Goal: Task Accomplishment & Management: Complete application form

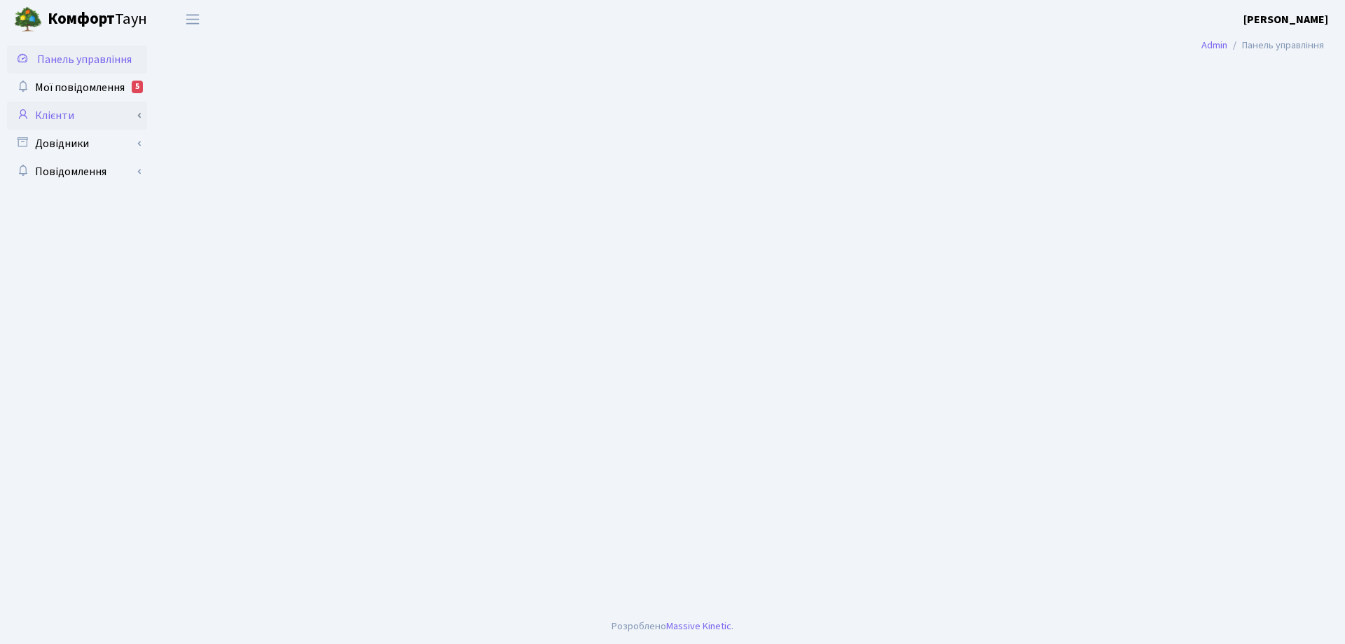
click at [66, 116] on link "Клієнти" at bounding box center [77, 116] width 140 height 28
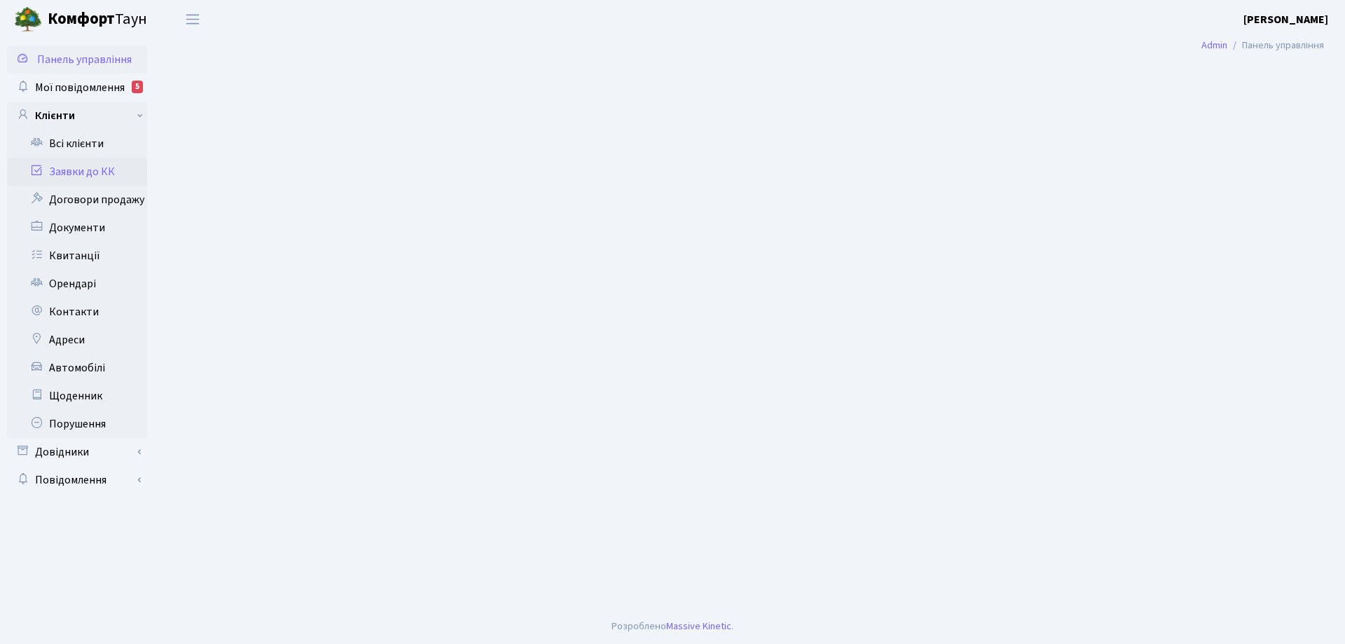
click at [82, 172] on link "Заявки до КК" at bounding box center [77, 172] width 140 height 28
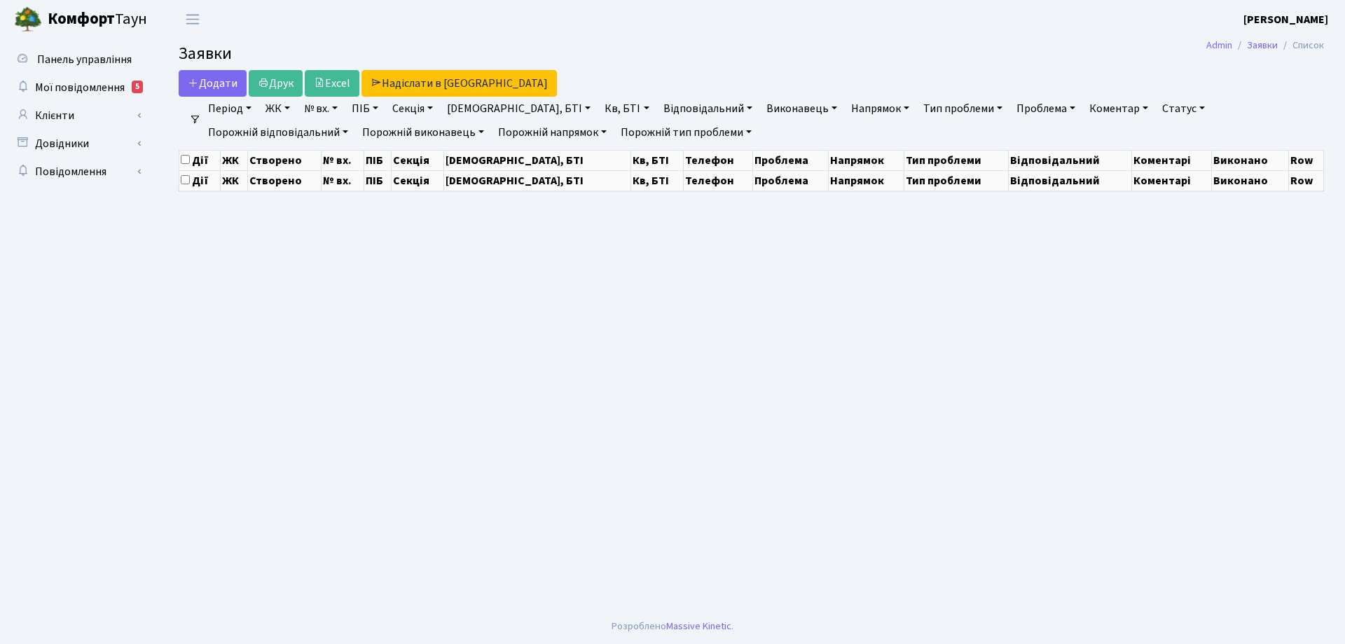
select select "25"
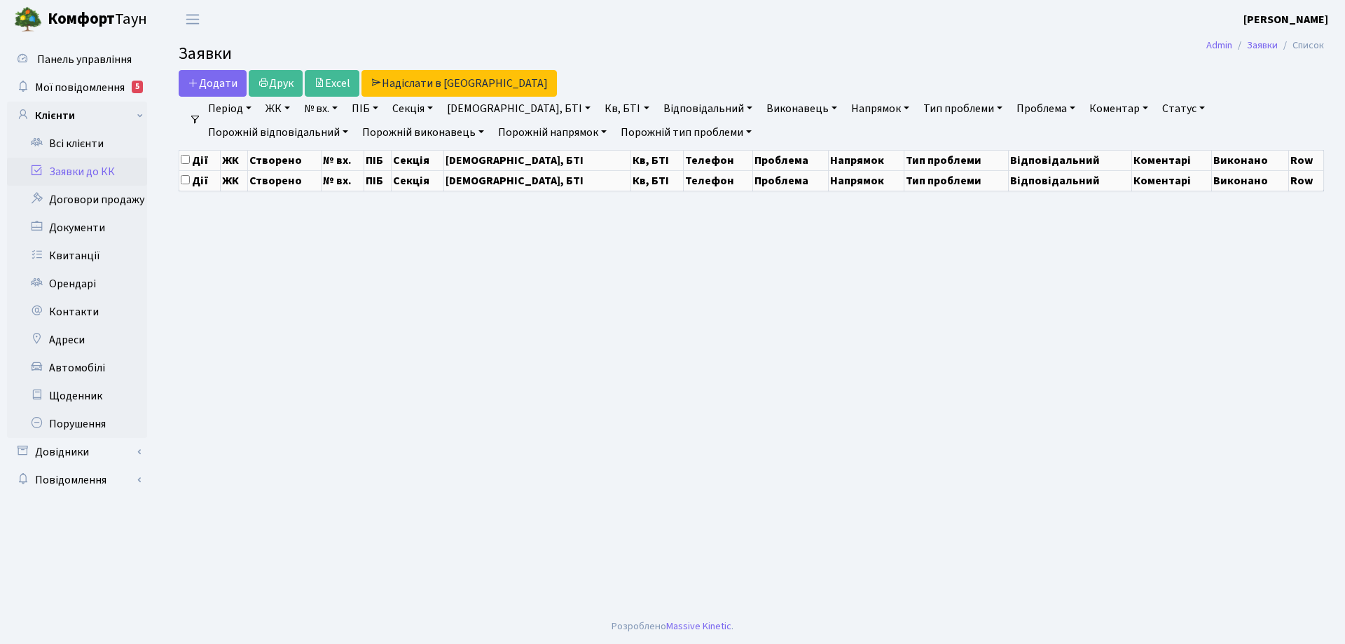
select select "25"
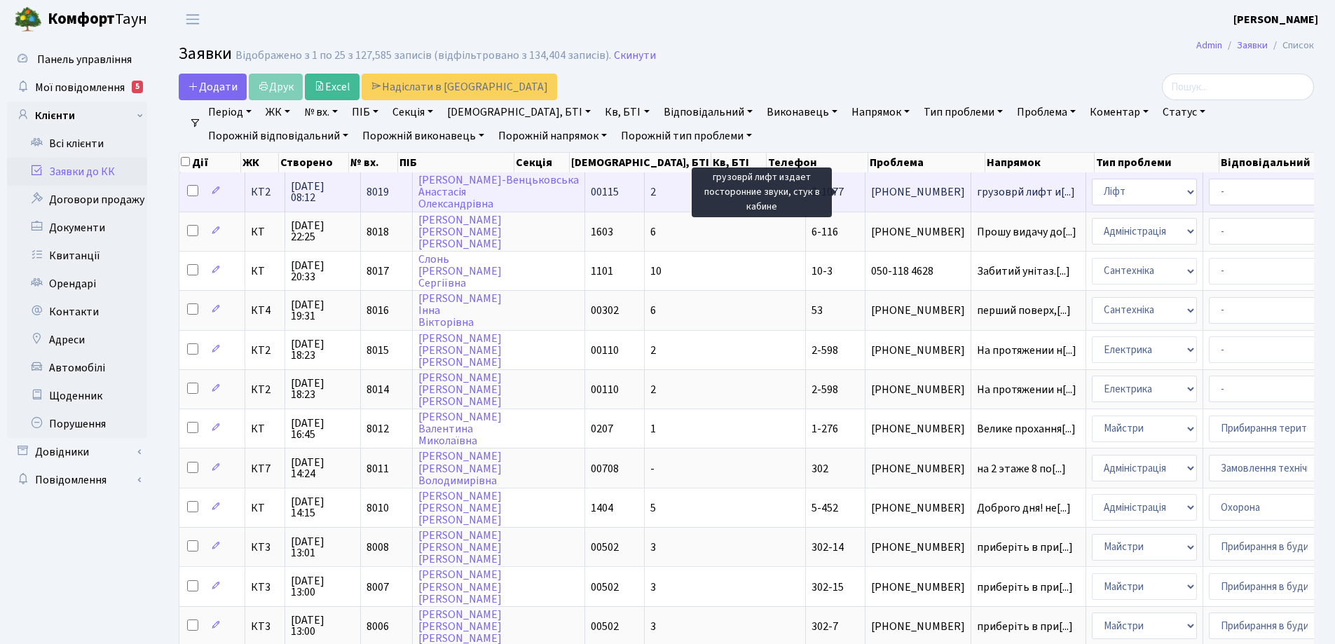
click at [977, 190] on span "грузоврй лифт и[...]" at bounding box center [1026, 191] width 98 height 15
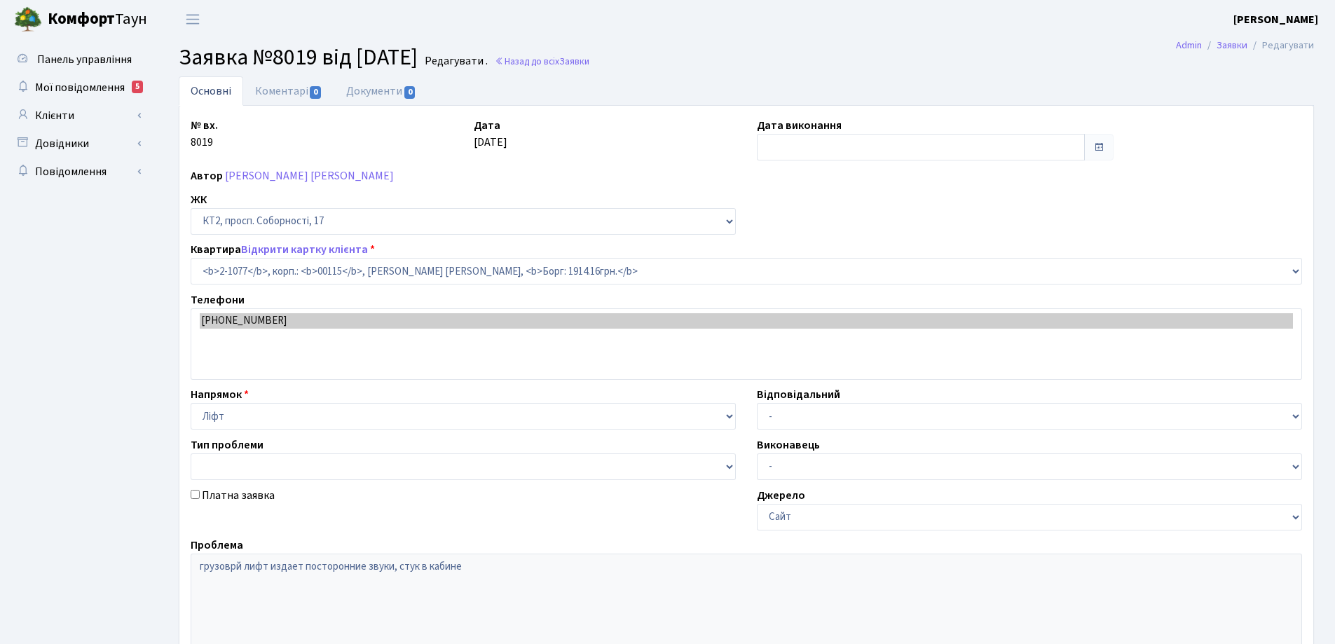
select select "12688"
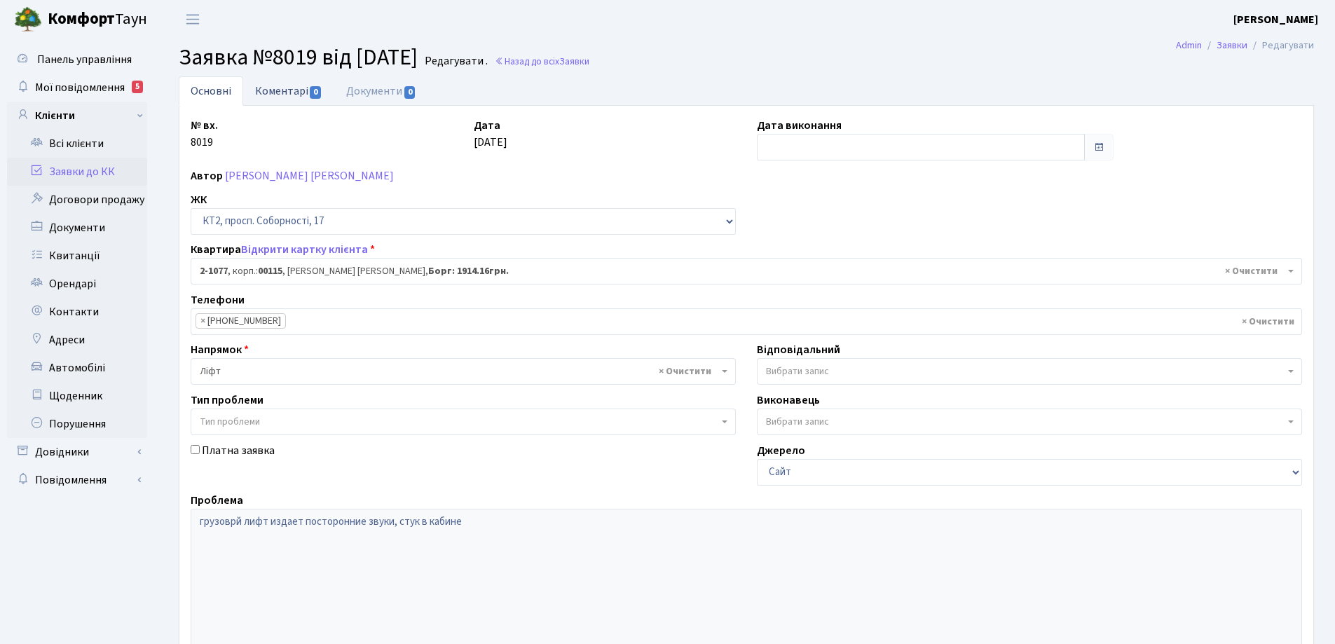
click at [273, 100] on link "Коментарі 0" at bounding box center [288, 90] width 91 height 29
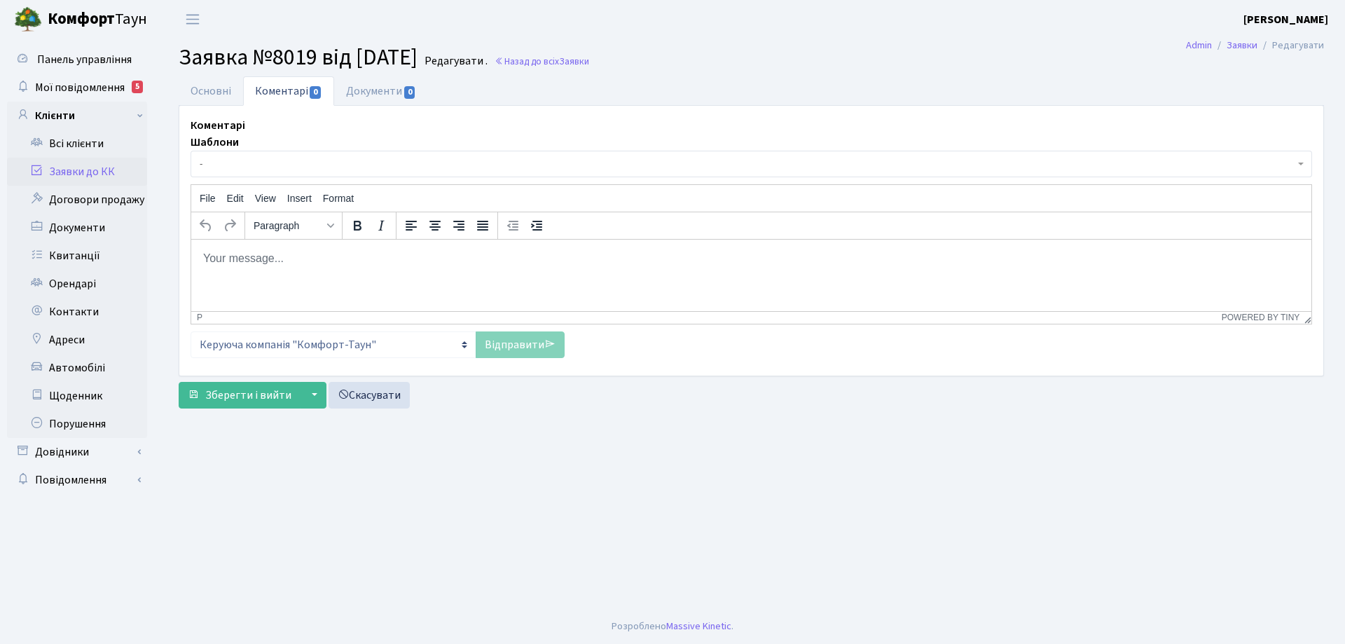
click at [300, 254] on p "Rich Text Area. Press ALT-0 for help." at bounding box center [752, 257] width 1098 height 15
click at [393, 257] on p "Добрий ранок! Заявку передано до 2Майстерліфт"" at bounding box center [752, 257] width 1098 height 15
click at [517, 345] on link "Відправити" at bounding box center [520, 344] width 89 height 27
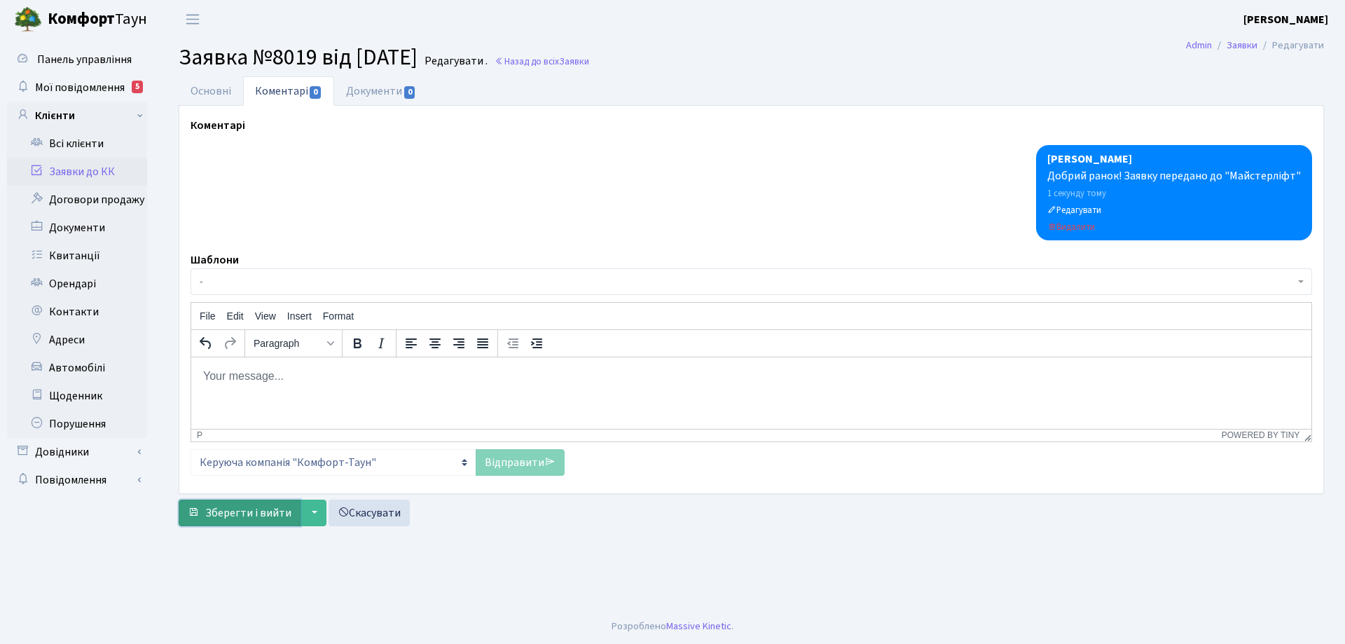
drag, startPoint x: 273, startPoint y: 509, endPoint x: 278, endPoint y: 500, distance: 10.3
click at [273, 507] on span "Зберегти і вийти" at bounding box center [248, 512] width 86 height 15
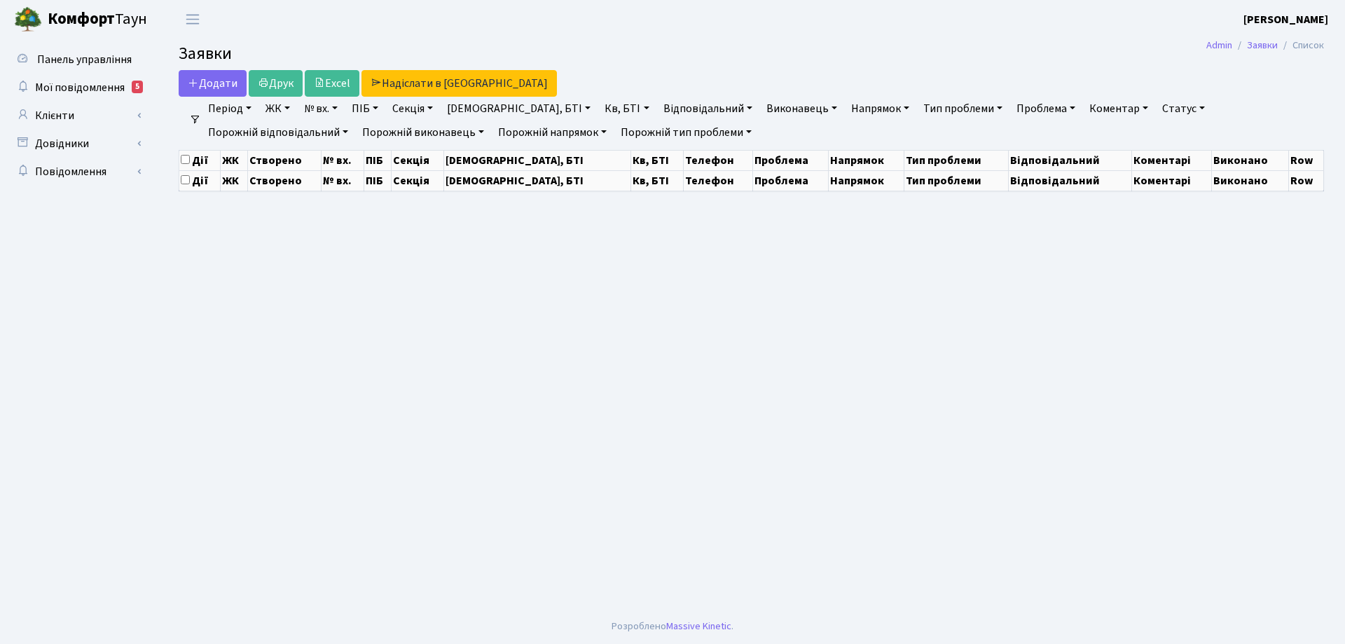
select select "25"
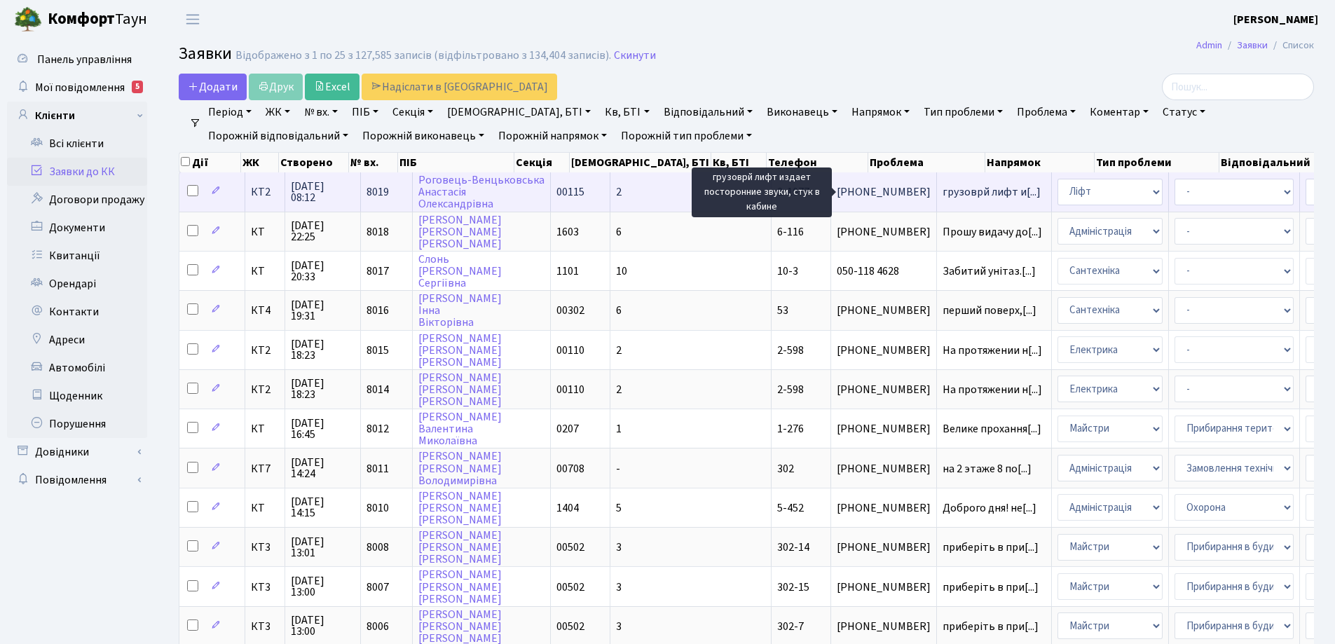
click at [943, 192] on span "грузоврй лифт и[...]" at bounding box center [992, 191] width 98 height 15
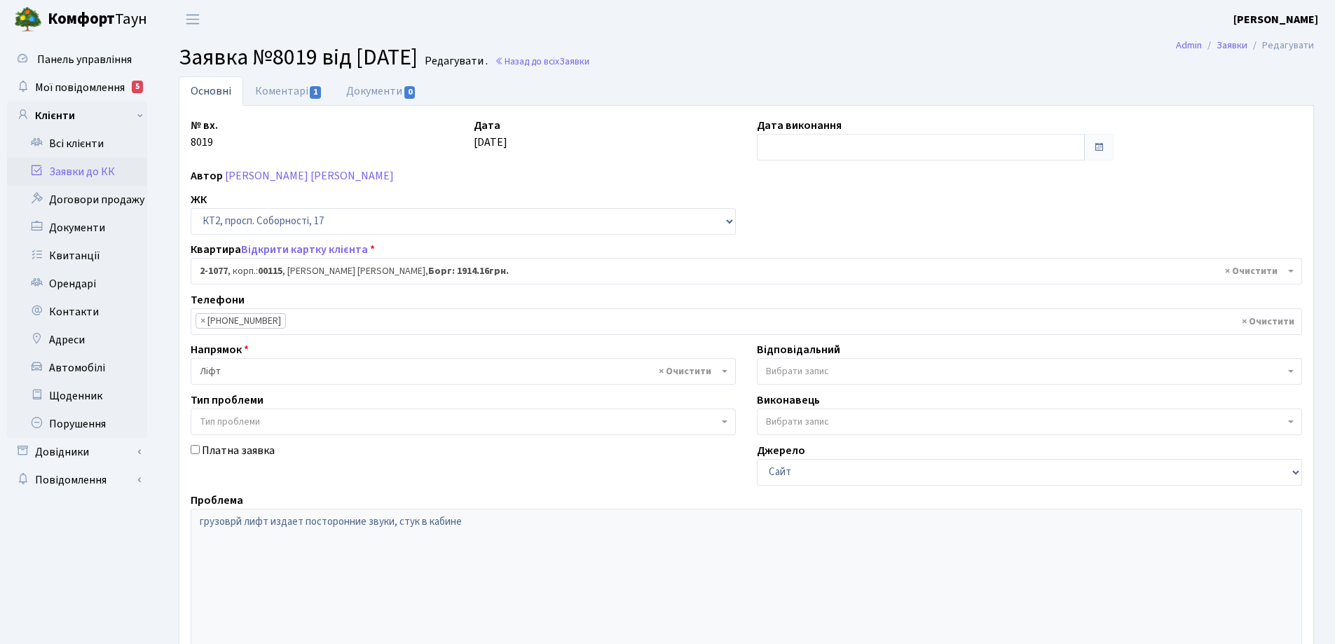
select select "12688"
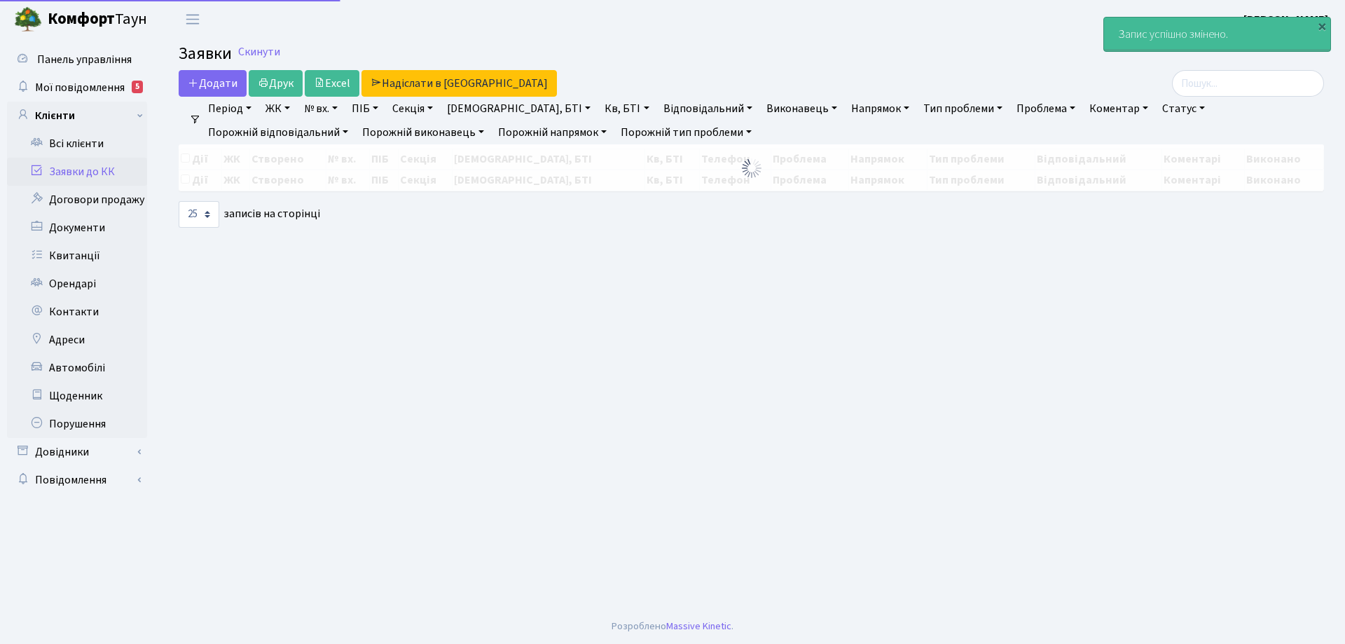
select select "25"
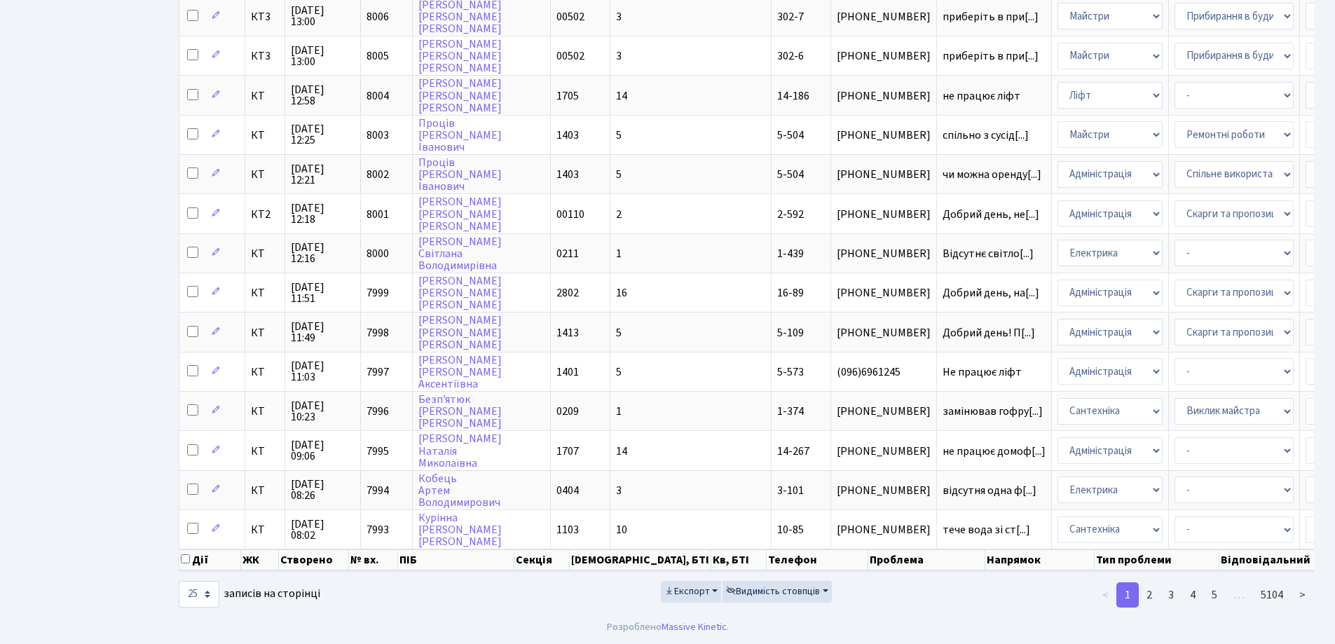
scroll to position [620, 0]
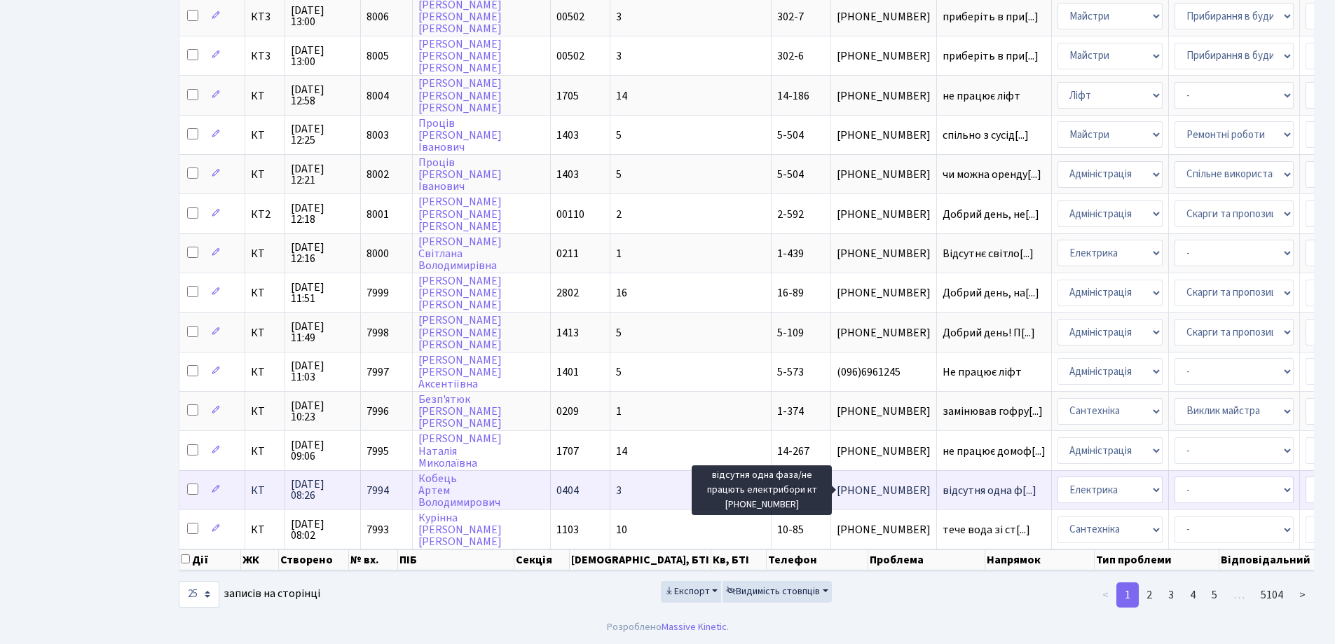
click at [943, 483] on span "відсутня одна ф[...]" at bounding box center [990, 490] width 94 height 15
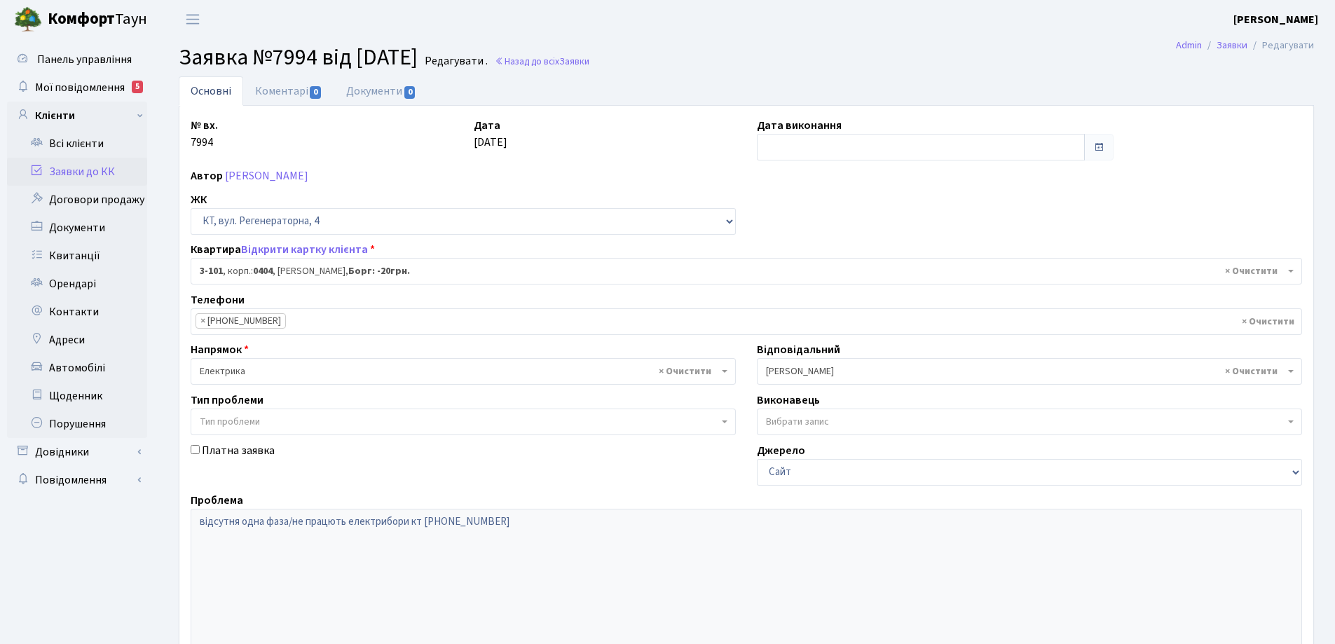
select select "910"
click at [219, 90] on link "Основні" at bounding box center [211, 90] width 64 height 29
click at [219, 91] on link "Основні" at bounding box center [211, 90] width 64 height 29
click at [204, 93] on link "Основні" at bounding box center [211, 90] width 64 height 29
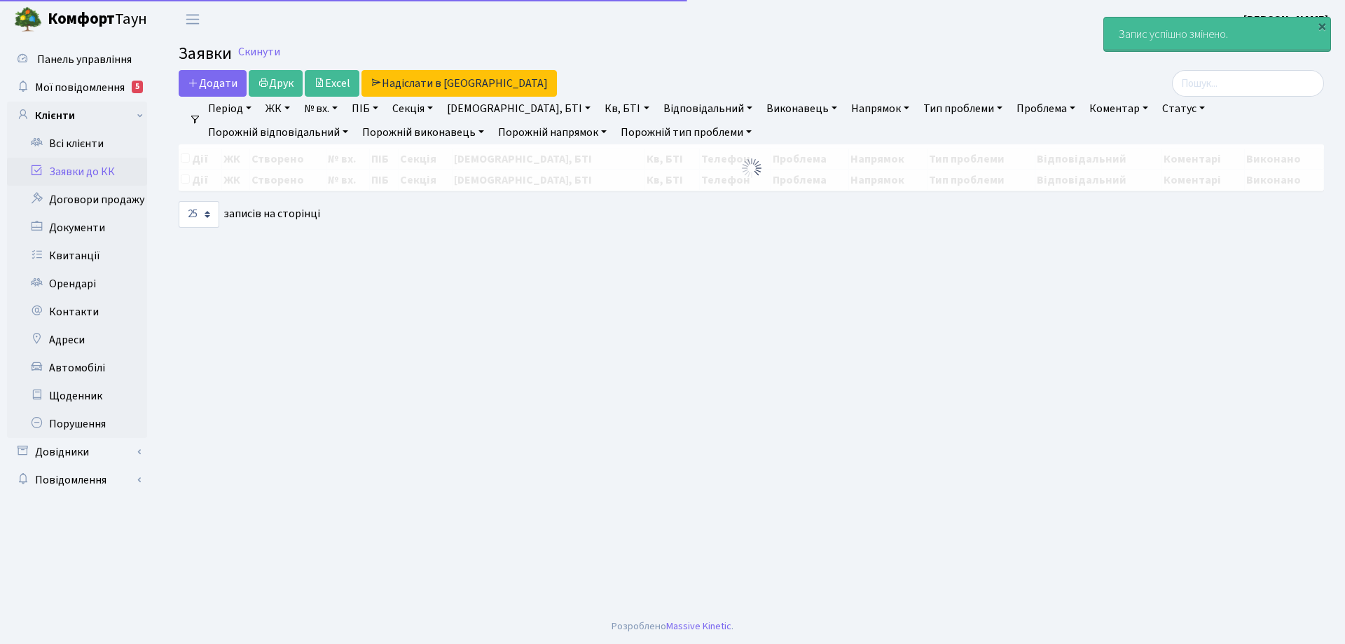
select select "25"
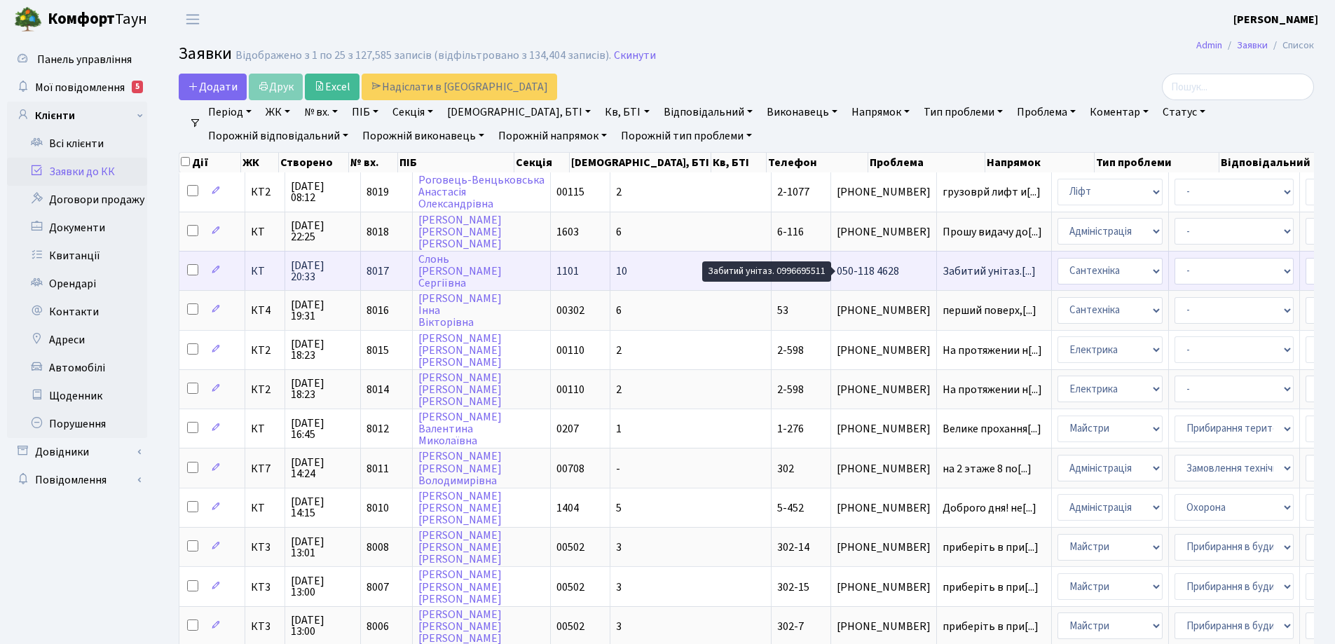
click at [943, 275] on span "Забитий унітаз.[...]" at bounding box center [989, 270] width 93 height 15
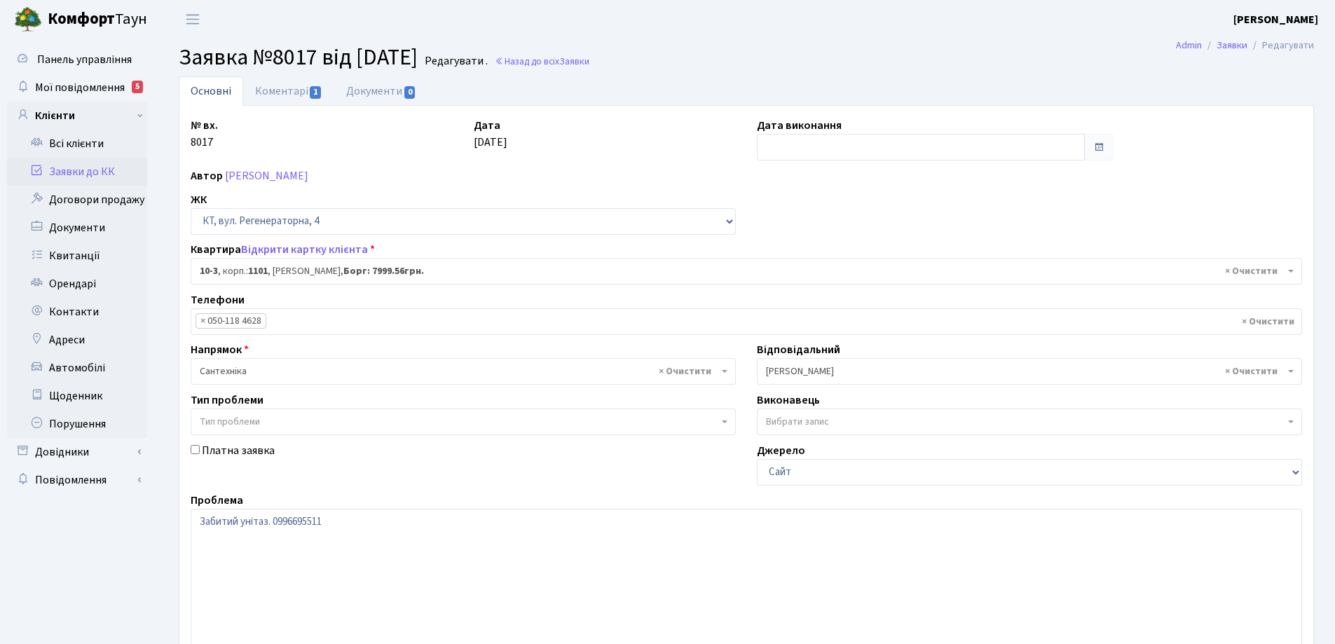
select select "6572"
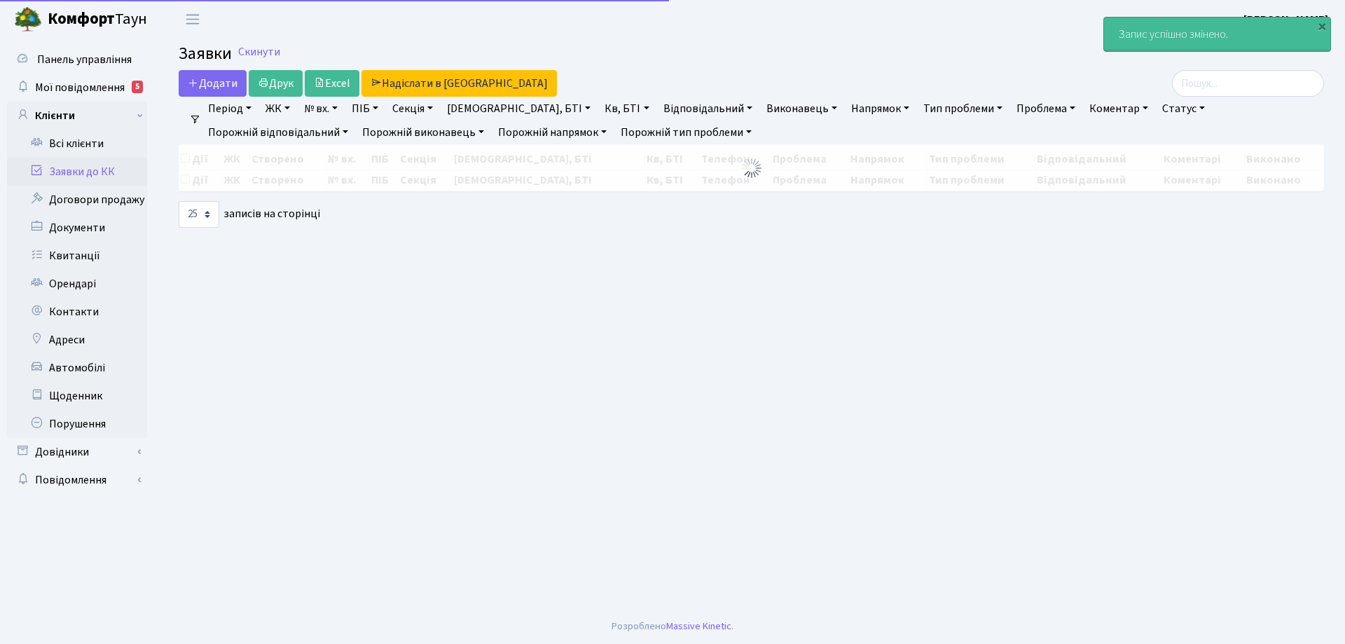
select select "25"
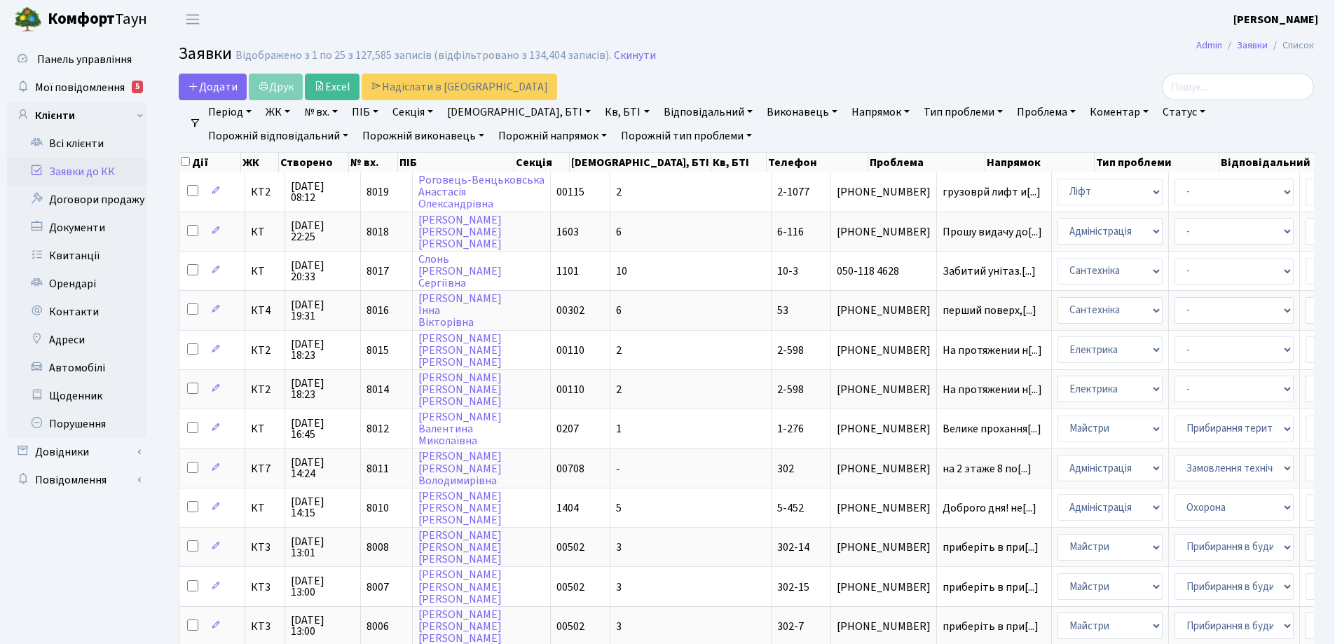
click at [339, 112] on link "№ вх." at bounding box center [321, 112] width 45 height 24
type input "7724"
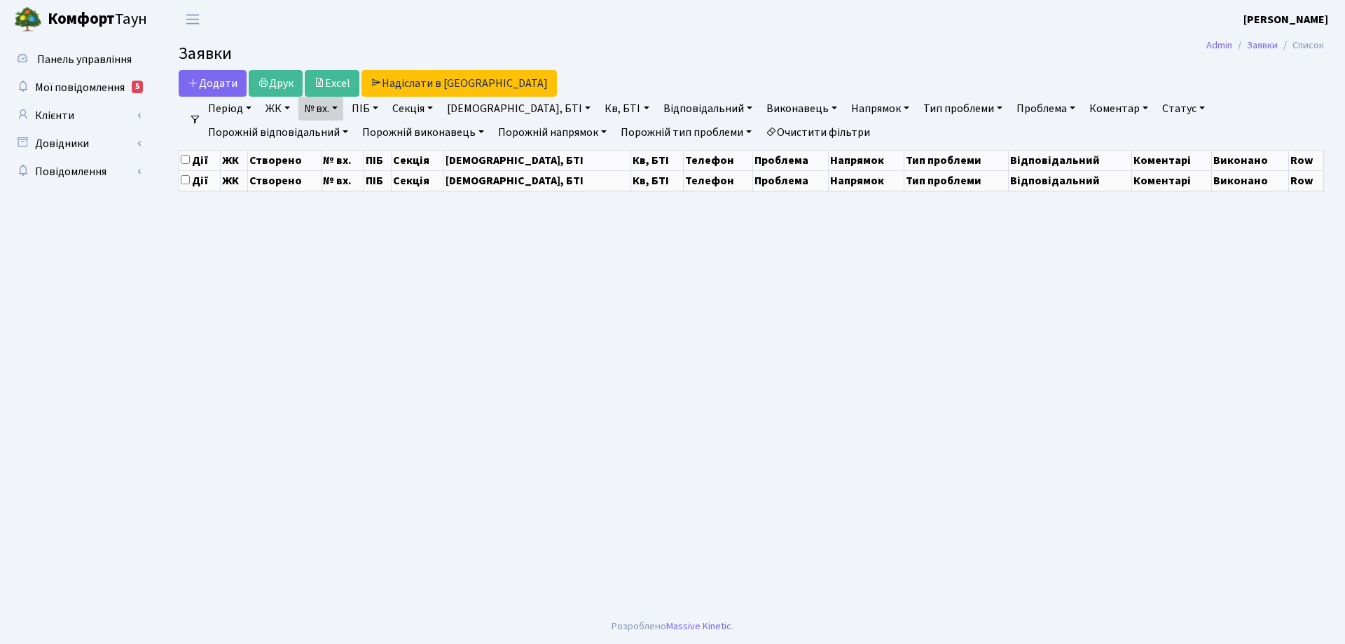
select select "25"
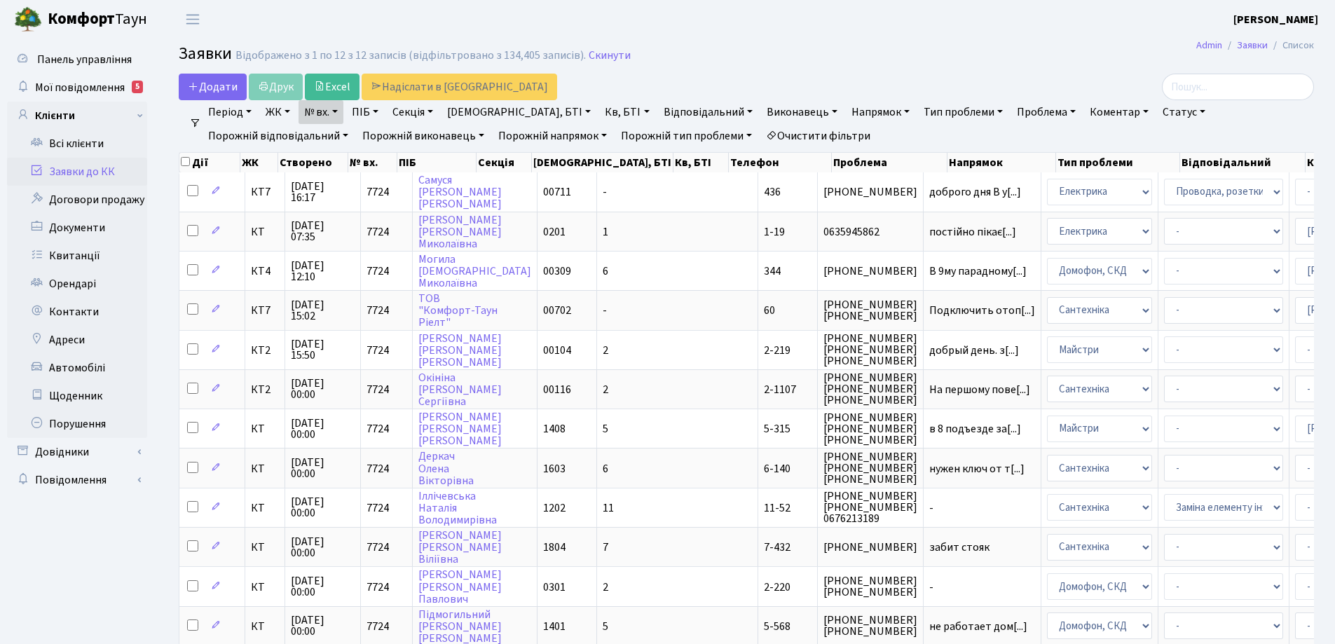
click at [760, 137] on link "Очистити фільтри" at bounding box center [818, 136] width 116 height 24
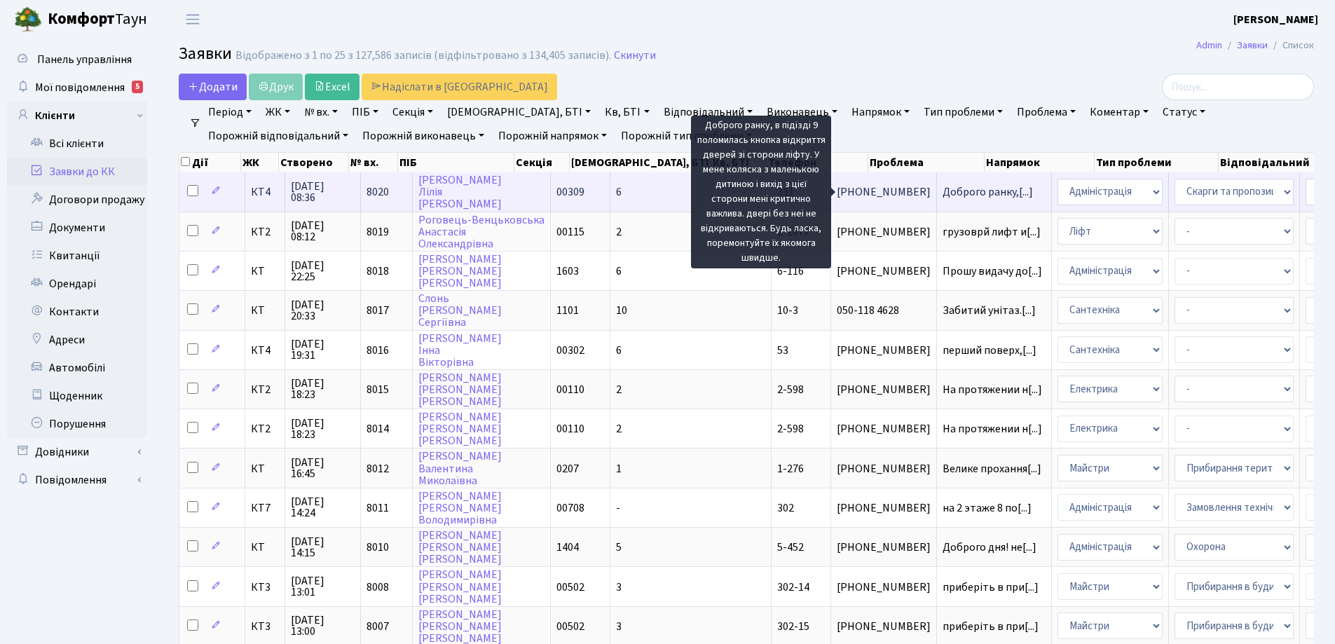
click at [943, 193] on span "Доброго ранку,[...]" at bounding box center [988, 191] width 90 height 15
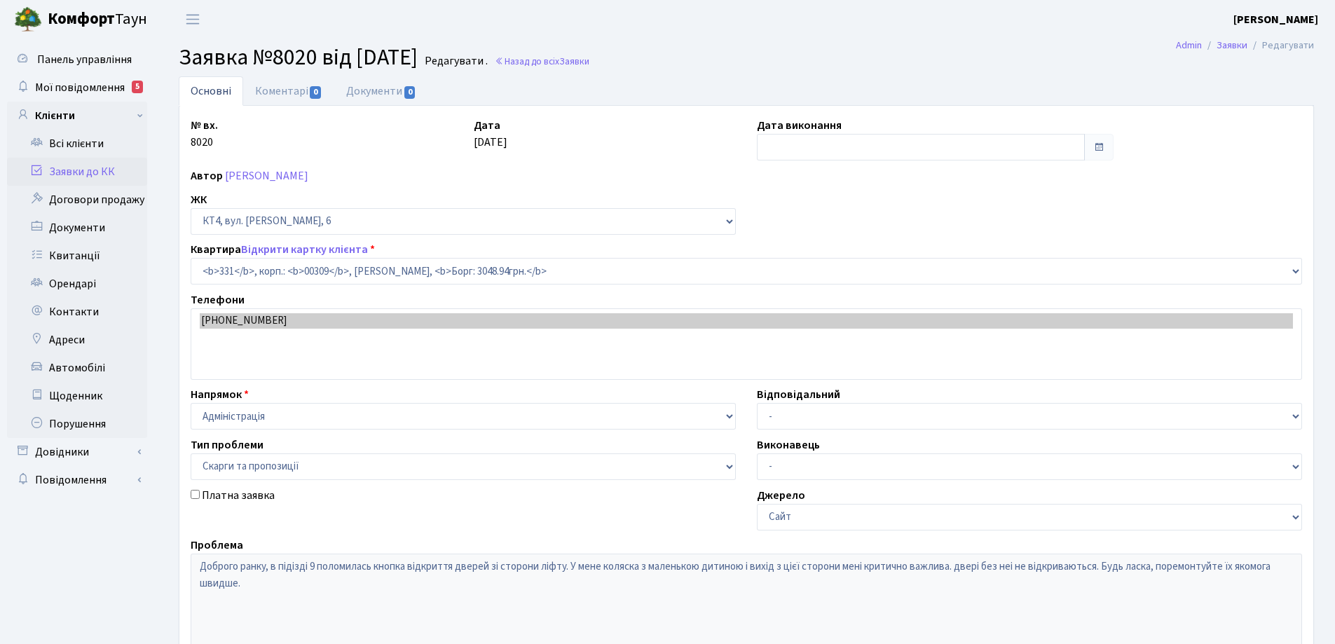
select select "17038"
select select "55"
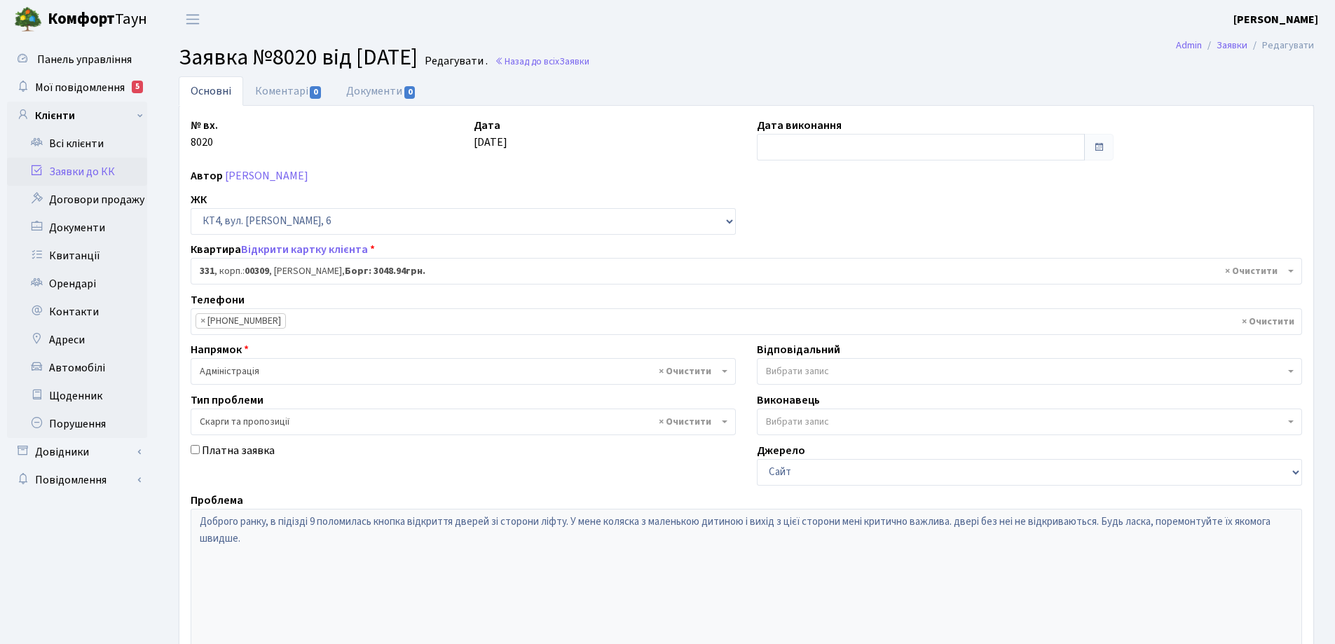
click at [207, 87] on link "Основні" at bounding box center [211, 90] width 64 height 29
click at [212, 92] on link "Основні" at bounding box center [211, 90] width 64 height 29
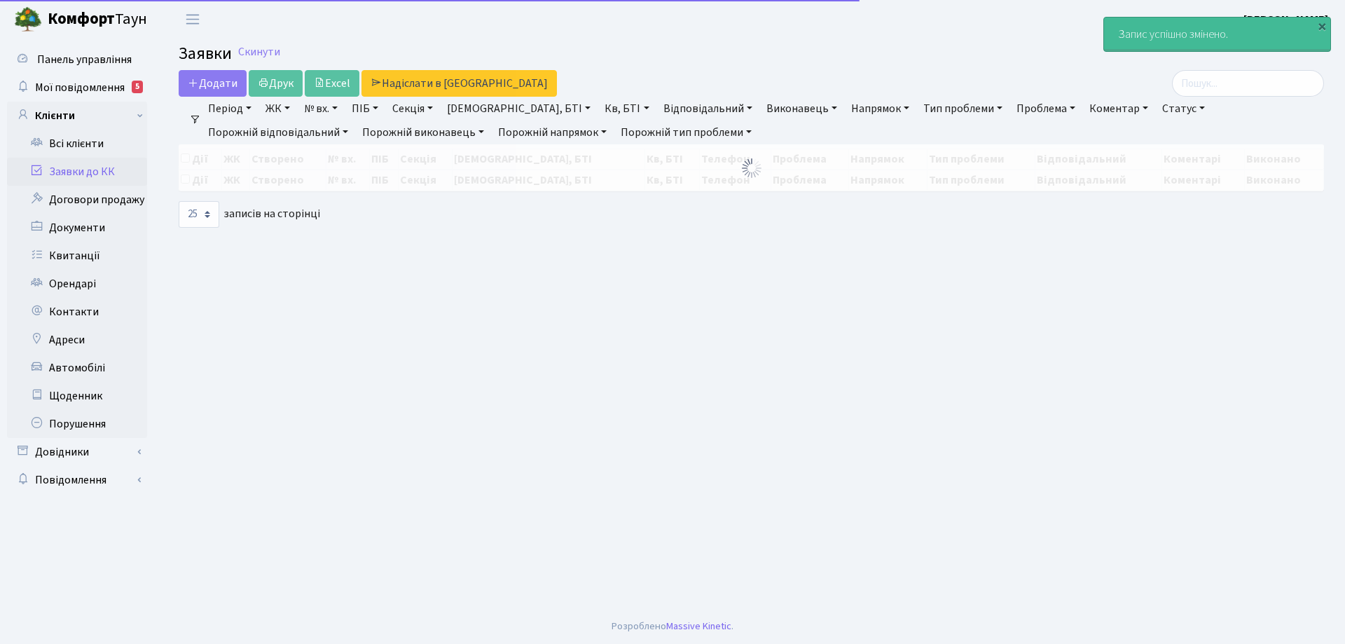
select select "25"
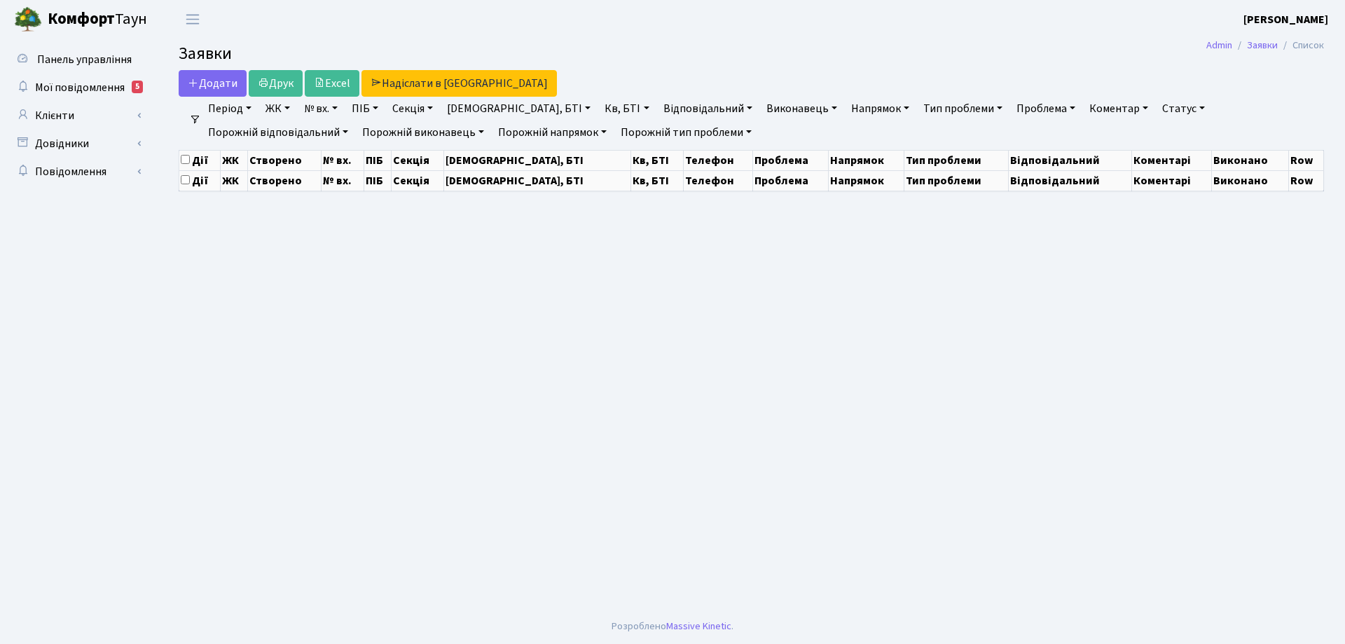
select select "25"
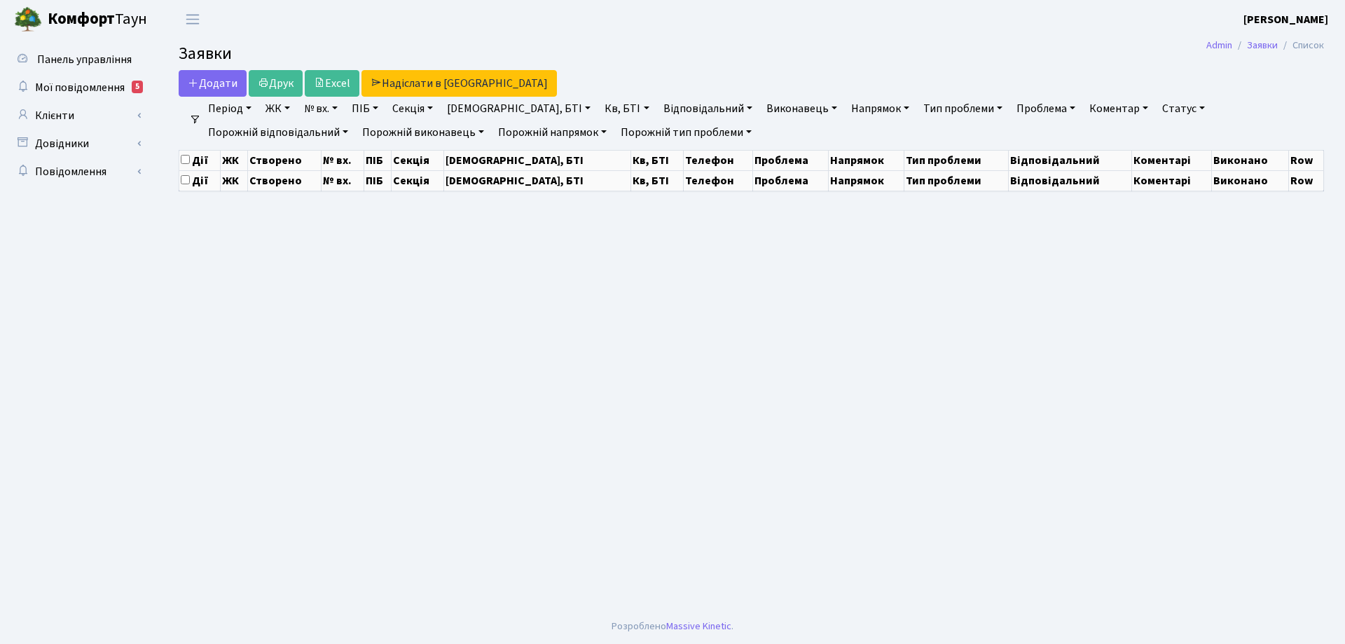
select select "25"
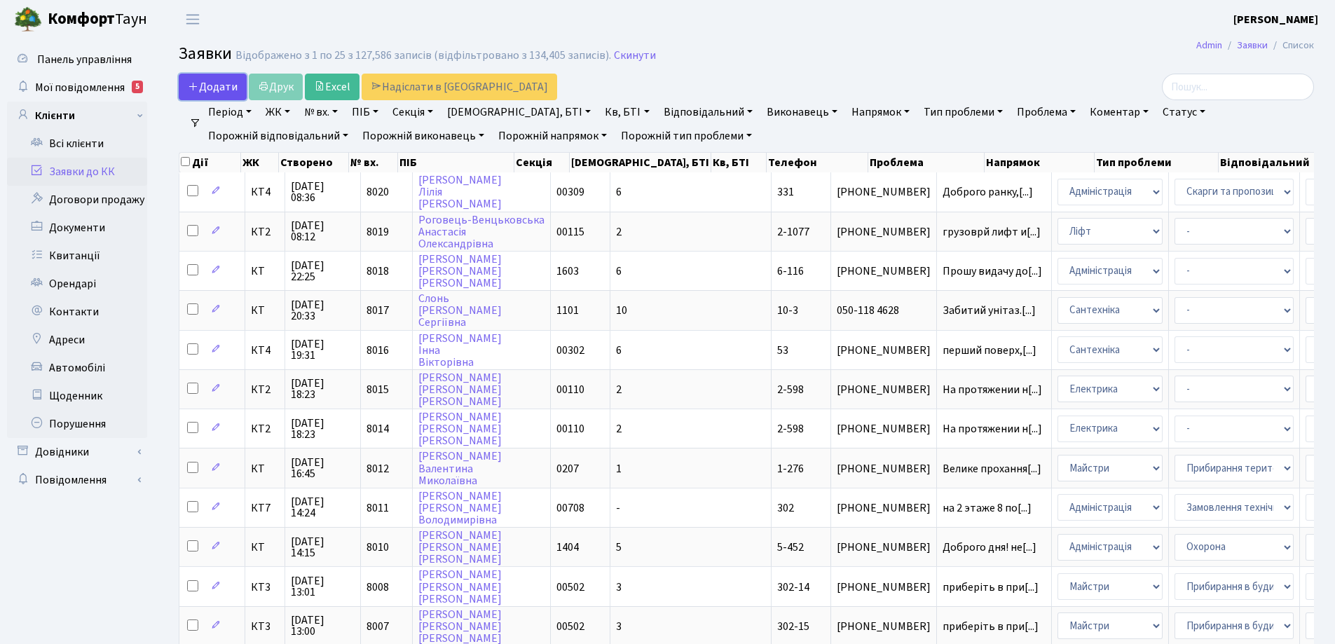
click at [203, 85] on span "Додати" at bounding box center [213, 86] width 50 height 15
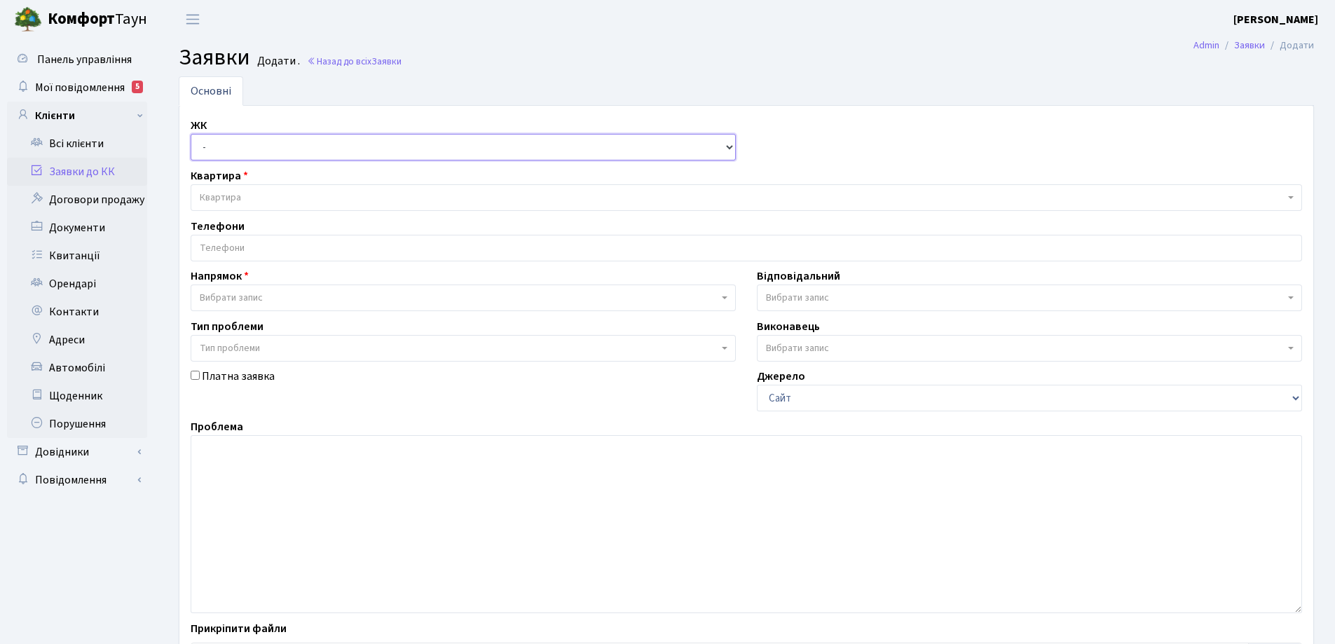
drag, startPoint x: 731, startPoint y: 149, endPoint x: 704, endPoint y: 152, distance: 26.9
click at [731, 149] on select "- КТ, вул. Регенераторна, 4 КТ2, просп. Соборності, 17 КТ3, вул. Березнева, 16 …" at bounding box center [463, 147] width 545 height 27
select select "305"
click at [191, 134] on select "- КТ, вул. Регенераторна, 4 КТ2, просп. [STREET_ADDRESS] [STREET_ADDRESS] [PERS…" at bounding box center [463, 147] width 545 height 27
select select
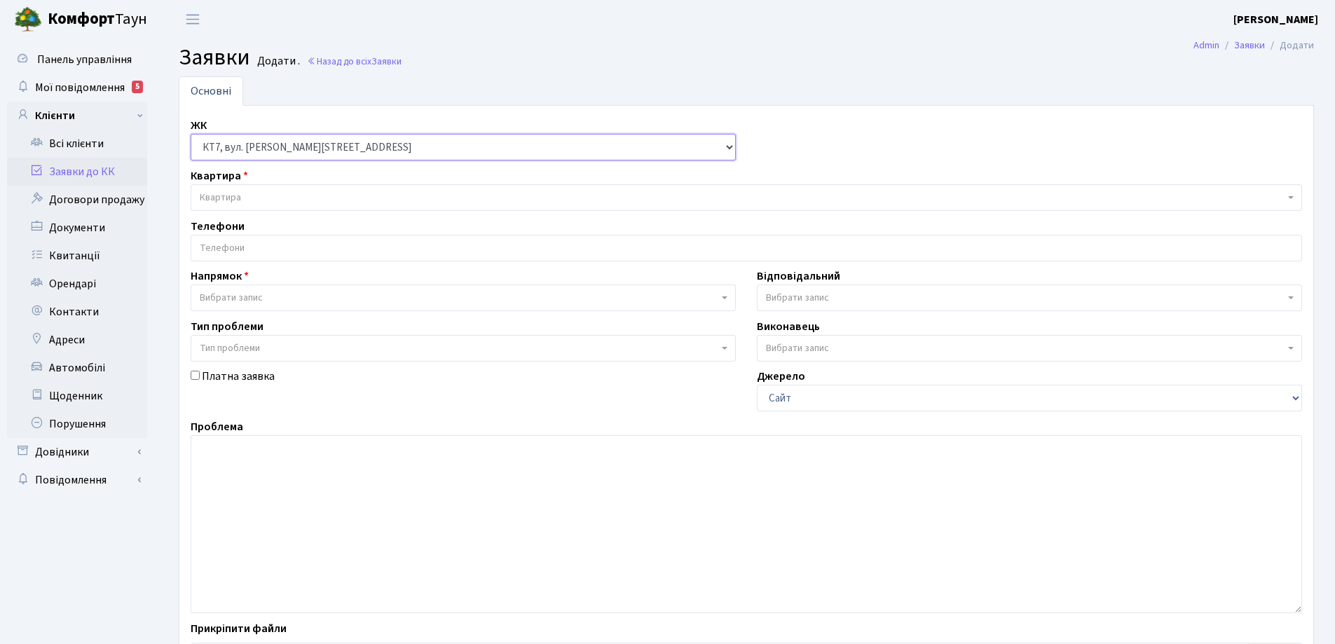
select select
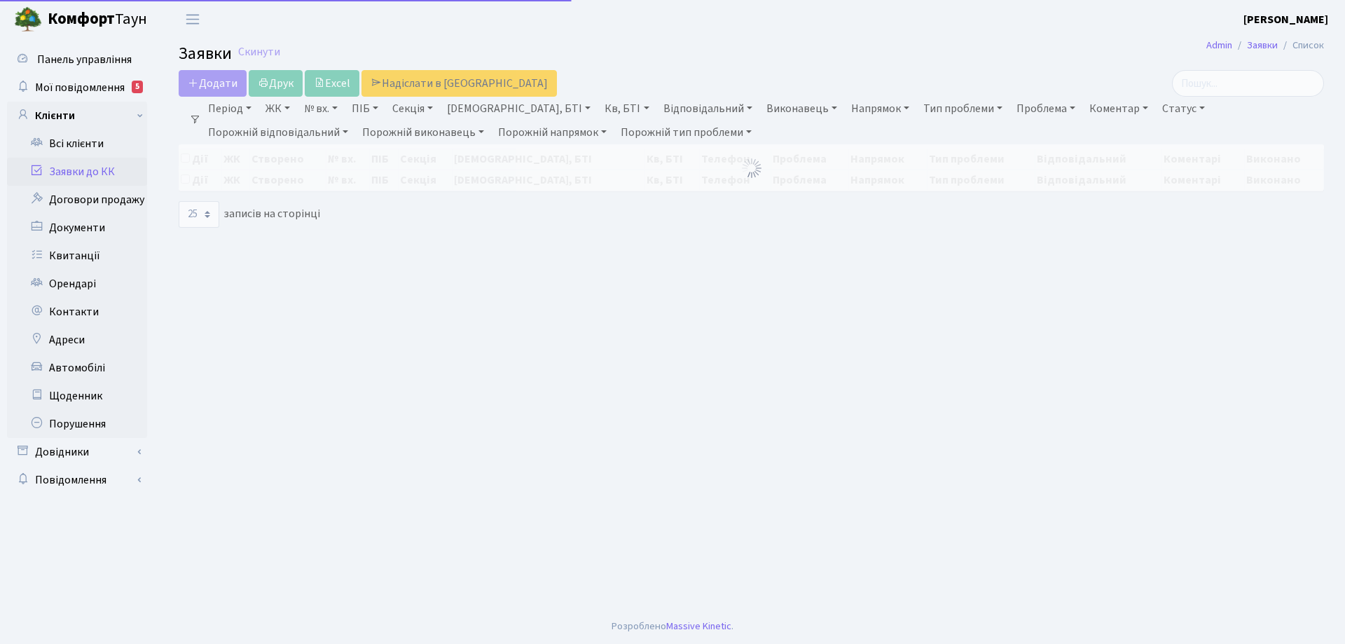
select select "25"
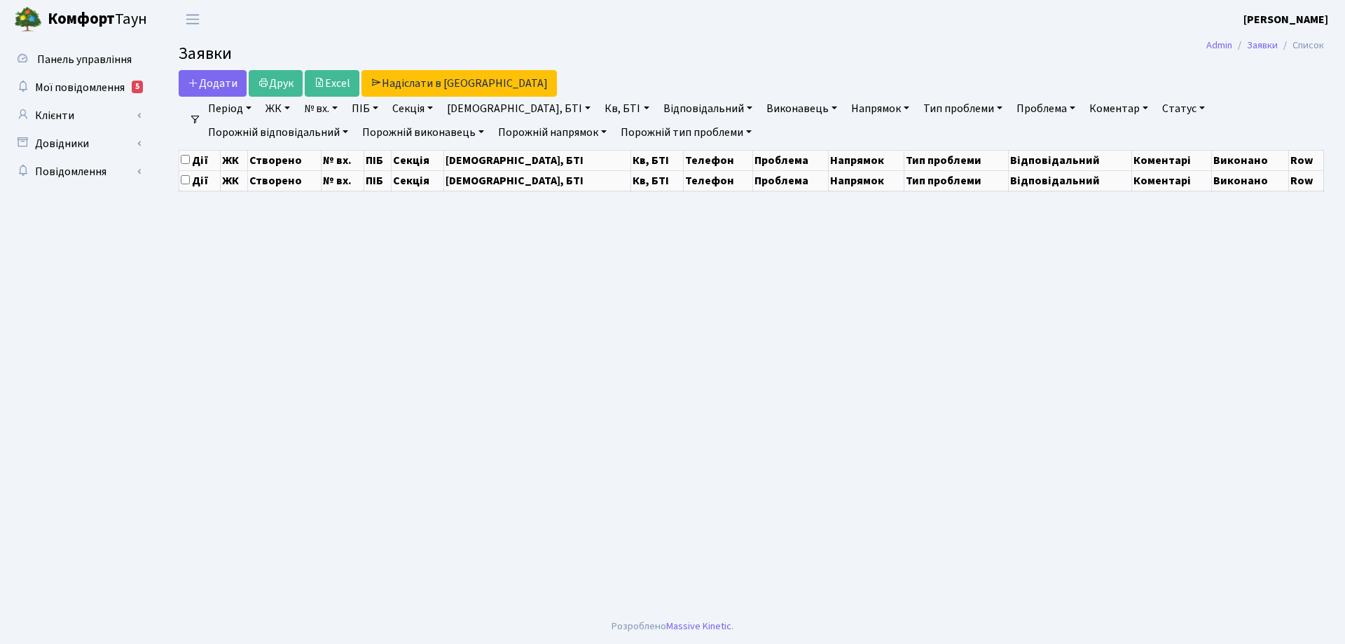
select select "25"
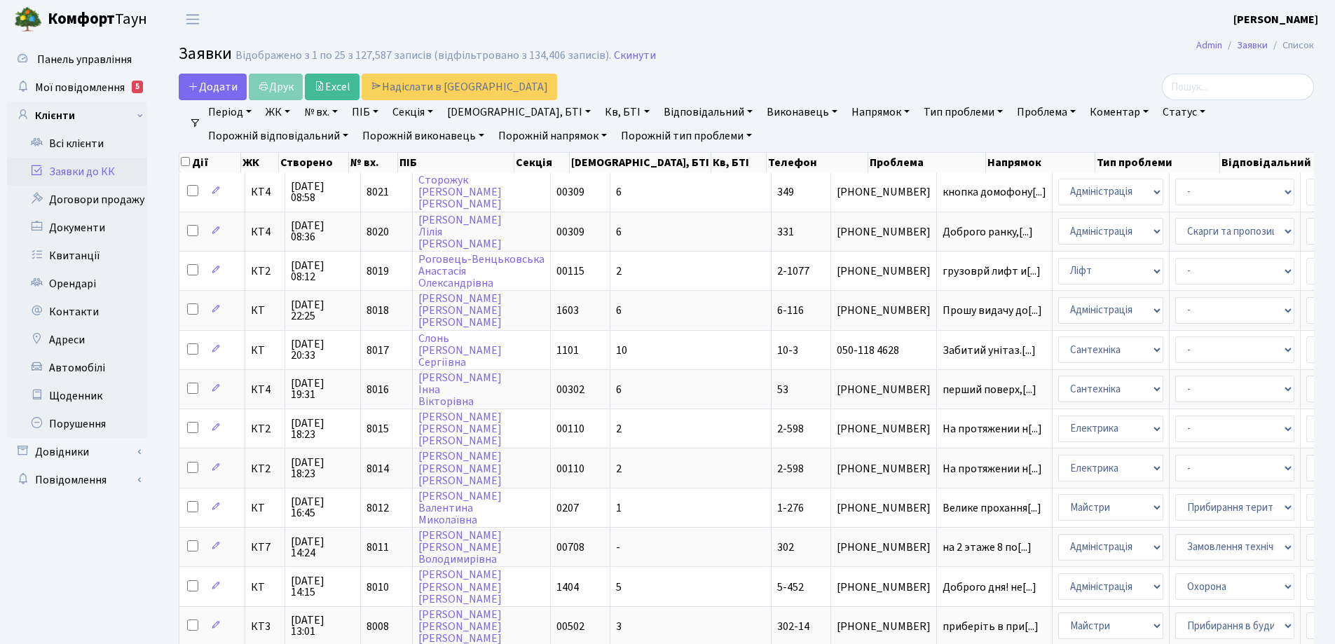
click at [383, 111] on link "ПІБ" at bounding box center [365, 112] width 38 height 24
click at [340, 112] on link "№ вх." at bounding box center [321, 112] width 45 height 24
type input "7724"
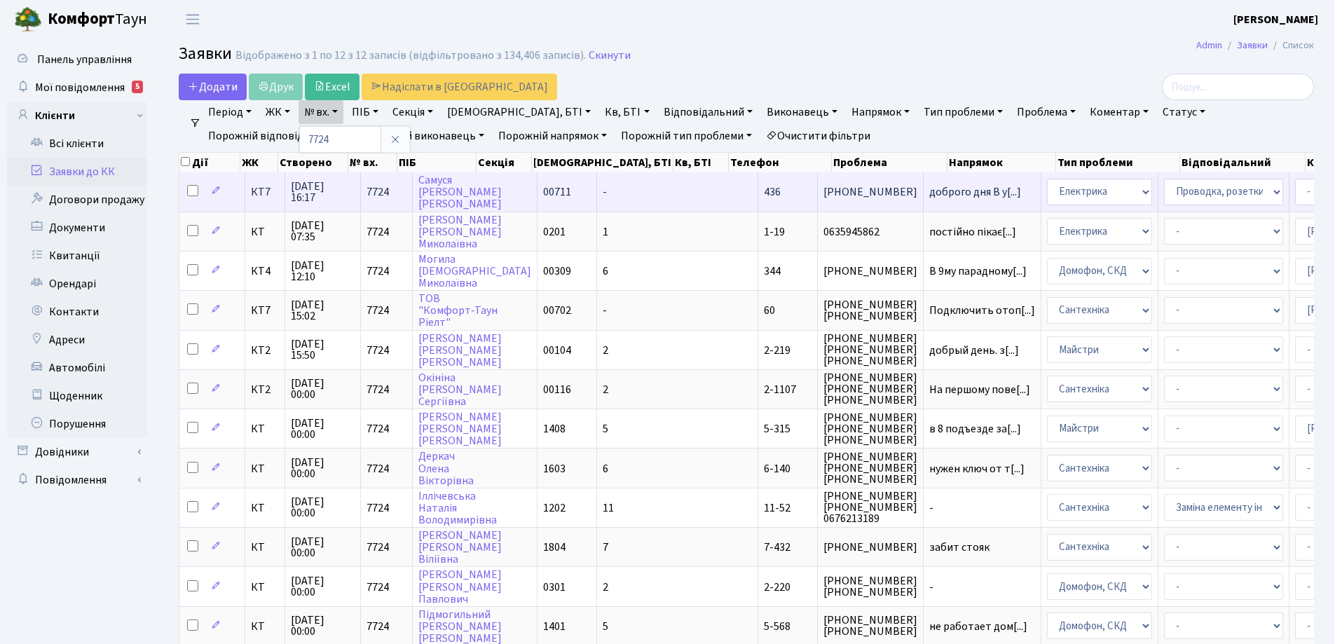
click at [823, 197] on span "(050) 426-06-21" at bounding box center [870, 191] width 94 height 11
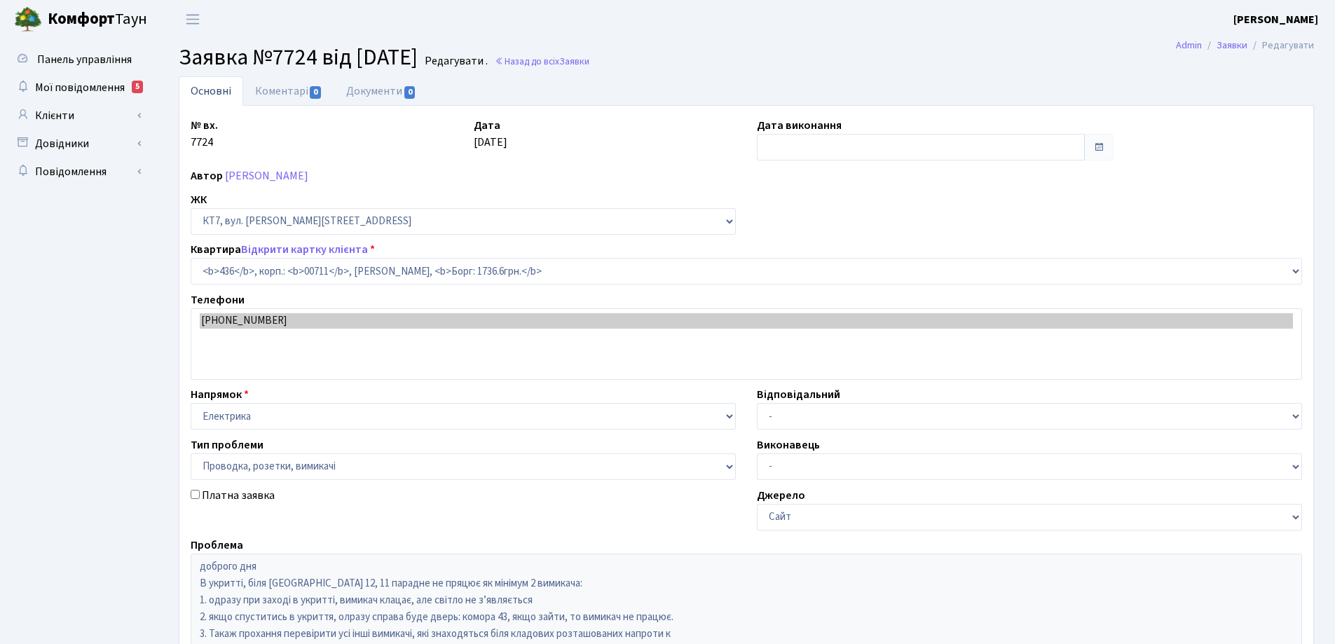
select select "19019"
select select "25"
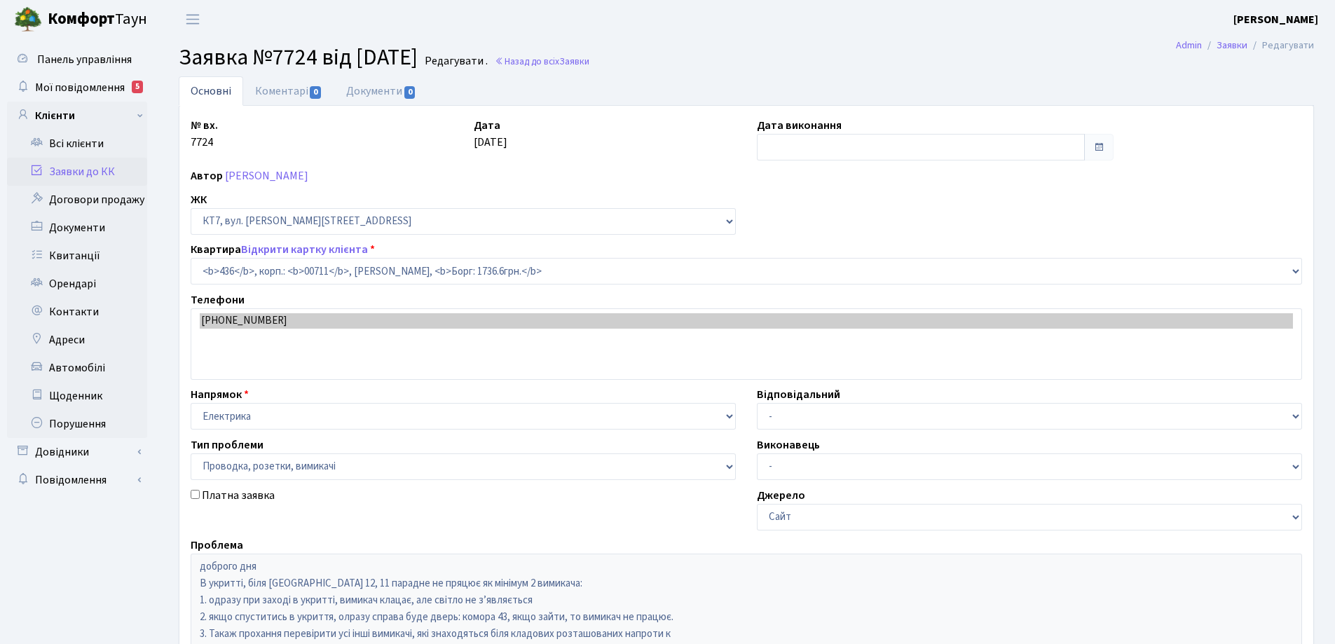
type input "[DATE]"
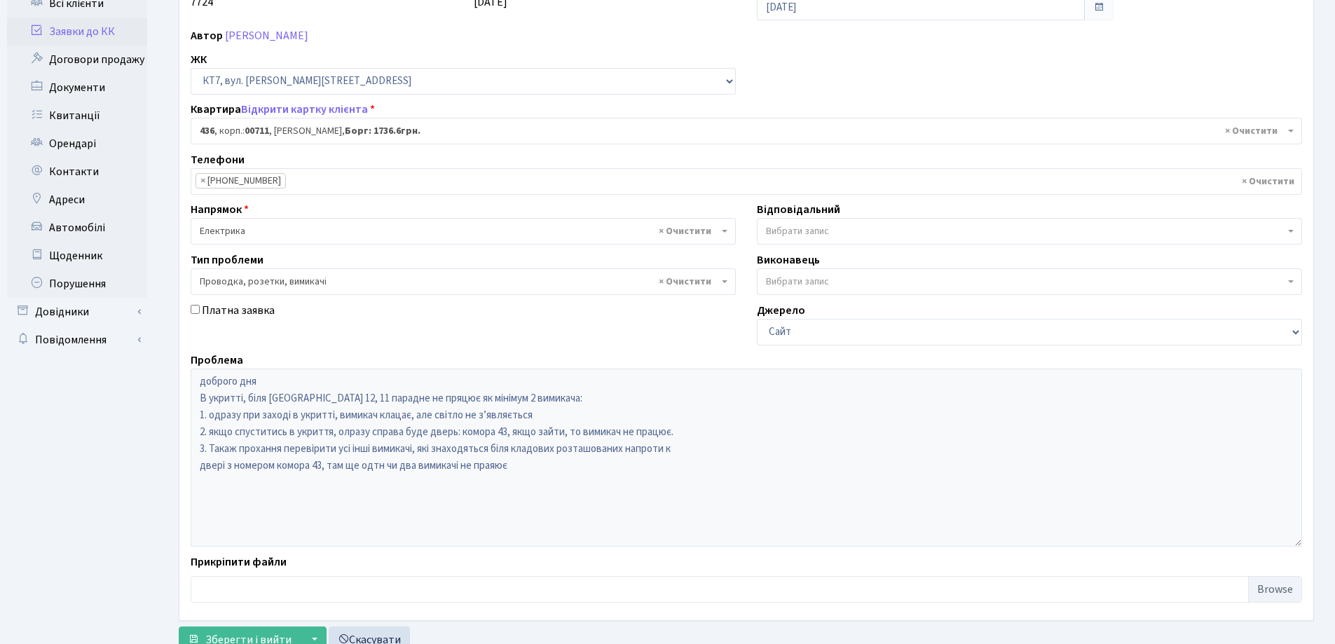
scroll to position [70, 0]
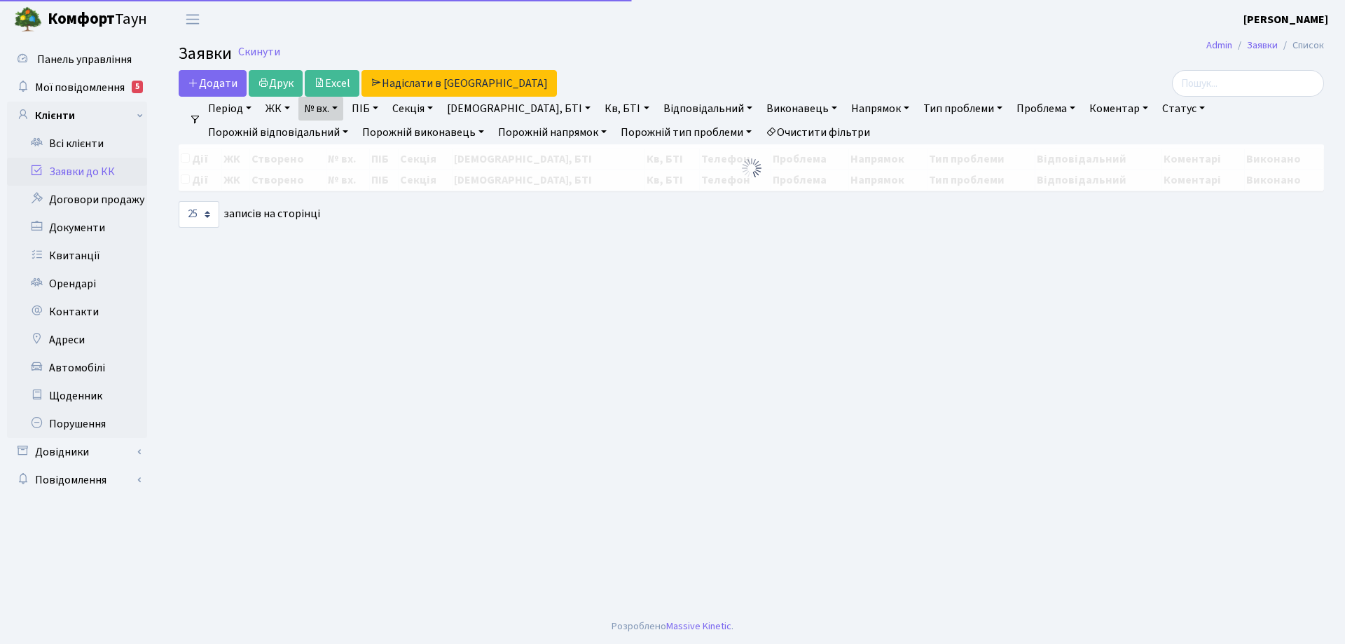
select select "25"
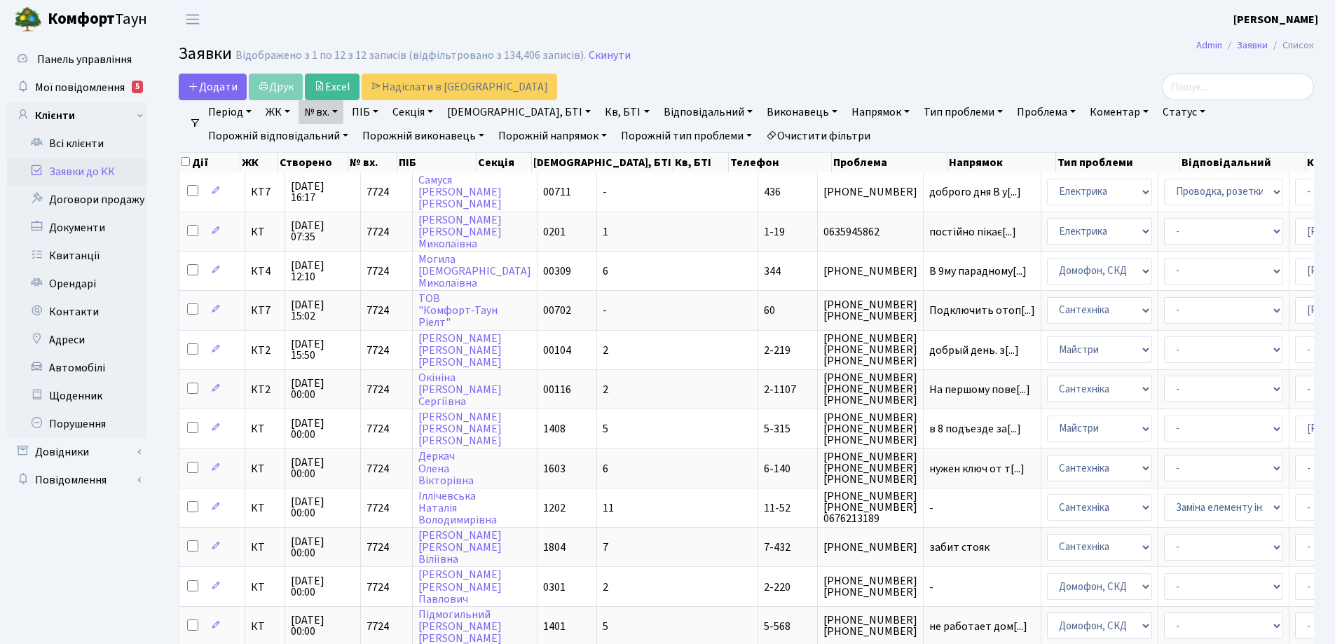
click at [760, 133] on link "Очистити фільтри" at bounding box center [818, 136] width 116 height 24
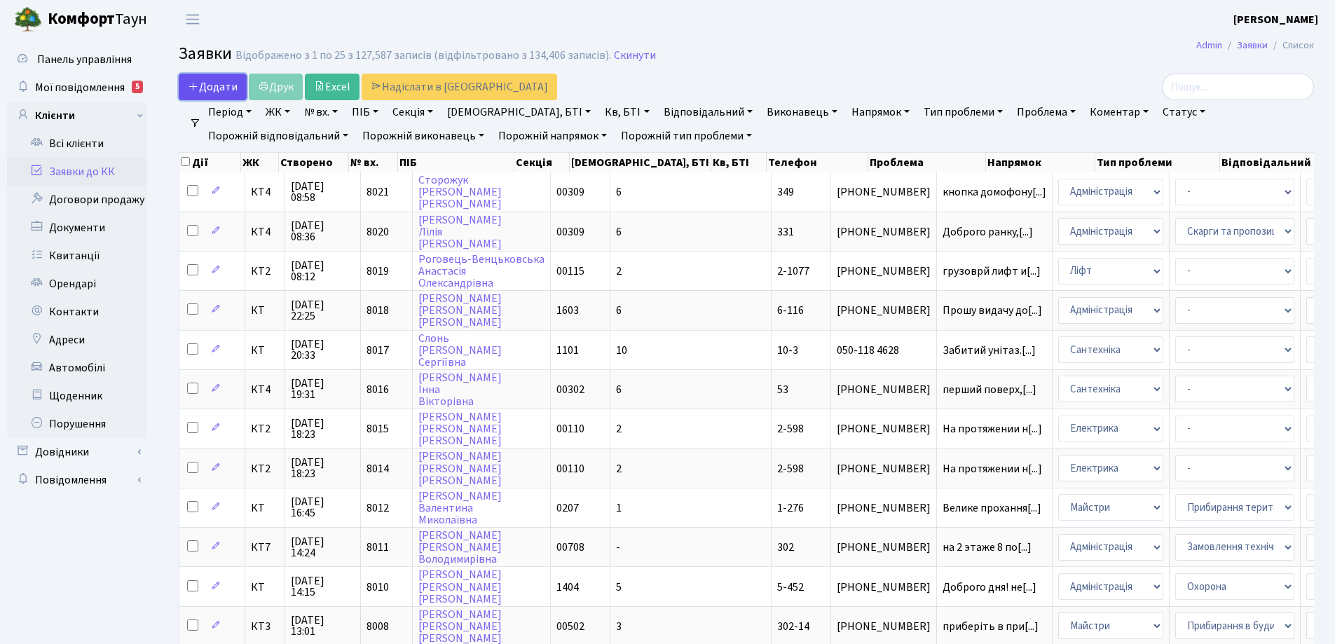
click at [223, 83] on span "Додати" at bounding box center [213, 86] width 50 height 15
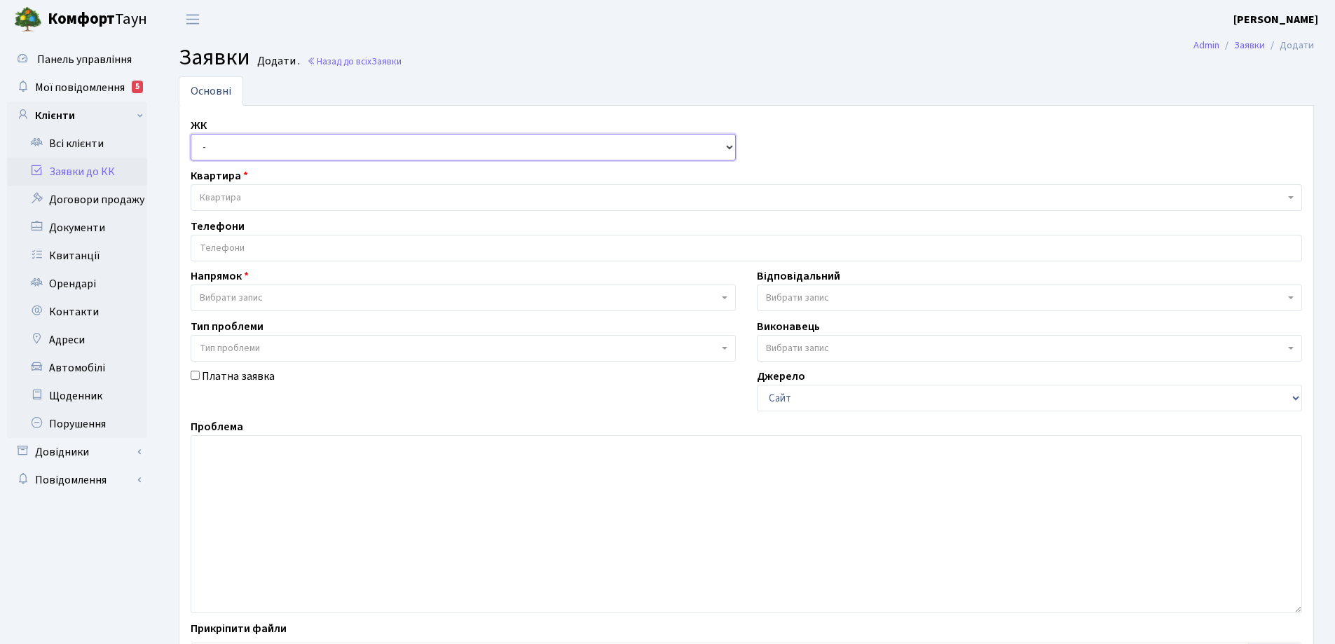
drag, startPoint x: 730, startPoint y: 149, endPoint x: 700, endPoint y: 153, distance: 30.4
click at [730, 149] on select "- КТ, вул. Регенераторна, 4 КТ2, просп. Соборності, 17 КТ3, вул. Березнева, 16 …" at bounding box center [463, 147] width 545 height 27
select select "305"
click at [191, 134] on select "- КТ, вул. Регенераторна, 4 КТ2, просп. Соборності, 17 КТ3, вул. Березнева, 16 …" at bounding box center [463, 147] width 545 height 27
select select
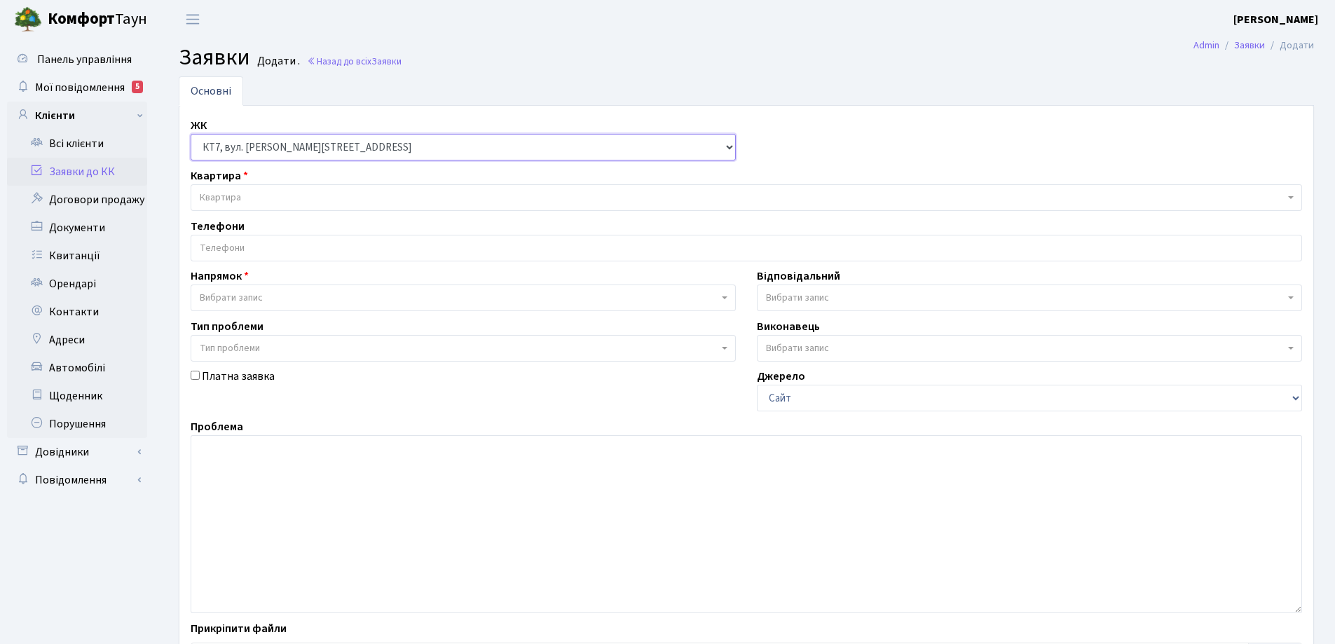
select select
click at [266, 196] on span "Квартира" at bounding box center [742, 198] width 1085 height 14
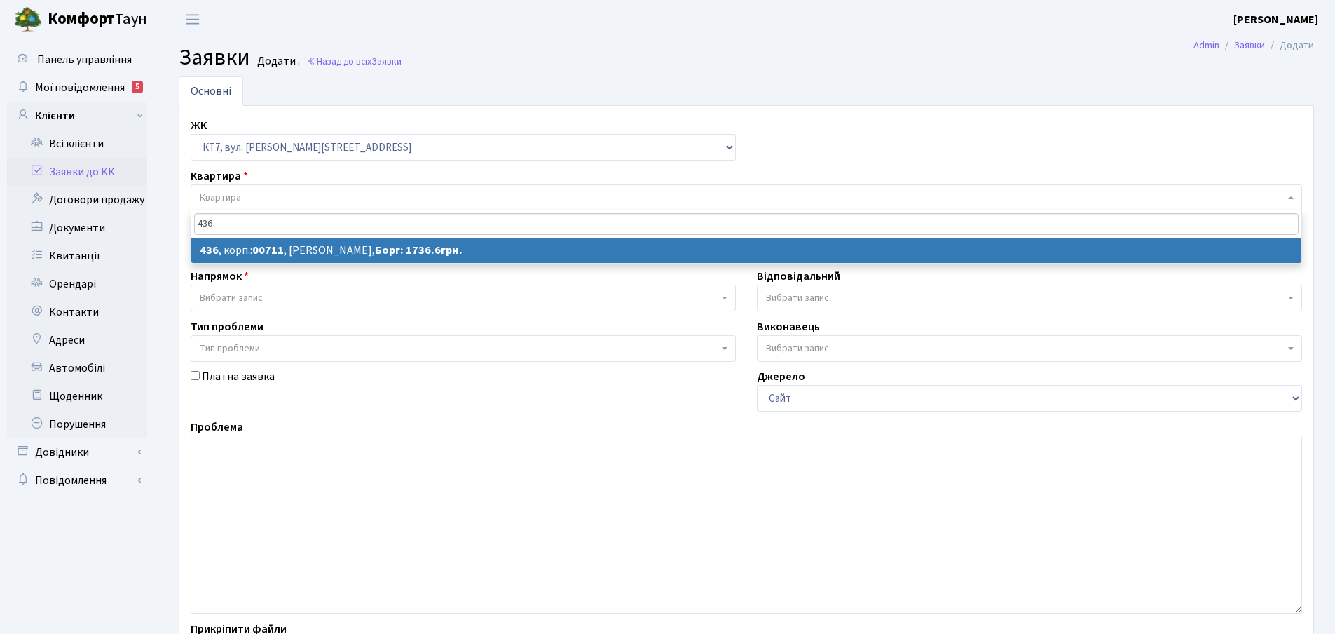
type input "436"
select select
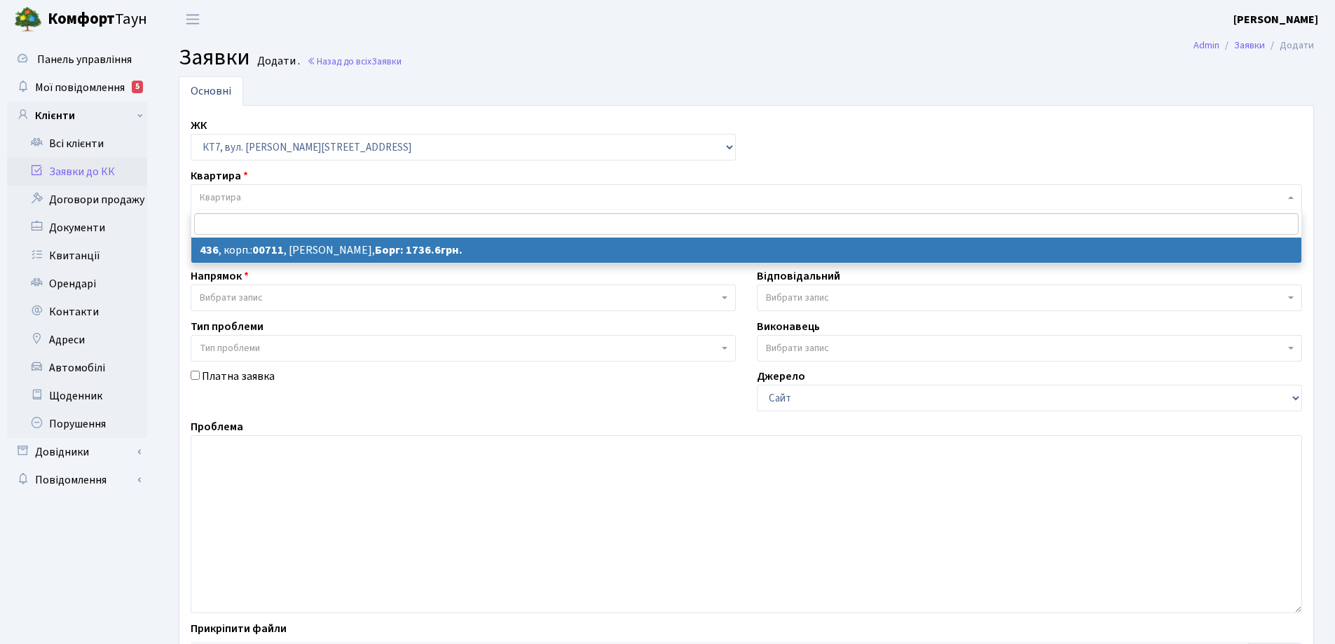
select select "19019"
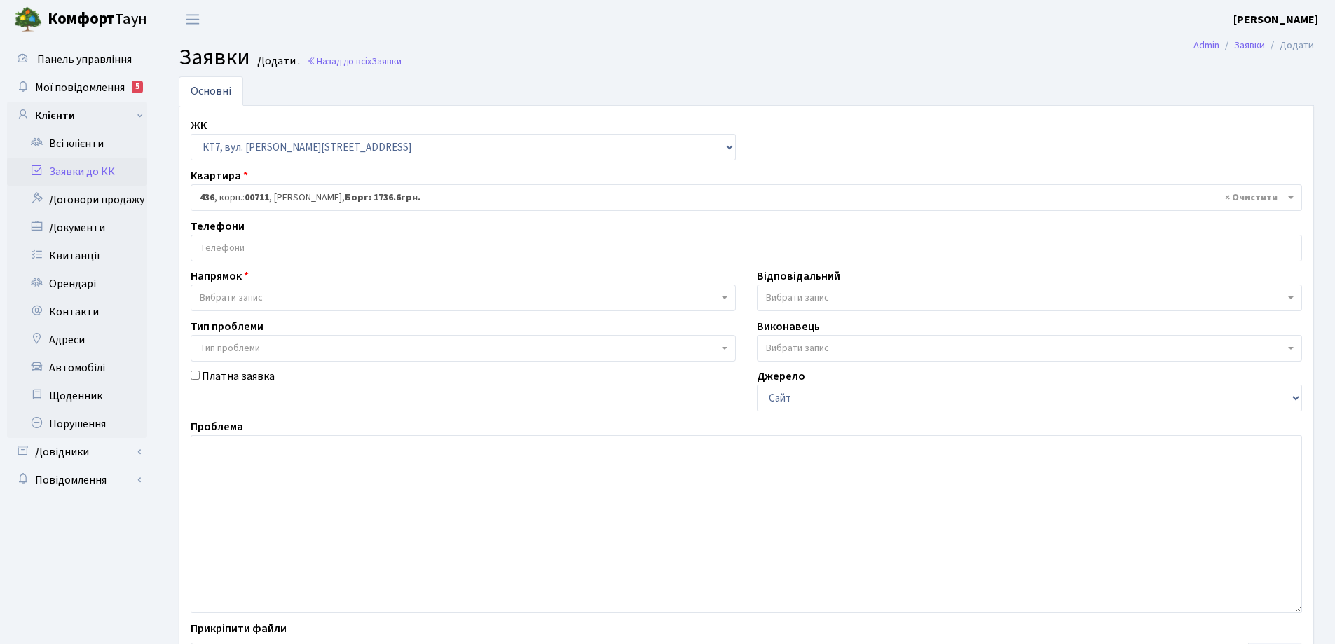
click at [443, 248] on input "search" at bounding box center [746, 247] width 1110 height 25
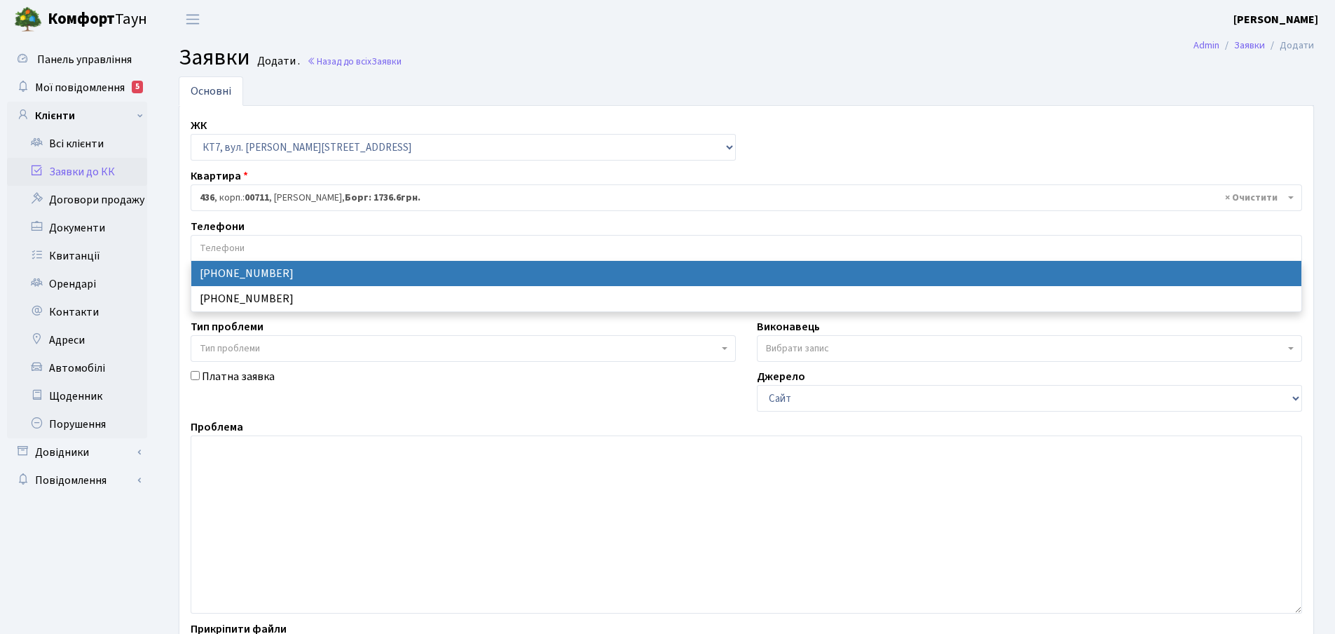
select select "57661"
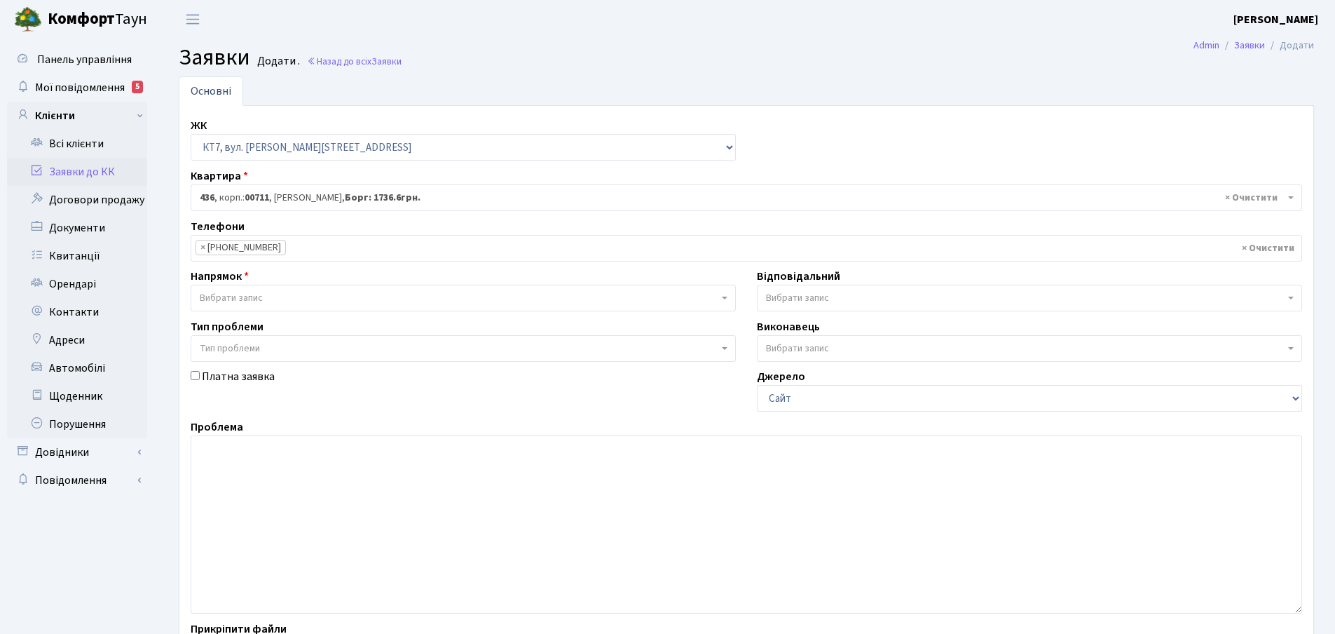
click at [724, 299] on b at bounding box center [725, 297] width 6 height 3
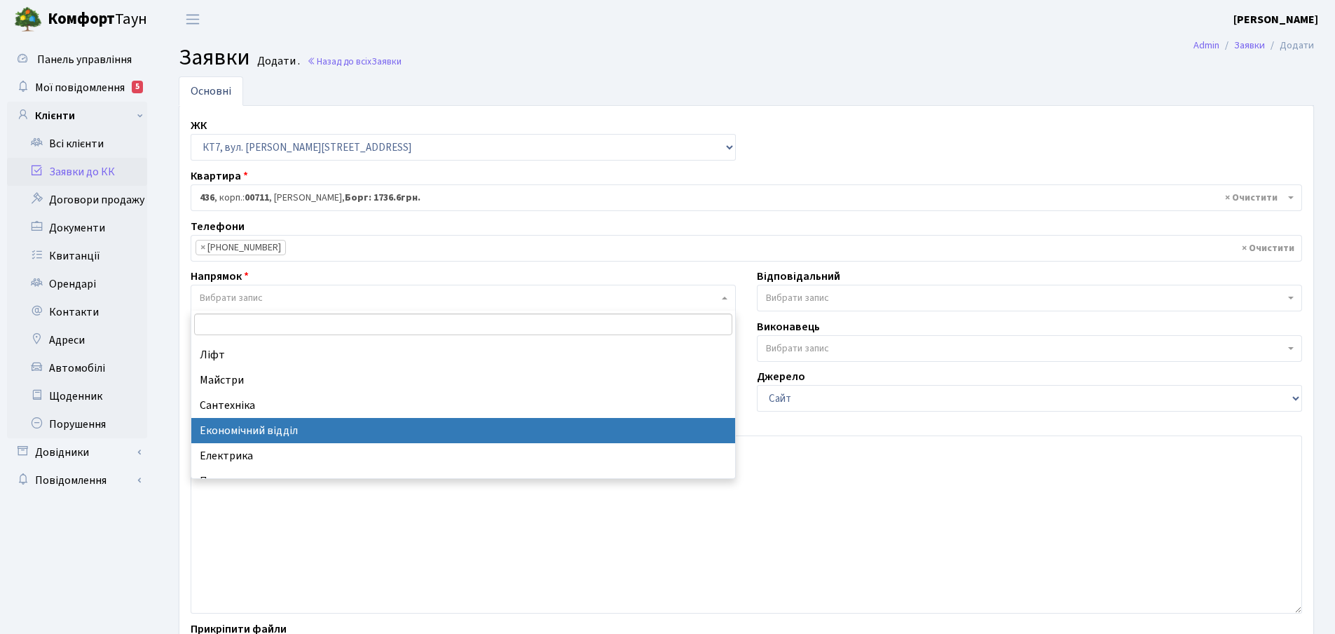
scroll to position [70, 0]
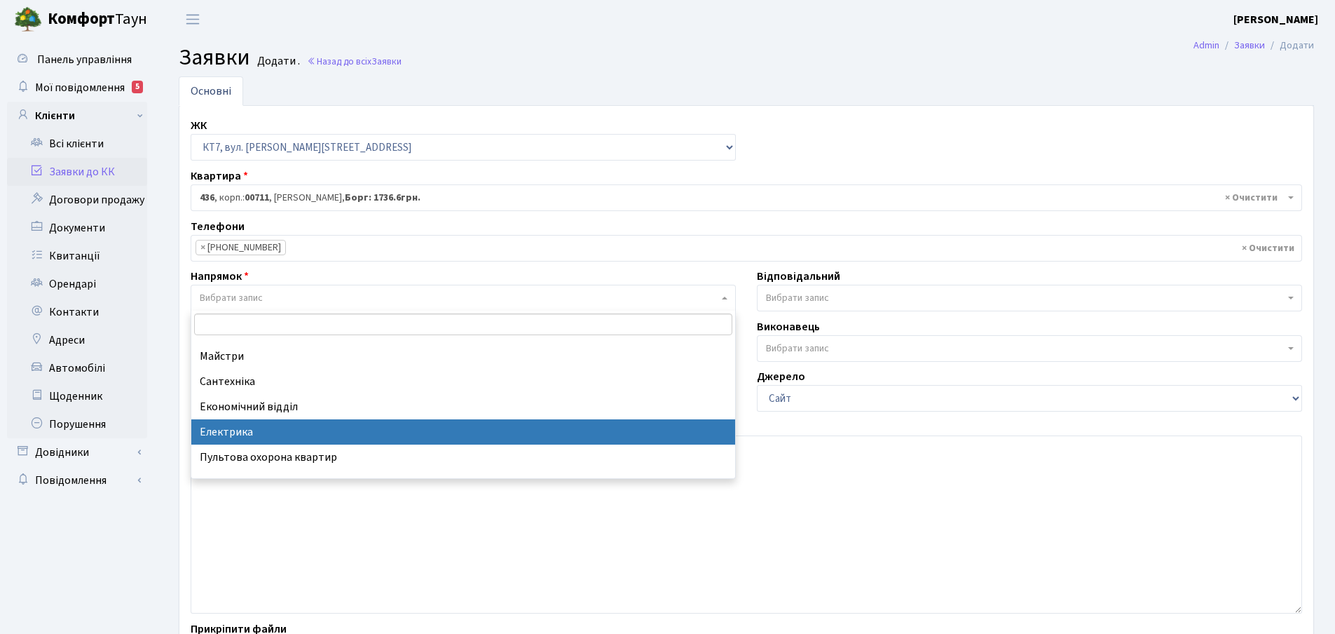
select select "3"
select select
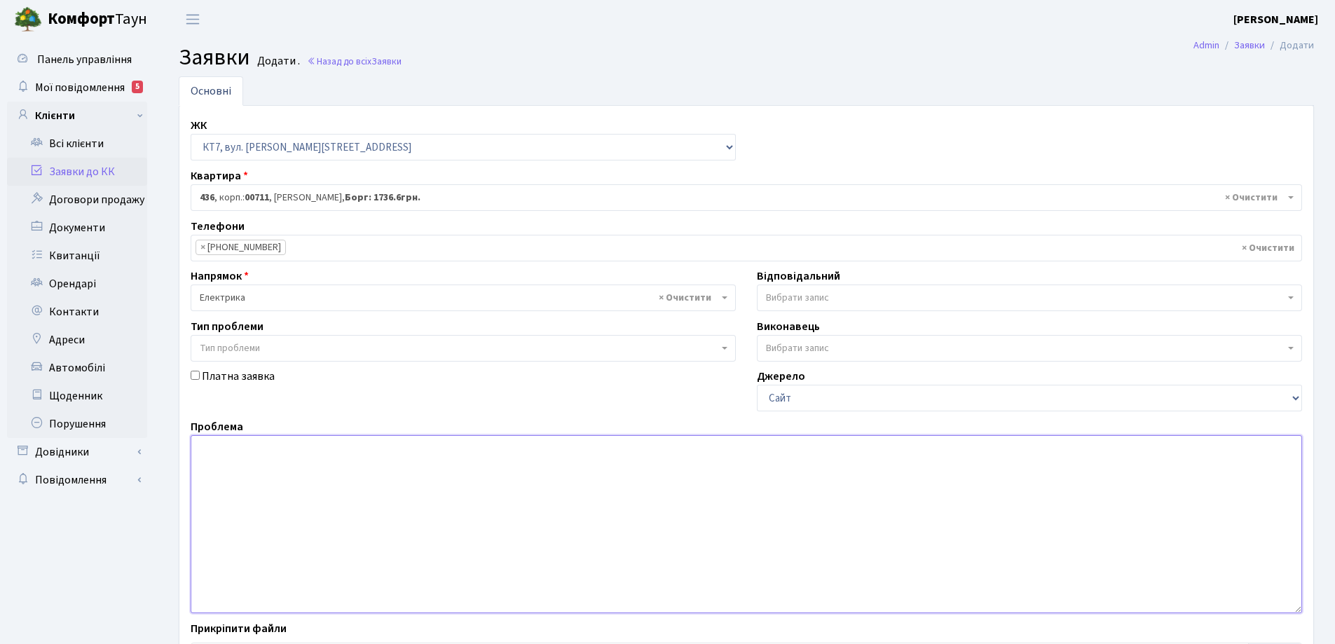
click at [220, 453] on textarea at bounding box center [746, 524] width 1111 height 178
type textarea "Не працюють вимикачі напроти комори № 43"
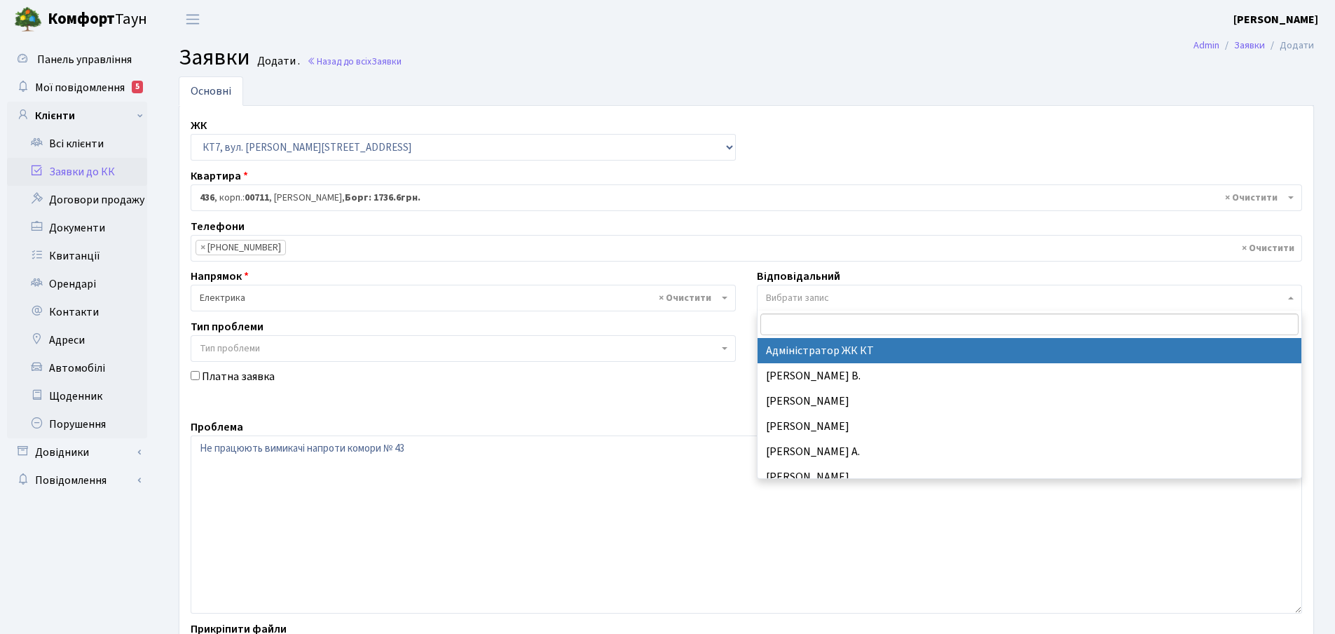
click at [1291, 299] on b at bounding box center [1291, 297] width 6 height 3
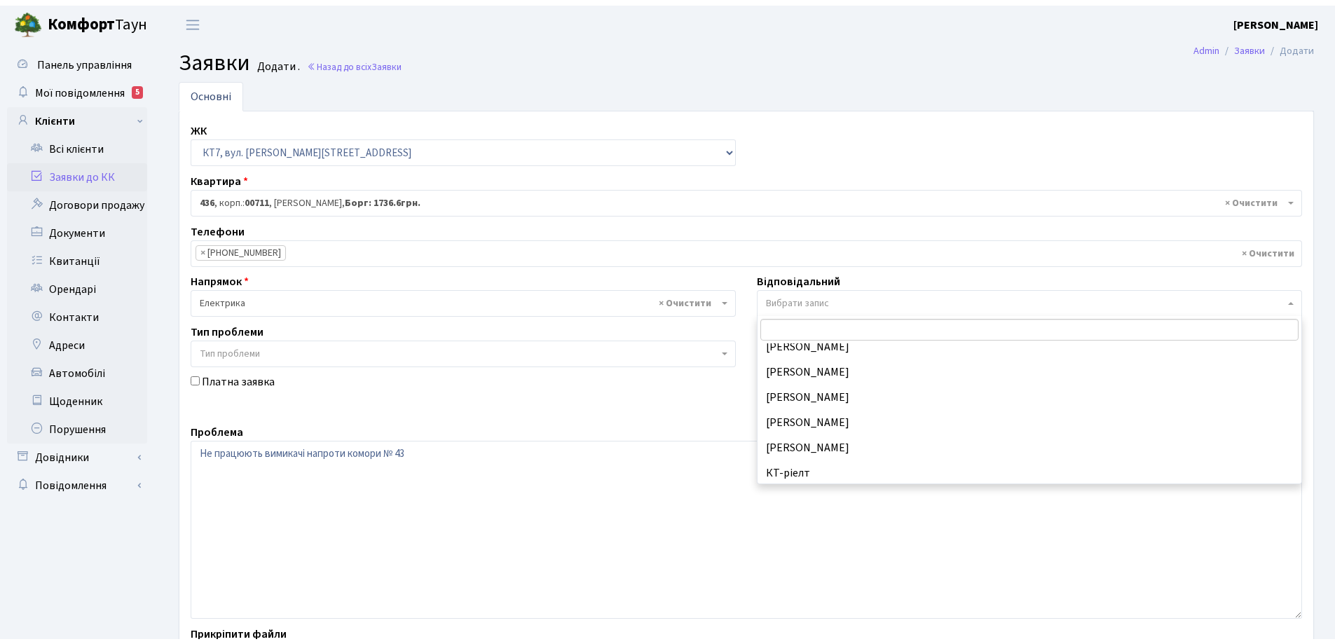
scroll to position [210, 0]
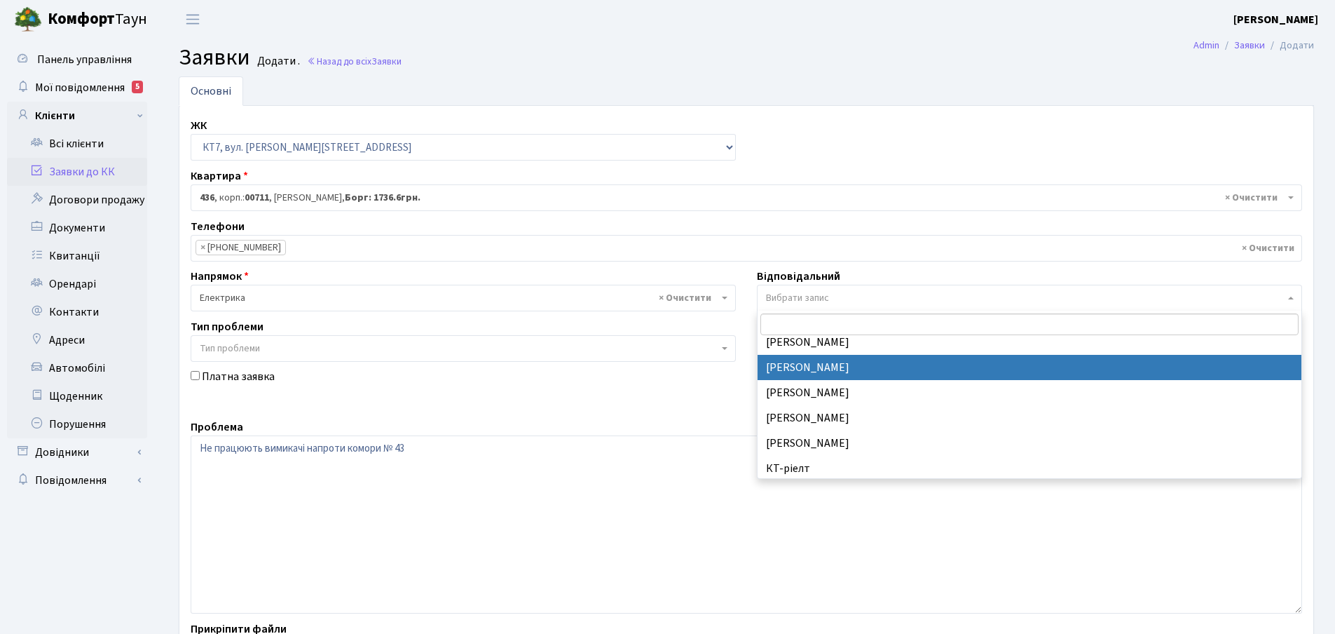
select select "22"
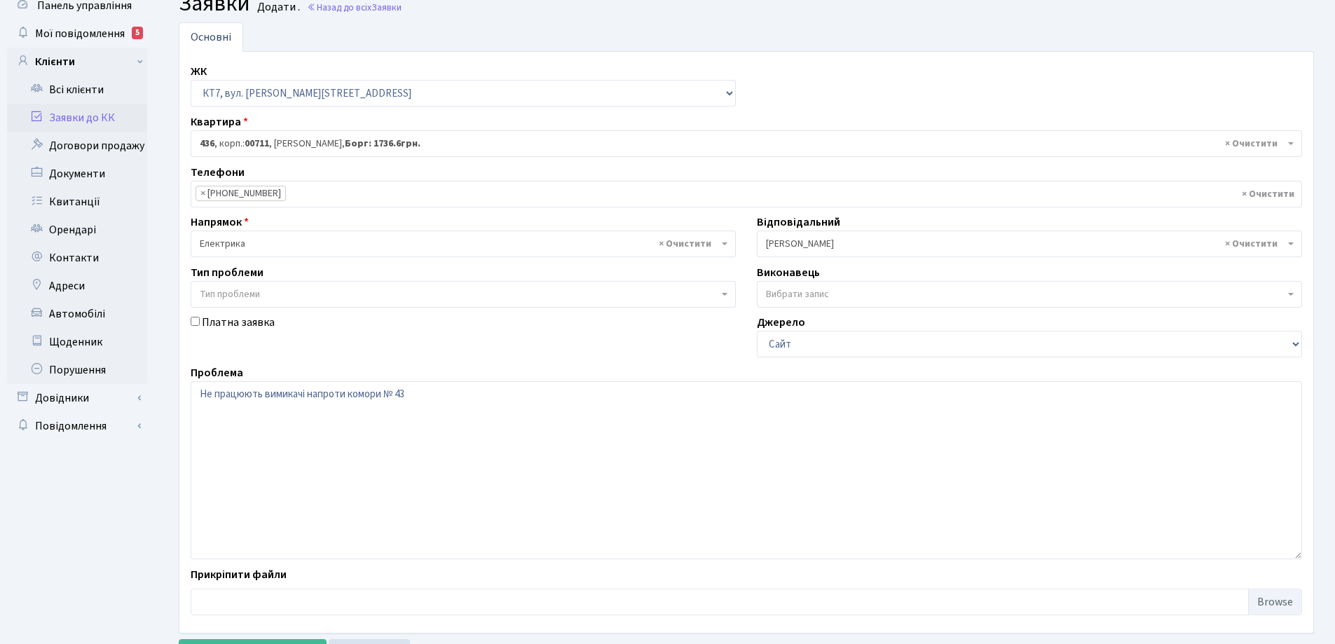
scroll to position [118, 0]
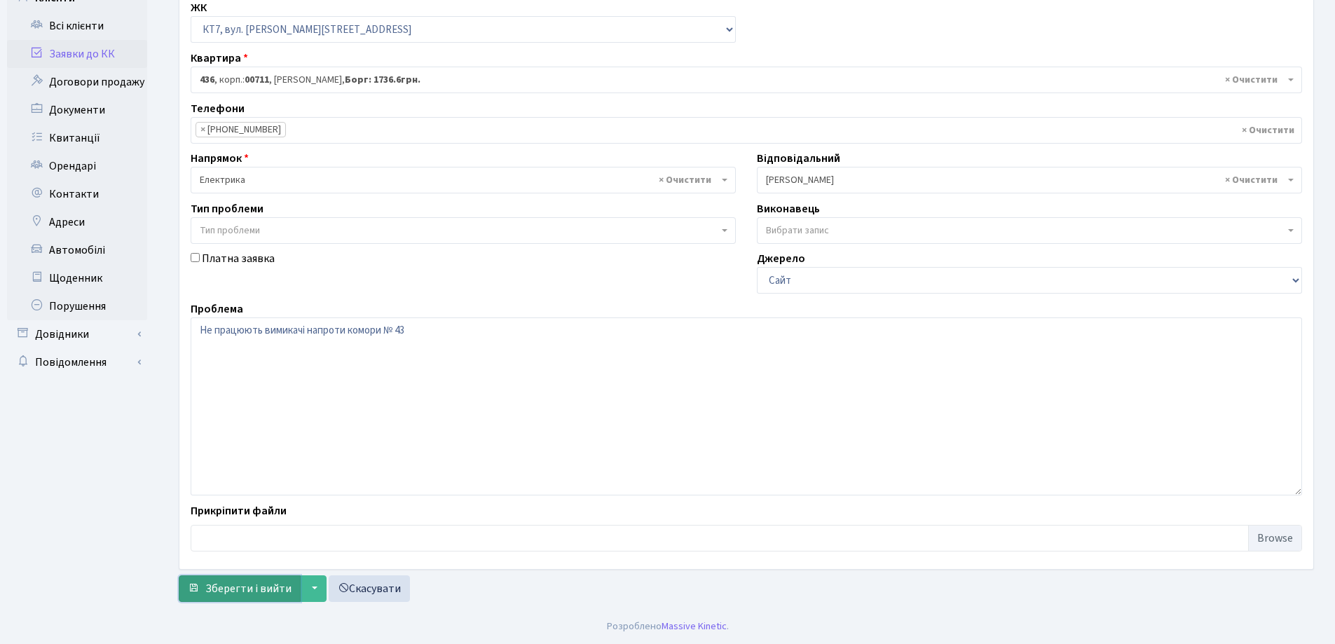
click at [217, 591] on span "Зберегти і вийти" at bounding box center [248, 588] width 86 height 15
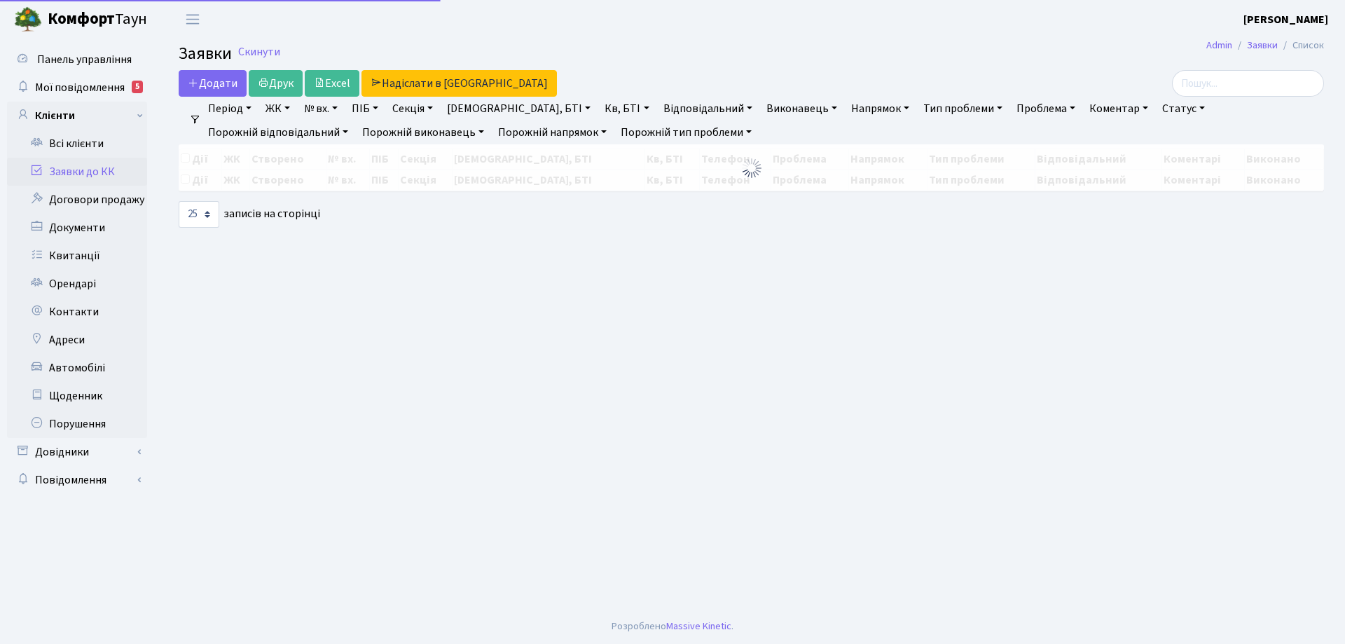
select select "25"
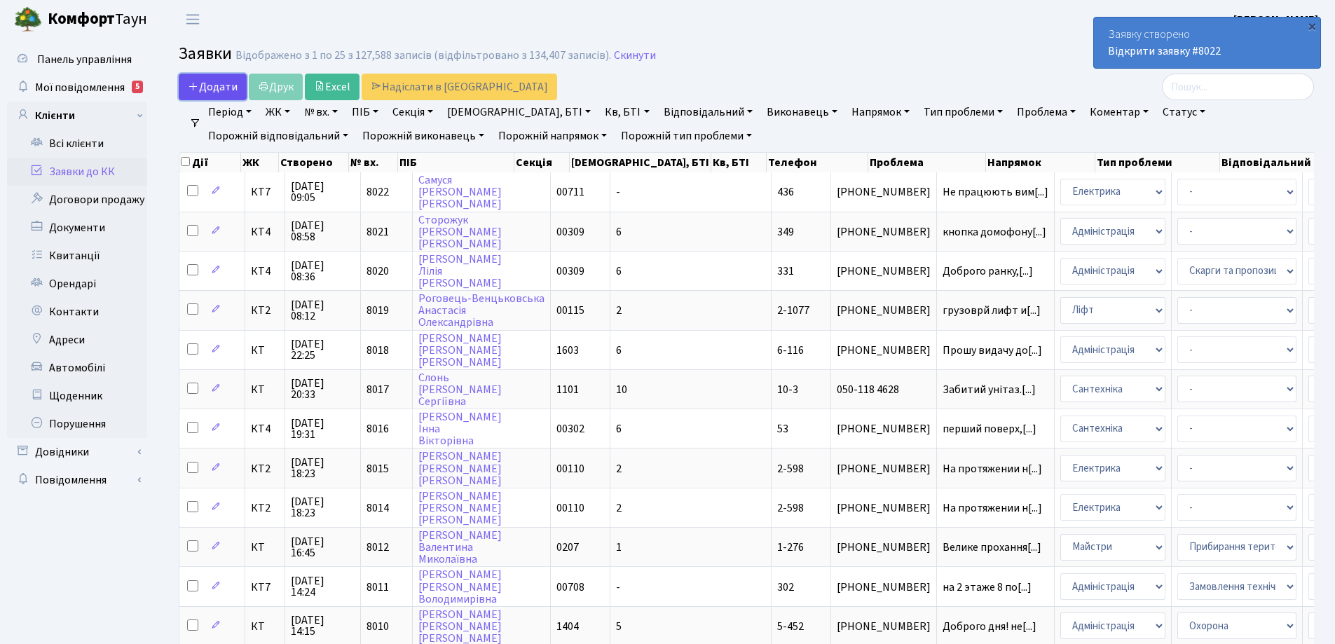
click at [214, 89] on span "Додати" at bounding box center [213, 86] width 50 height 15
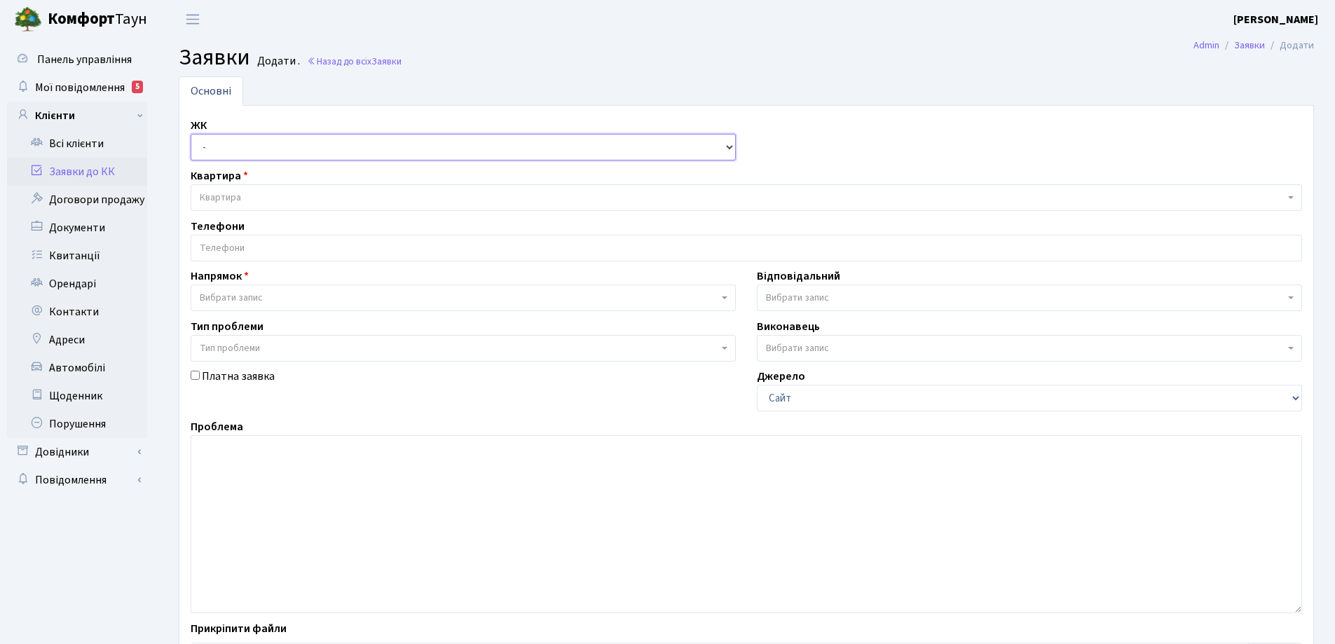
drag, startPoint x: 732, startPoint y: 150, endPoint x: 598, endPoint y: 148, distance: 134.6
click at [732, 150] on select "- КТ, вул. Регенераторна, 4 КТ2, просп. [STREET_ADDRESS] [STREET_ADDRESS] [PERS…" at bounding box center [463, 147] width 545 height 27
select select "271"
click at [191, 134] on select "- КТ, вул. Регенераторна, 4 КТ2, просп. [STREET_ADDRESS] [STREET_ADDRESS] [PERS…" at bounding box center [463, 147] width 545 height 27
select select
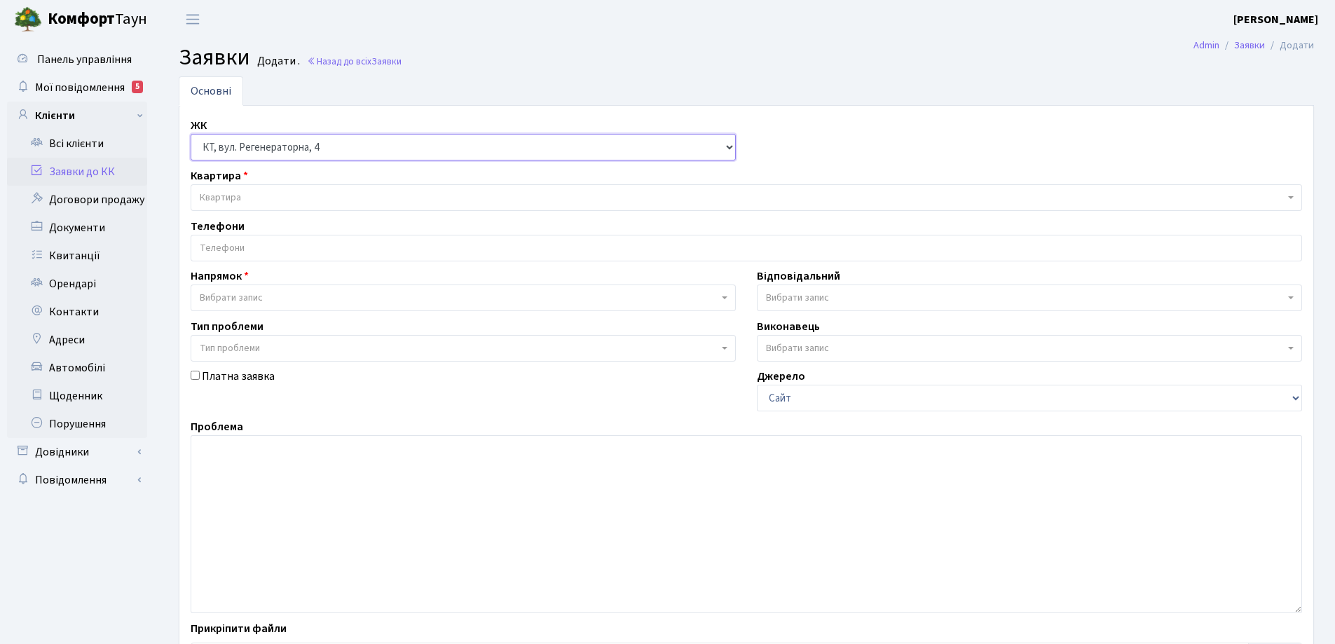
select select
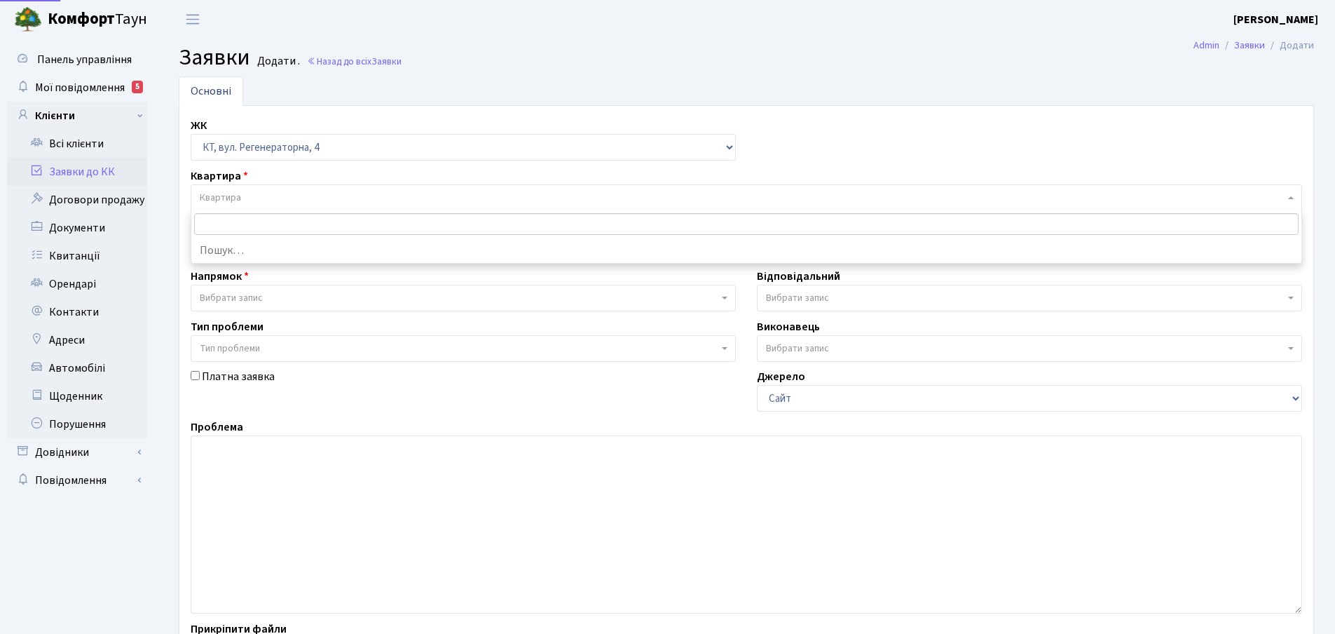
click at [231, 196] on span "Квартира" at bounding box center [220, 198] width 41 height 14
click at [222, 222] on input "search" at bounding box center [746, 224] width 1104 height 22
type input "1"
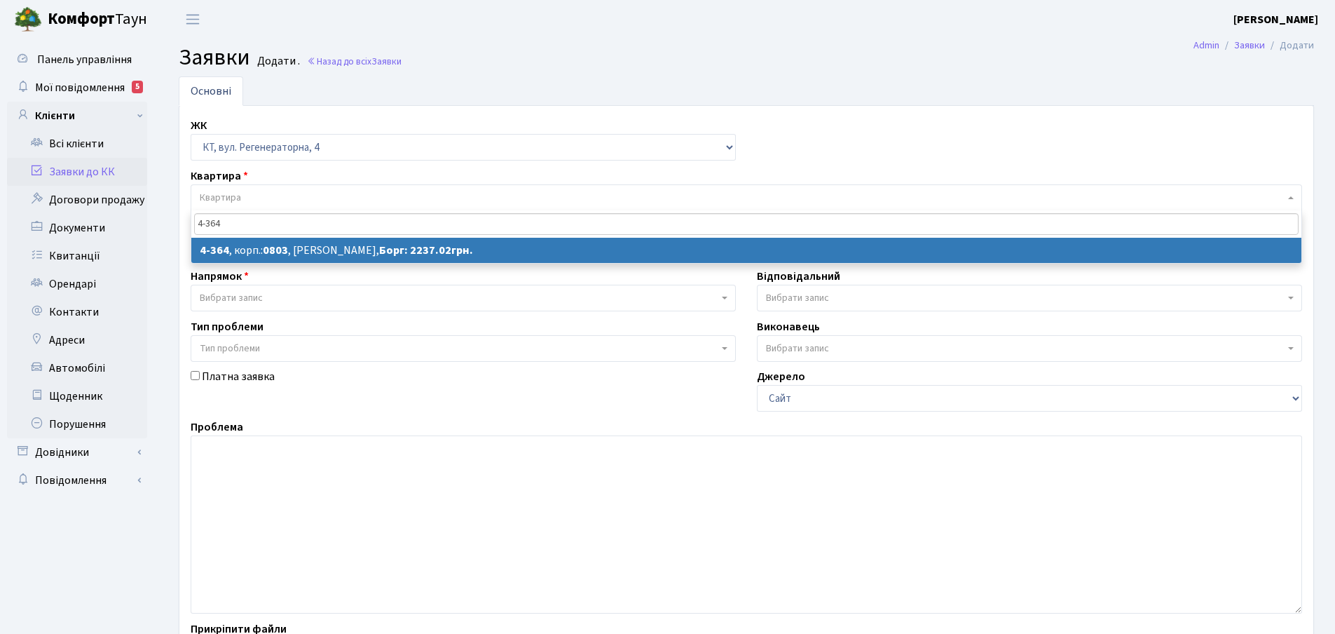
type input "4-364"
select select
select select "1823"
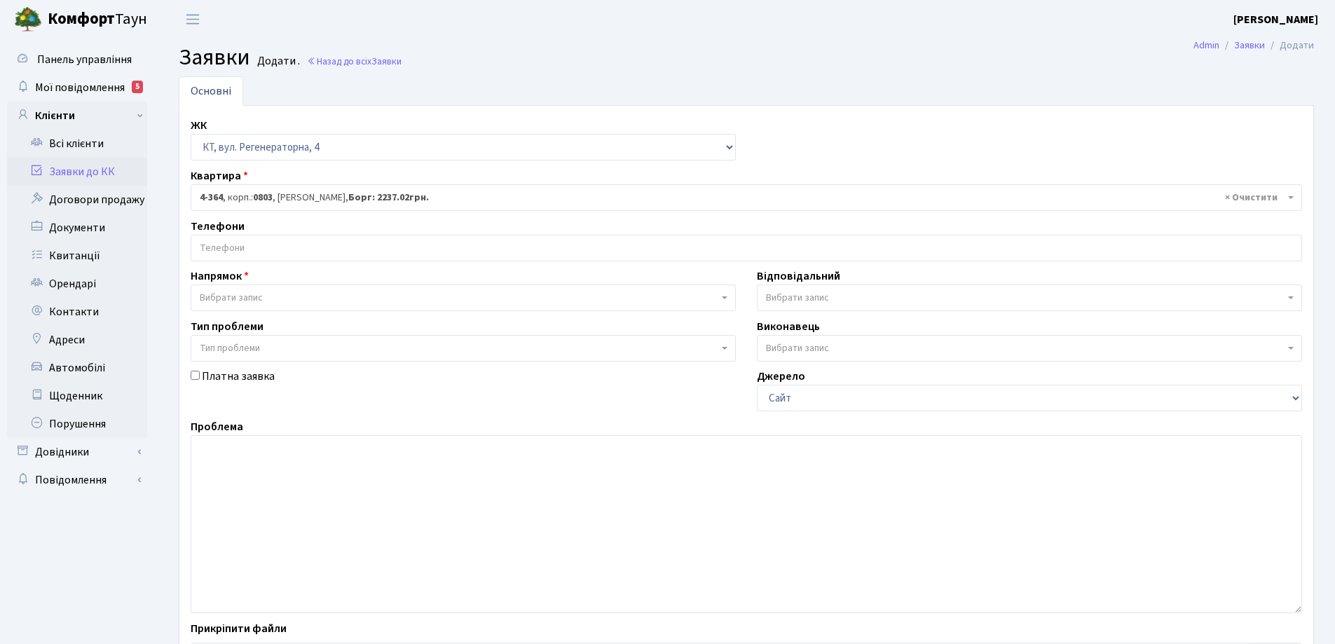
click at [247, 247] on input "search" at bounding box center [746, 247] width 1110 height 25
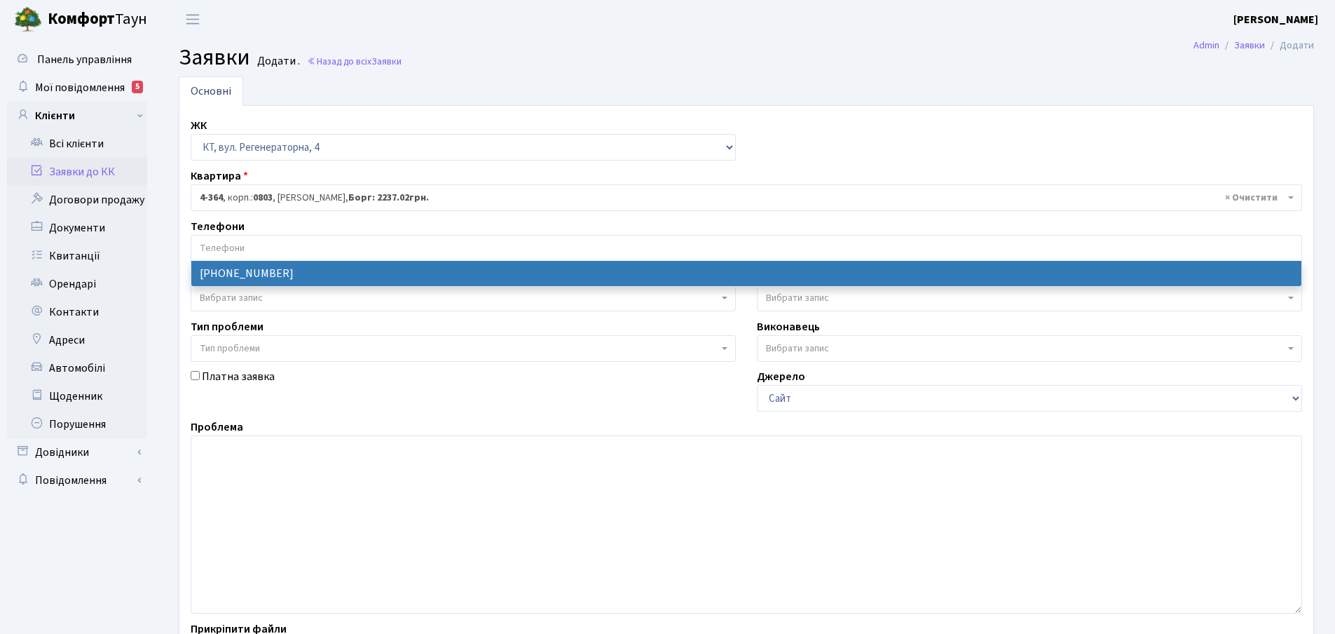
select select "58201"
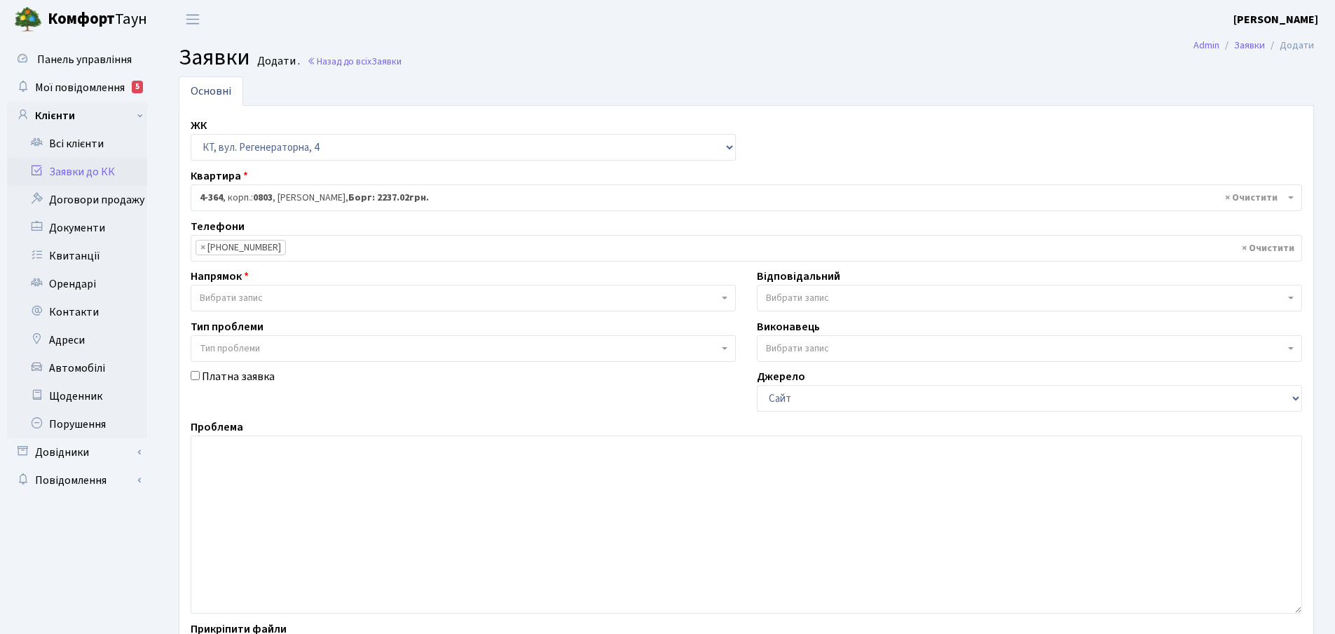
drag, startPoint x: 727, startPoint y: 299, endPoint x: 716, endPoint y: 296, distance: 11.1
click at [723, 296] on b at bounding box center [725, 297] width 6 height 3
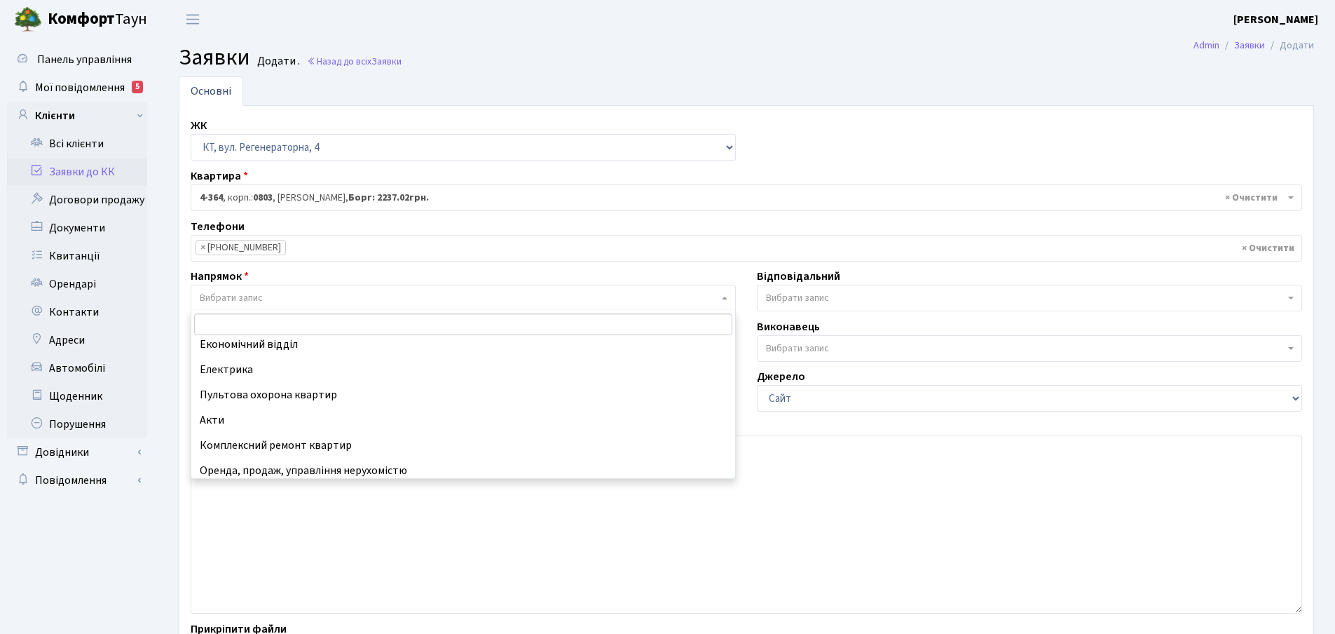
scroll to position [140, 0]
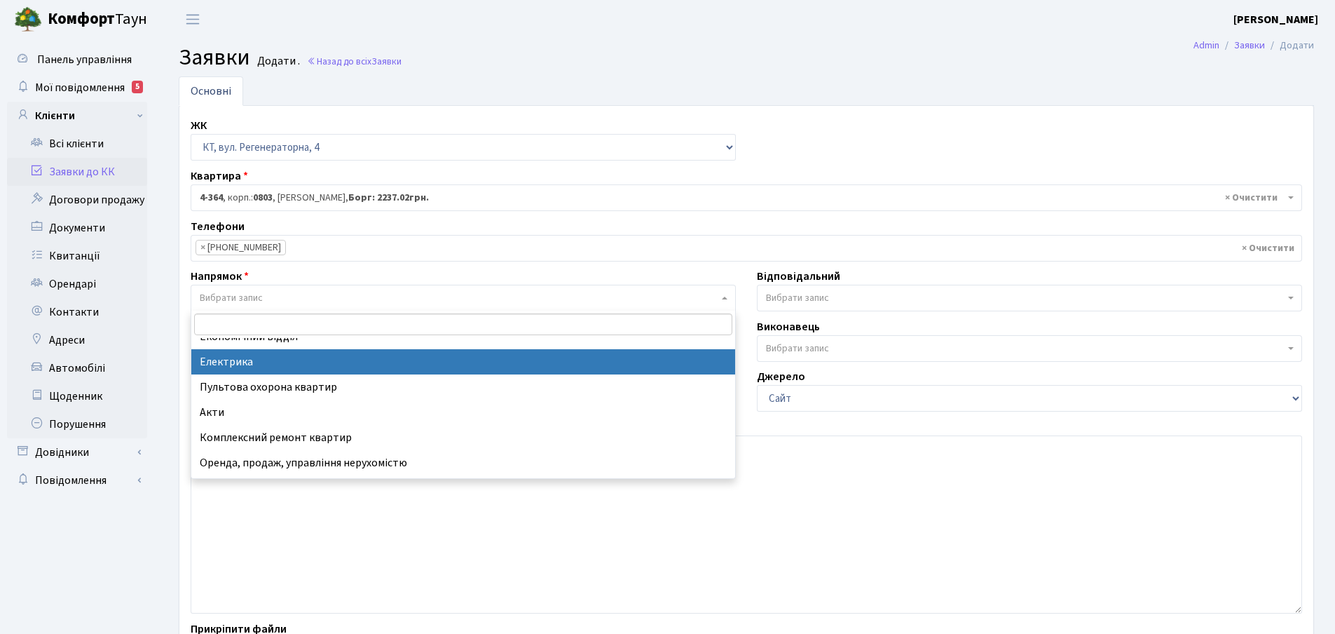
select select "3"
select select
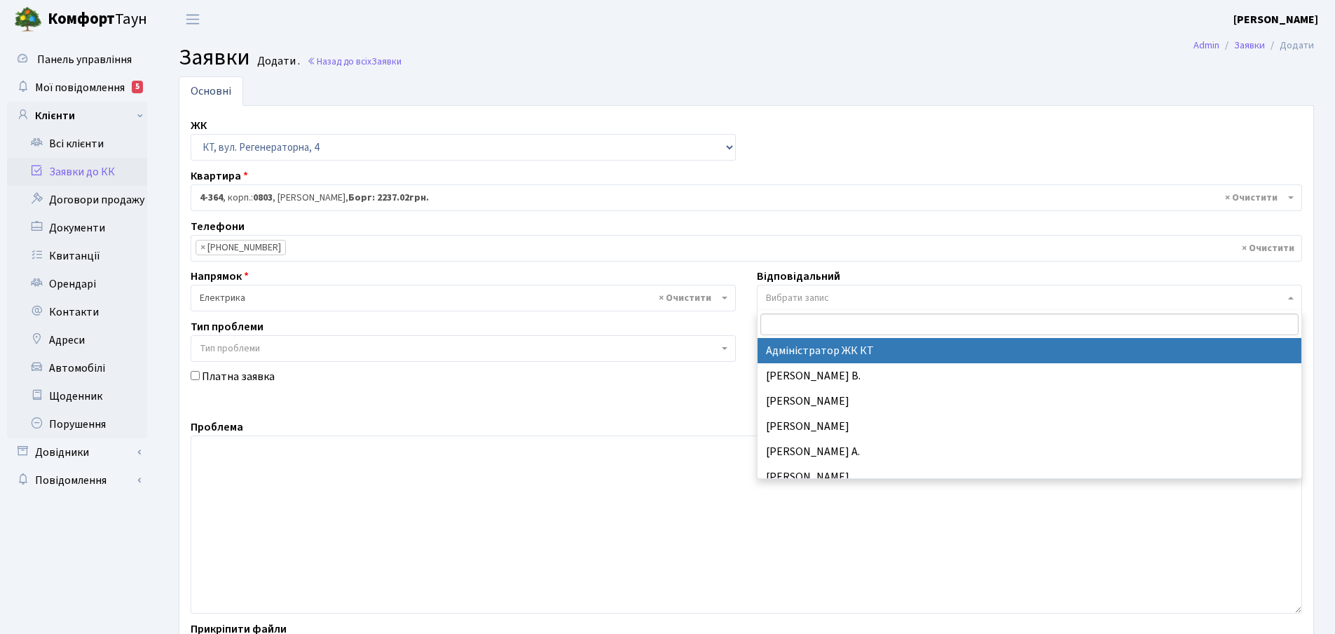
click at [1293, 296] on b at bounding box center [1291, 297] width 6 height 3
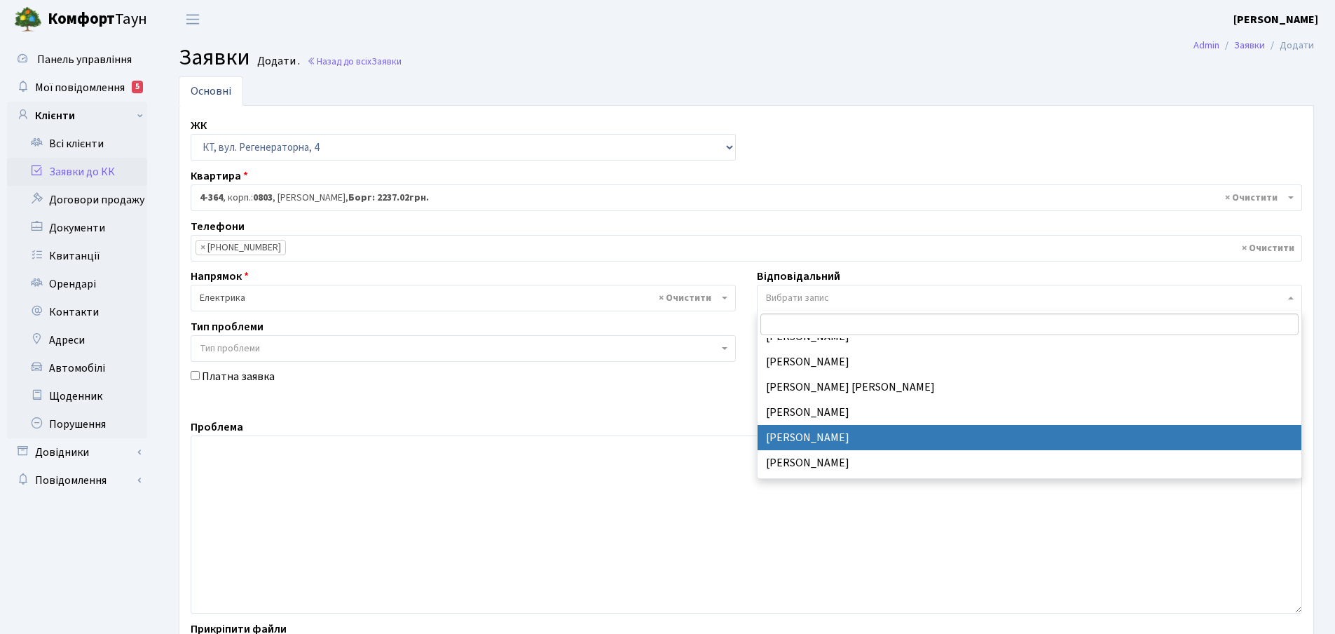
select select "22"
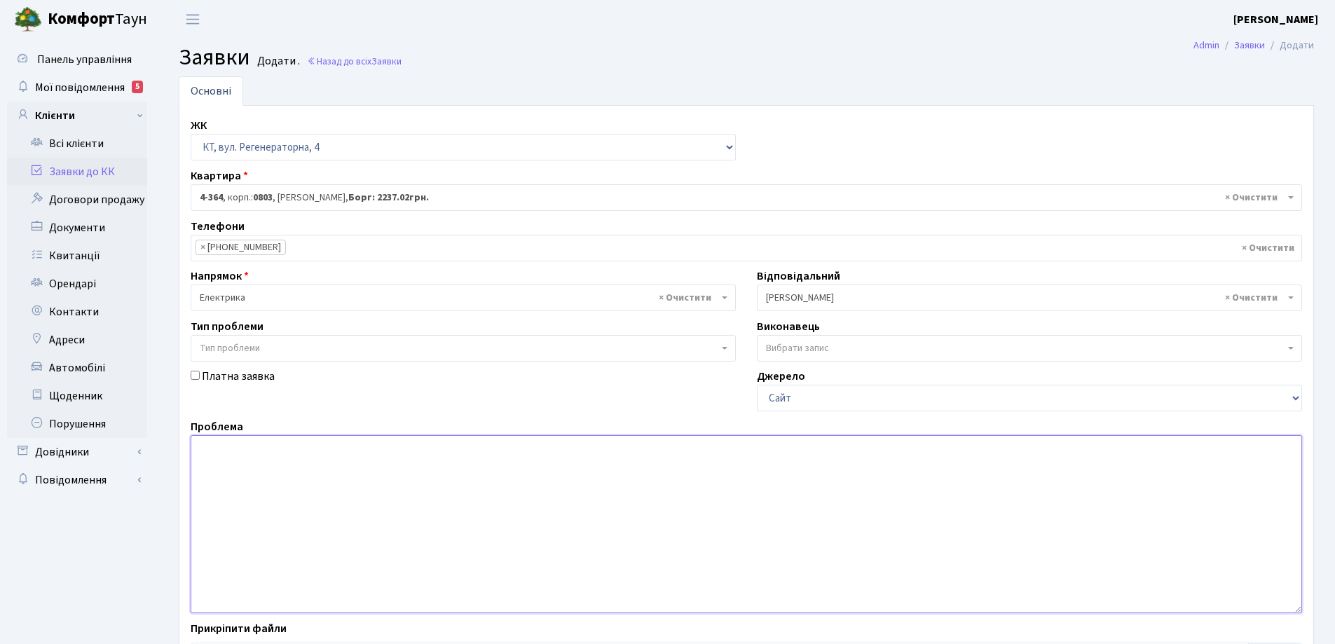
click at [219, 450] on textarea at bounding box center [746, 524] width 1111 height 178
drag, startPoint x: 233, startPoint y: 451, endPoint x: 199, endPoint y: 450, distance: 33.6
click at [199, 450] on textarea "вибило світло в квартирі" at bounding box center [746, 524] width 1111 height 178
click at [315, 448] on textarea "зникло світло в квартирі" at bounding box center [746, 524] width 1111 height 178
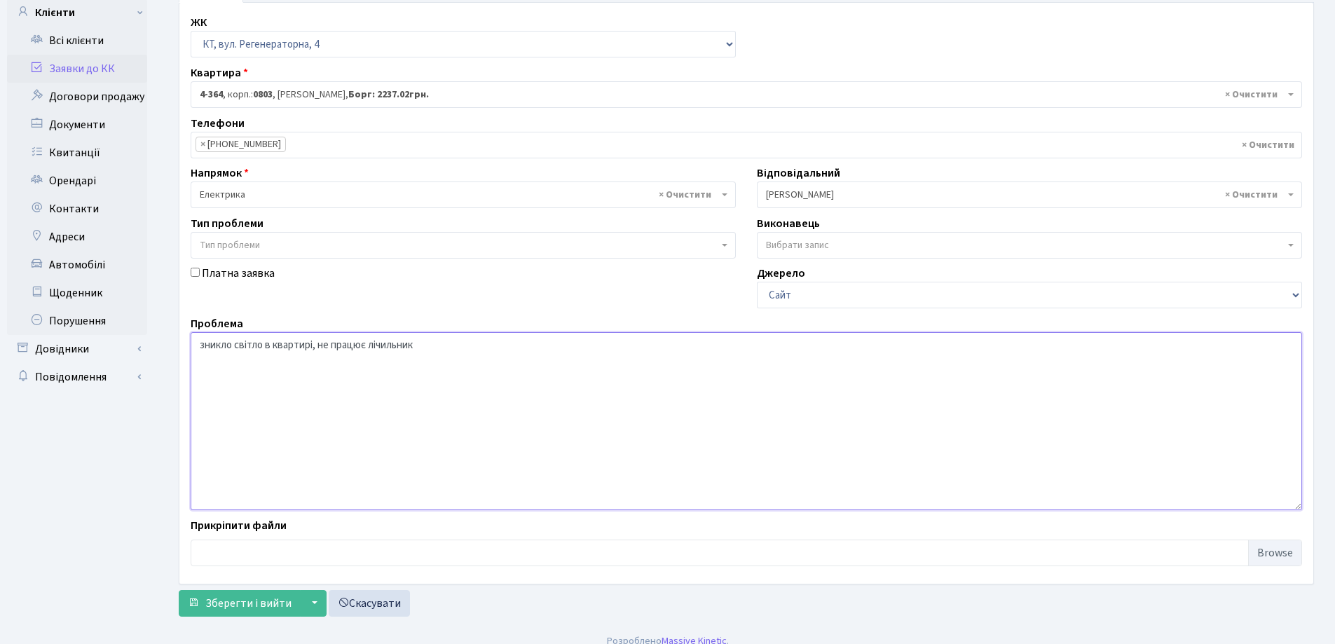
scroll to position [118, 0]
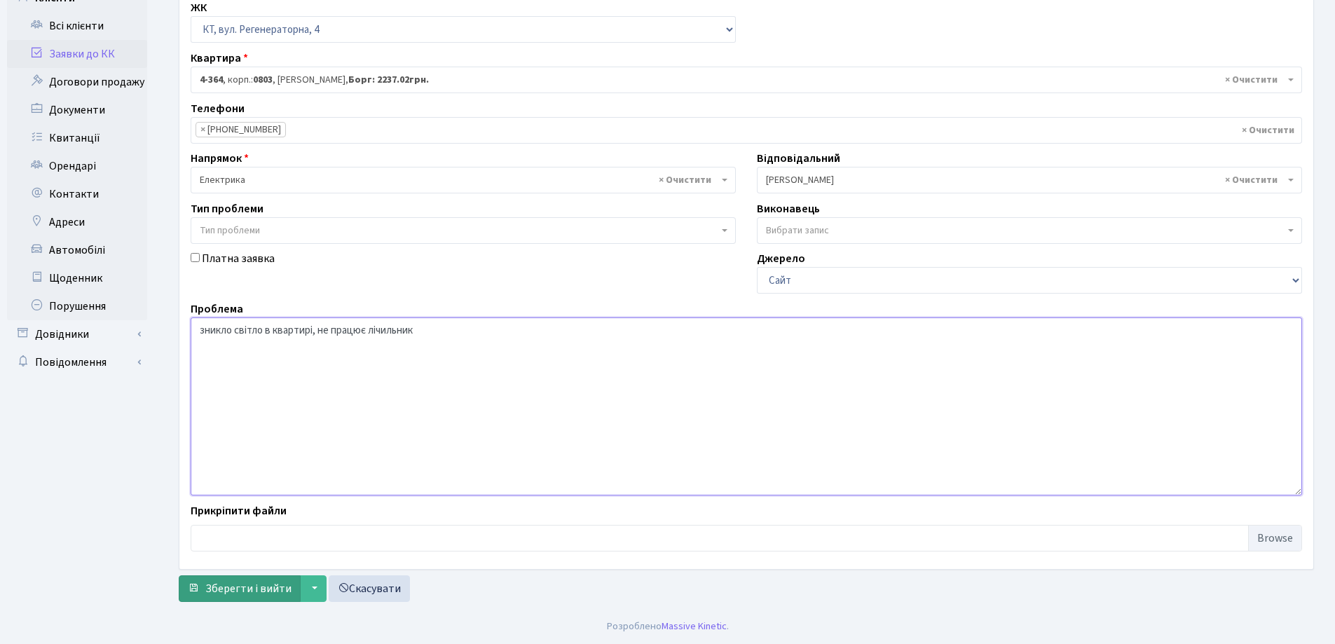
type textarea "зникло світло в квартирі, не працює лічильник"
click at [272, 587] on span "Зберегти і вийти" at bounding box center [248, 588] width 86 height 15
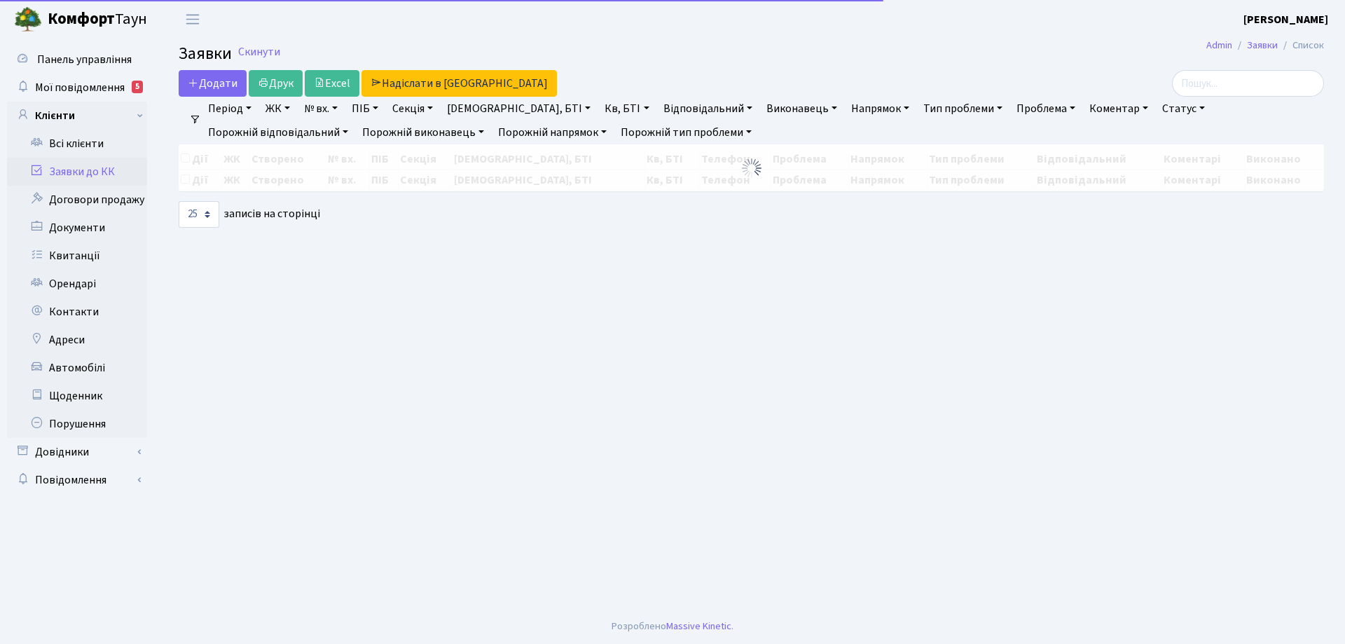
select select "25"
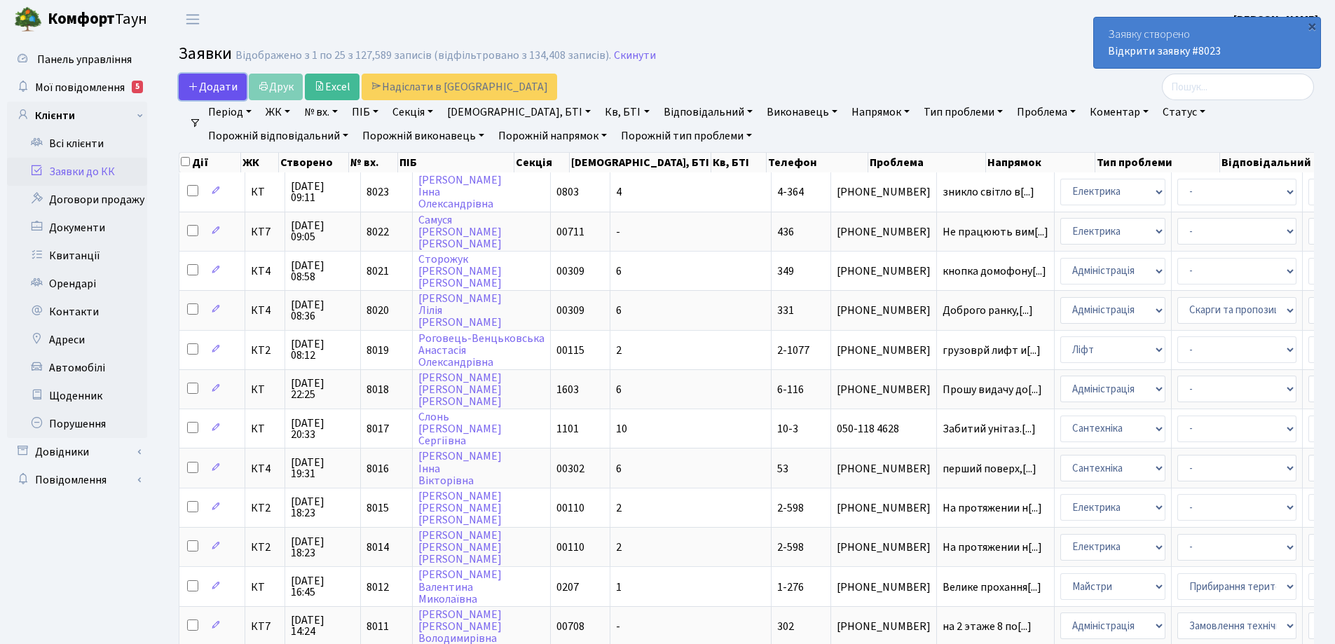
click at [231, 90] on span "Додати" at bounding box center [213, 86] width 50 height 15
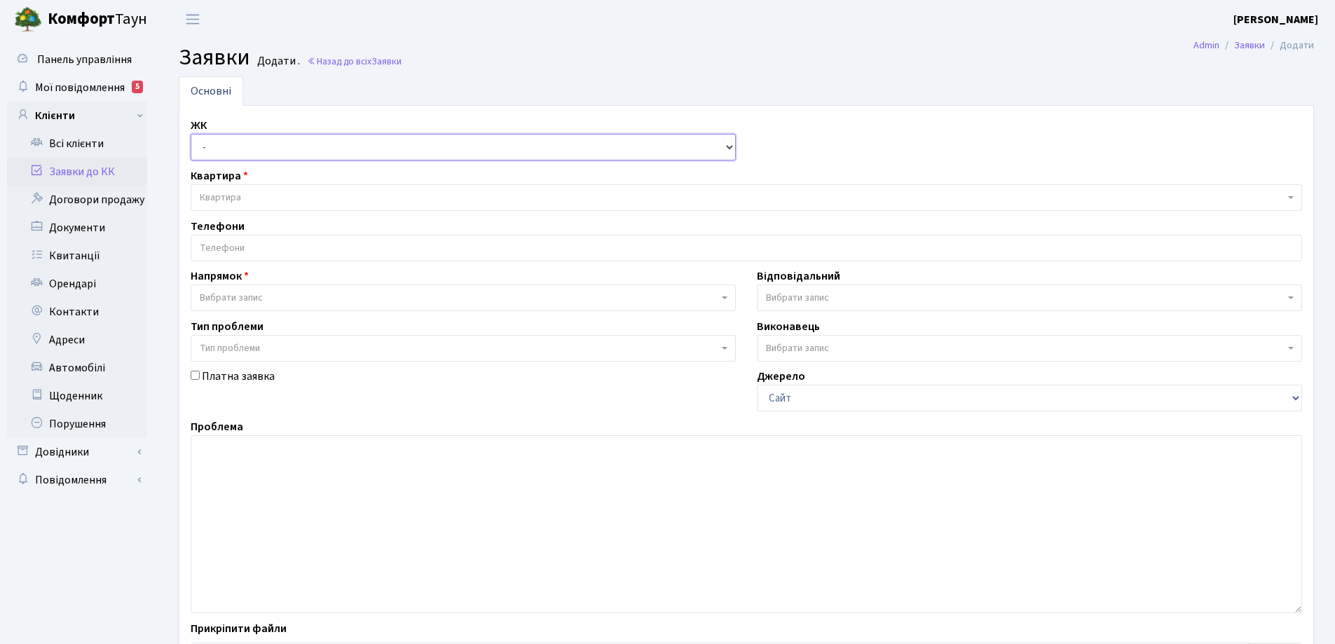
click at [732, 149] on select "- КТ, вул. Регенераторна, 4 КТ2, просп. Соборності, 17 КТ3, вул. Березнева, 16 …" at bounding box center [463, 147] width 545 height 27
select select "295"
click at [191, 134] on select "- КТ, вул. Регенераторна, 4 КТ2, просп. Соборності, 17 КТ3, вул. Березнева, 16 …" at bounding box center [463, 147] width 545 height 27
select select
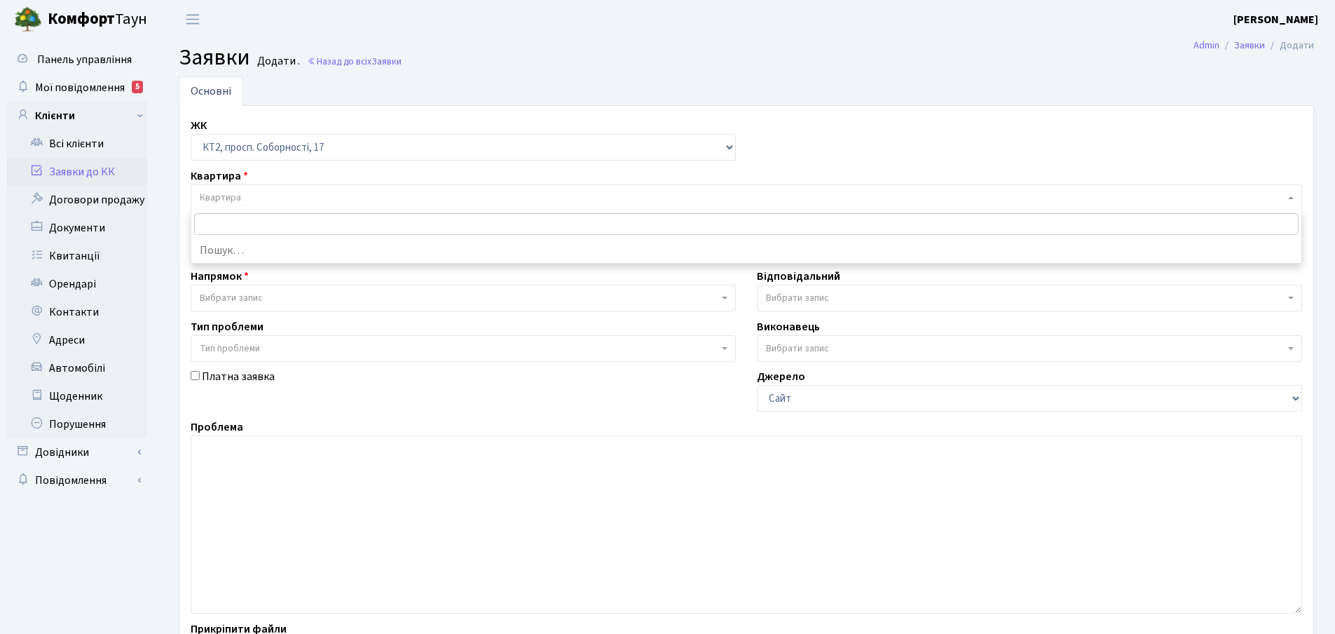
click at [245, 191] on span "Квартира" at bounding box center [742, 198] width 1085 height 14
type input "3"
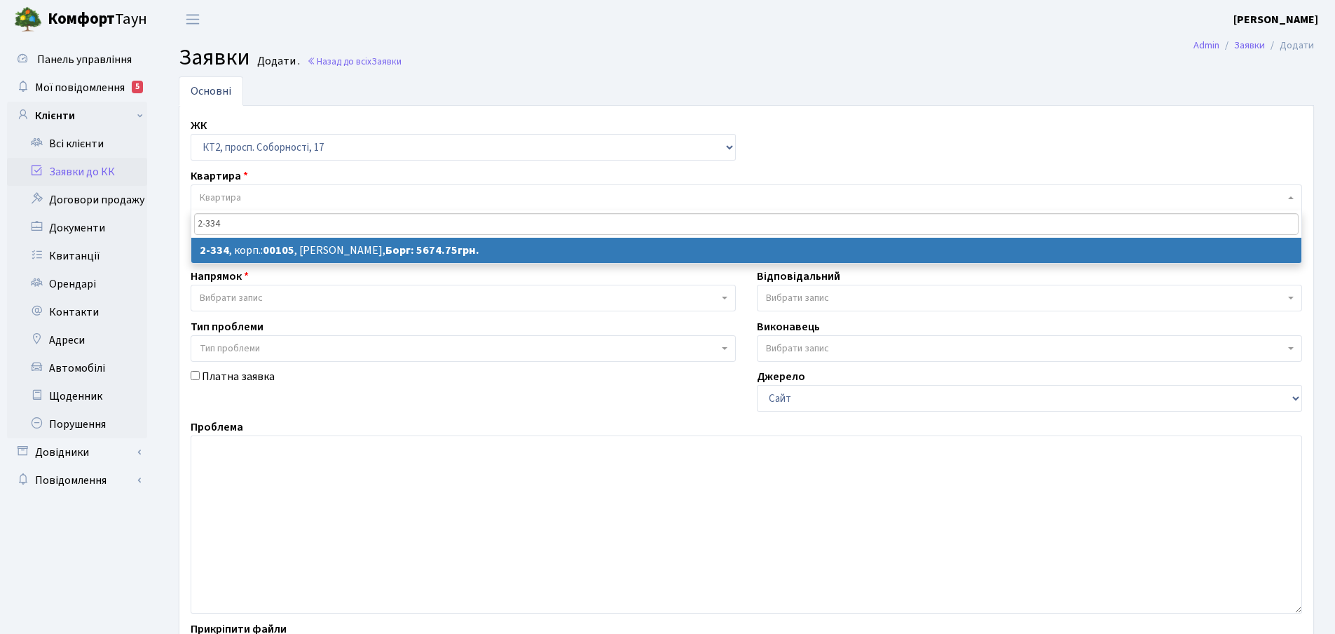
type input "2-334"
select select
select select "15377"
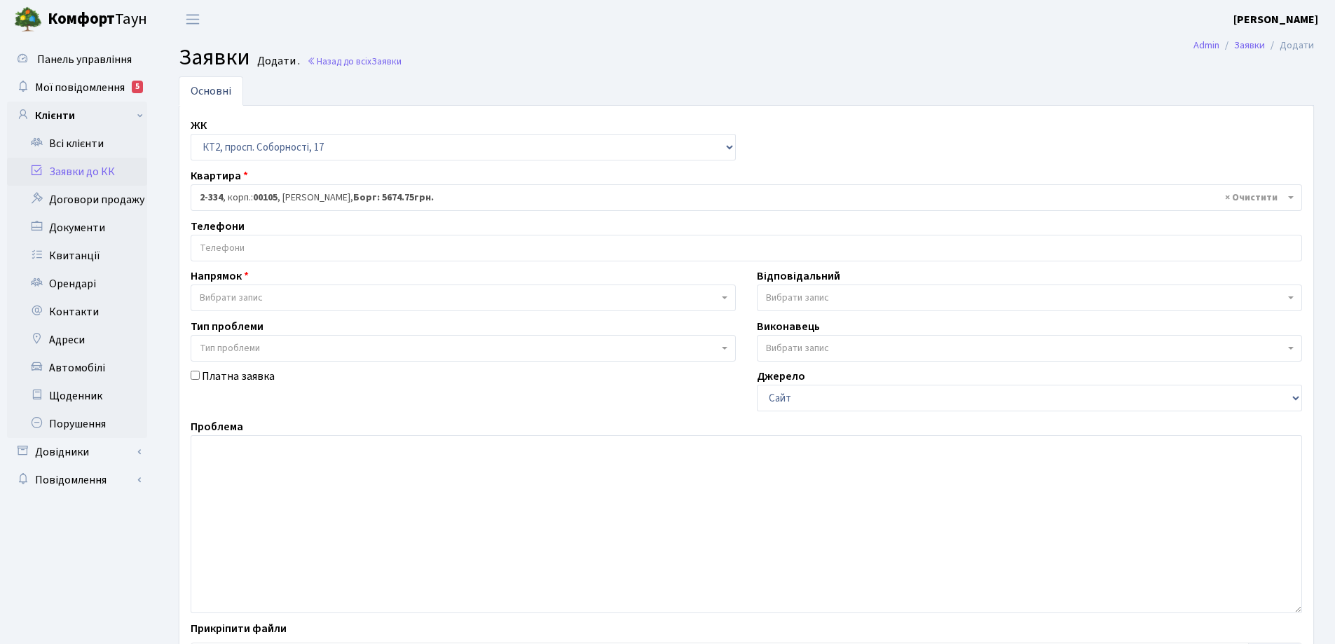
click at [268, 242] on input "search" at bounding box center [746, 247] width 1110 height 25
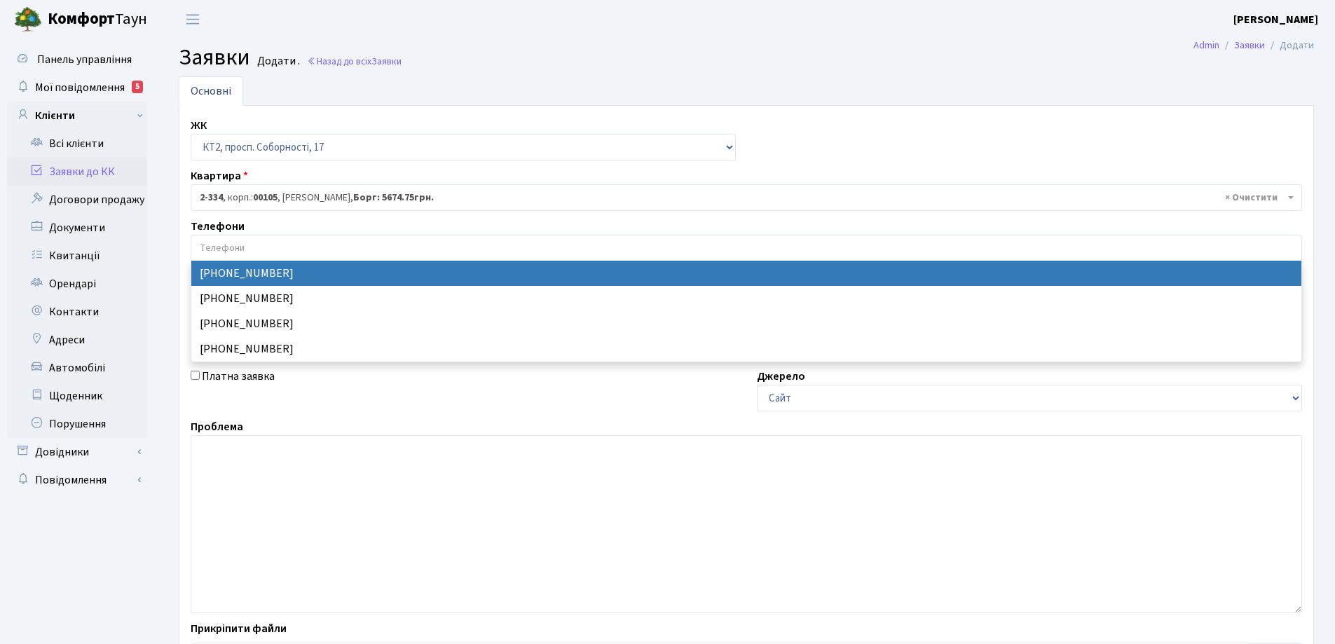
select select "116728"
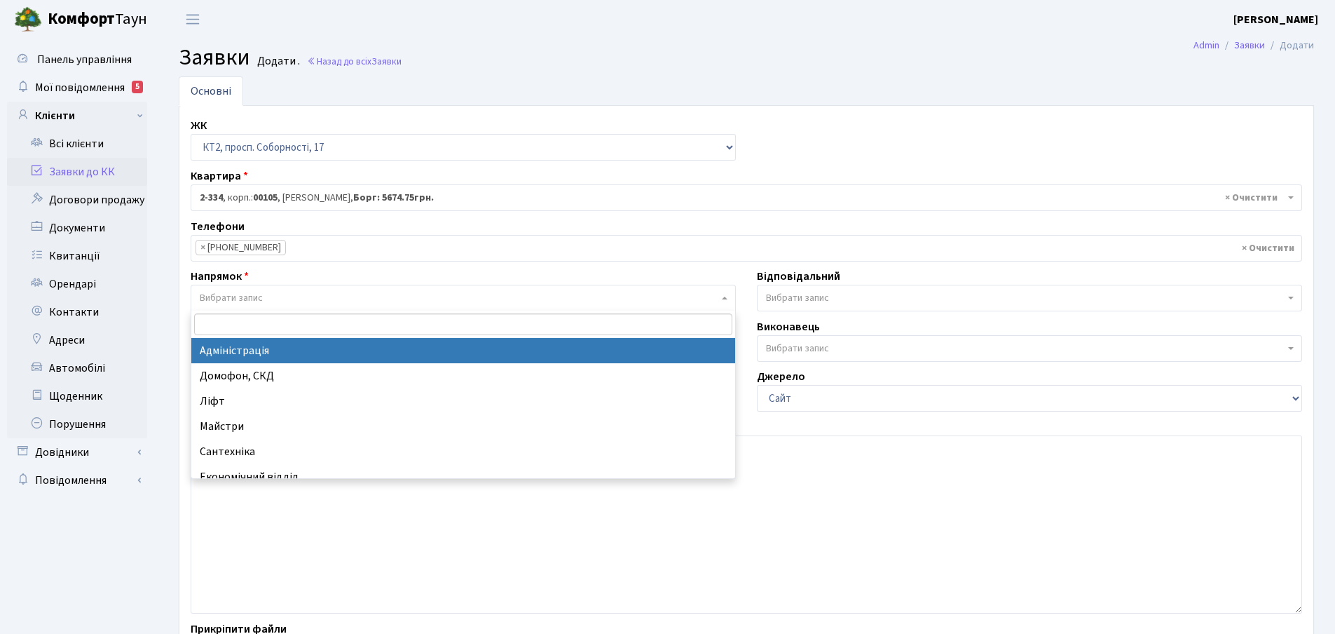
click at [726, 296] on span at bounding box center [726, 298] width 3 height 27
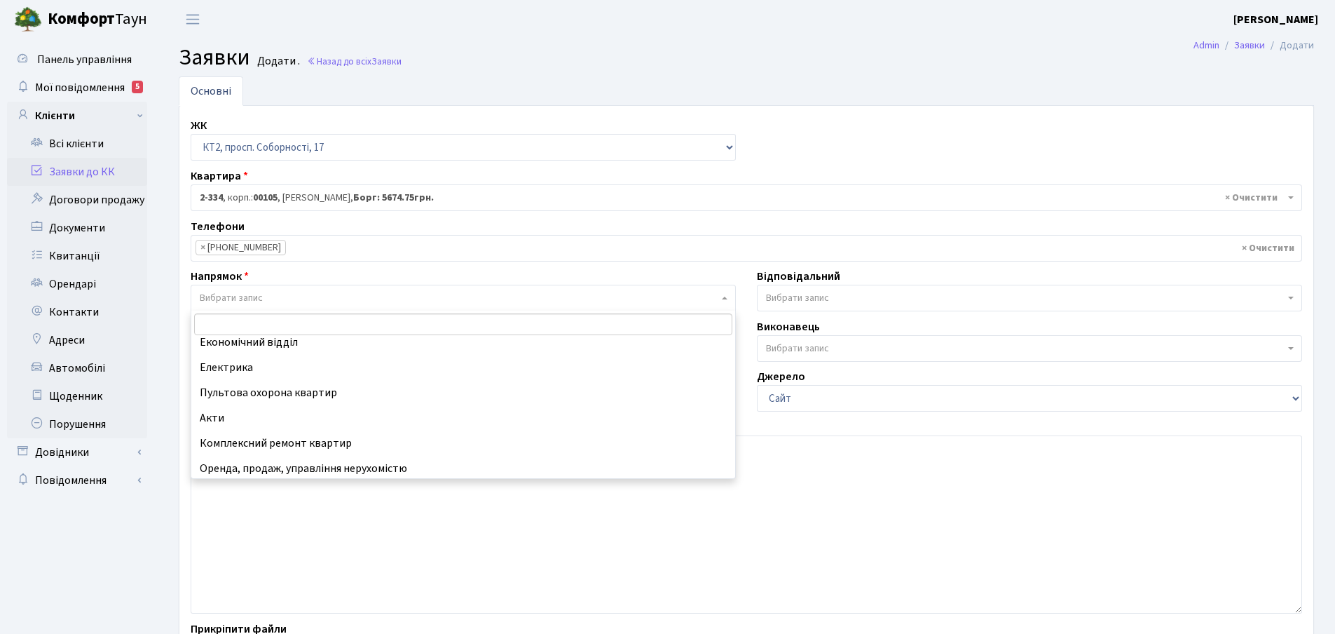
scroll to position [140, 0]
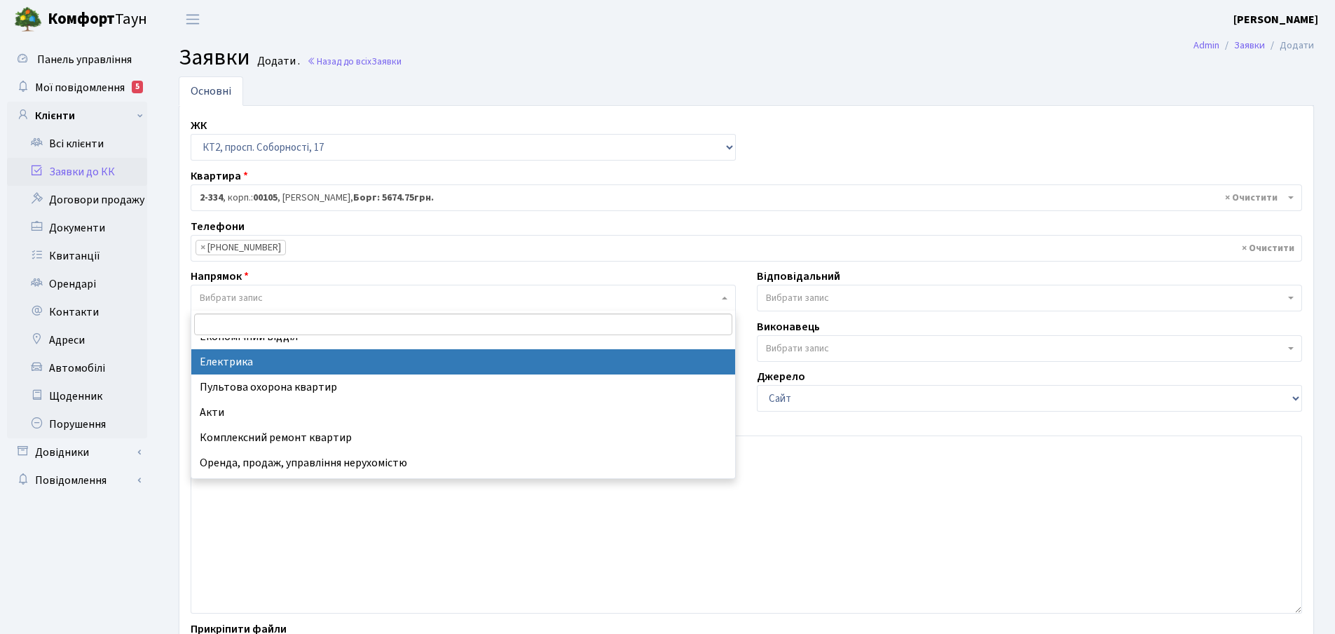
select select "3"
select select
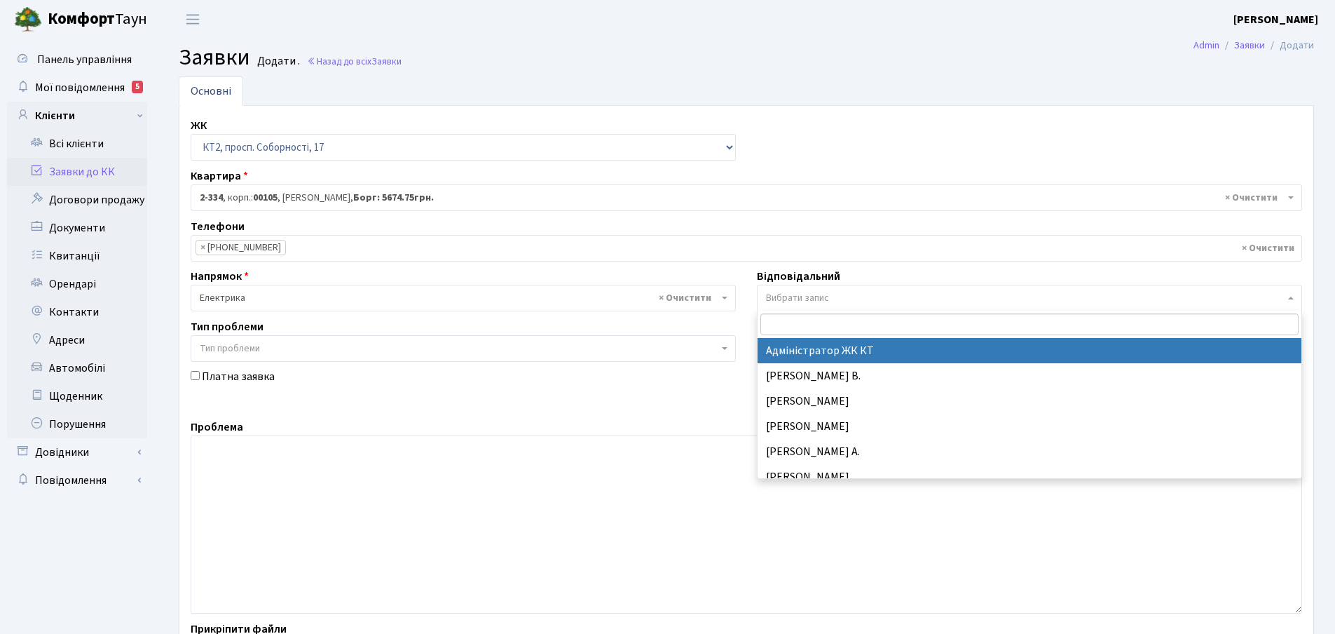
click at [1289, 299] on b at bounding box center [1291, 297] width 6 height 3
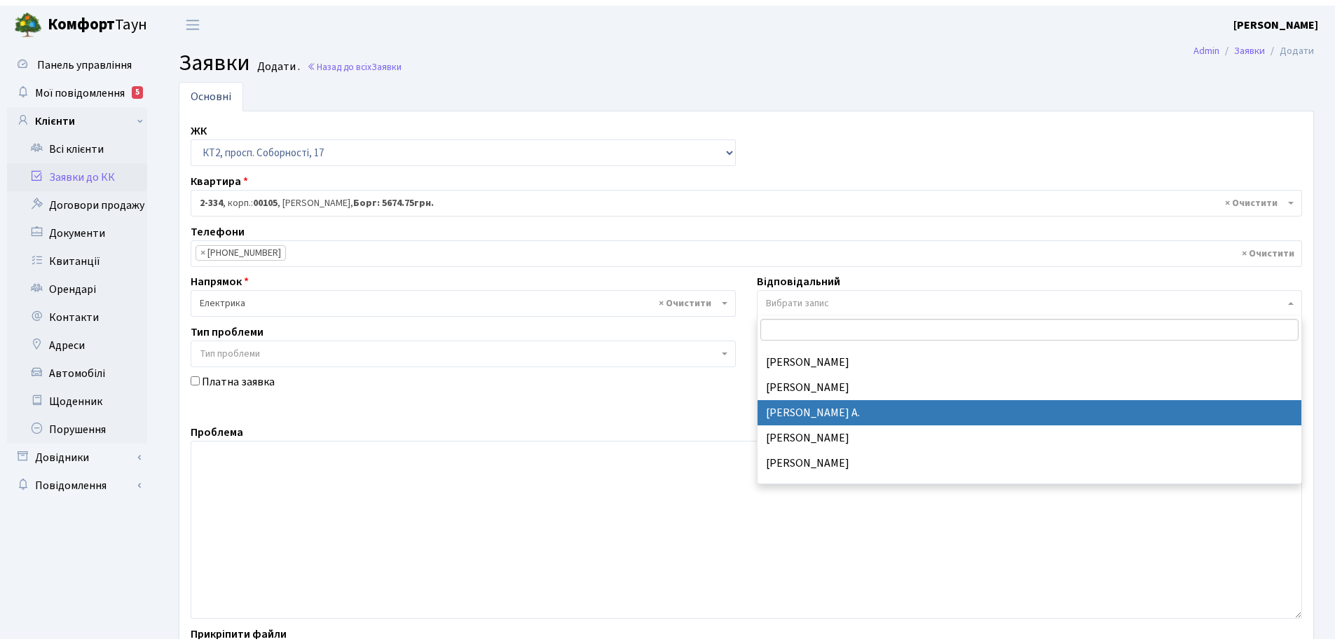
scroll to position [210, 0]
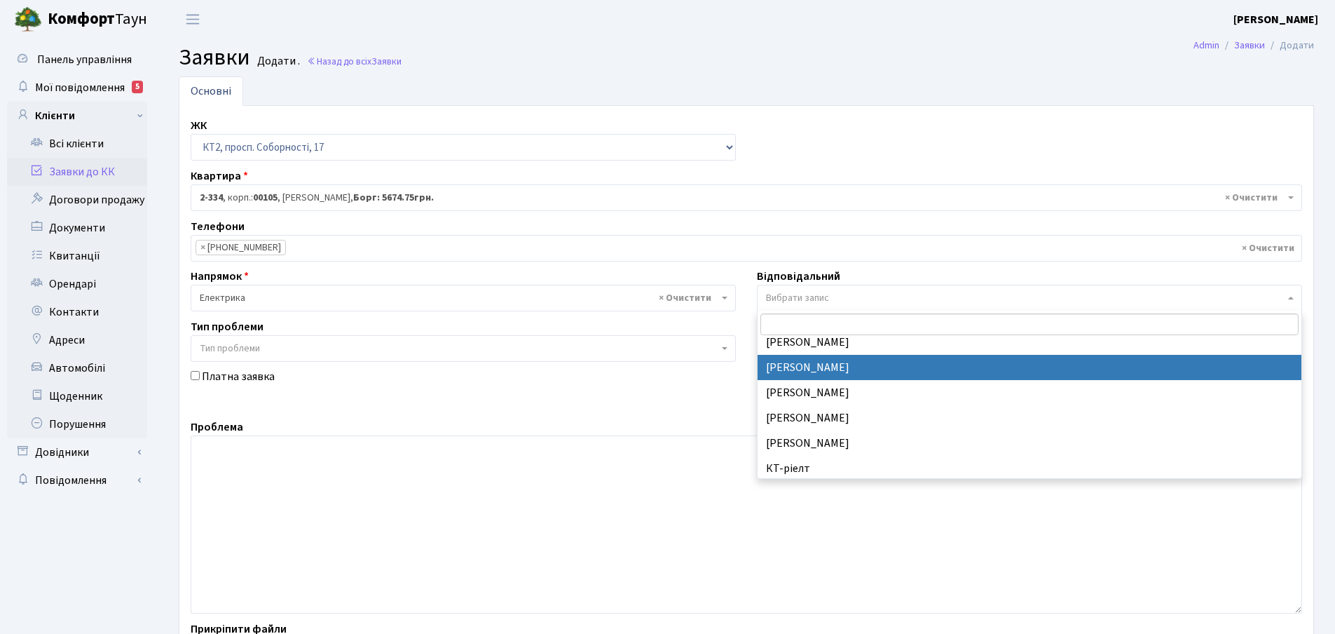
select select "22"
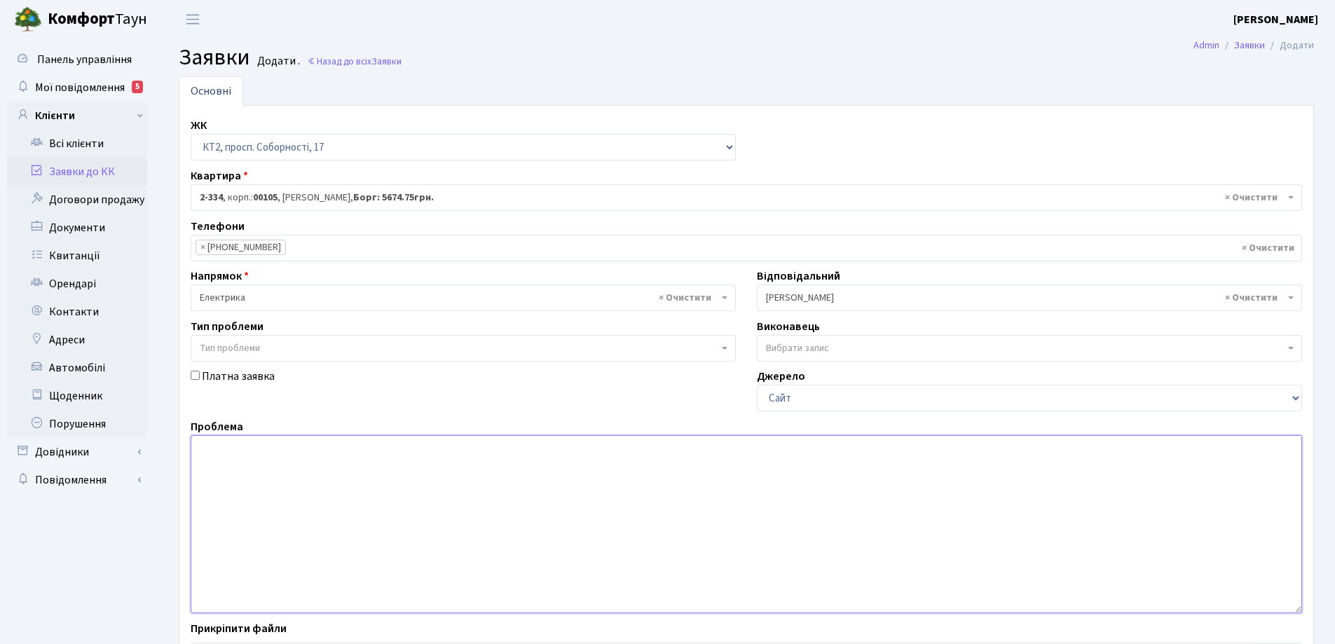
click at [210, 453] on textarea at bounding box center [746, 524] width 1111 height 178
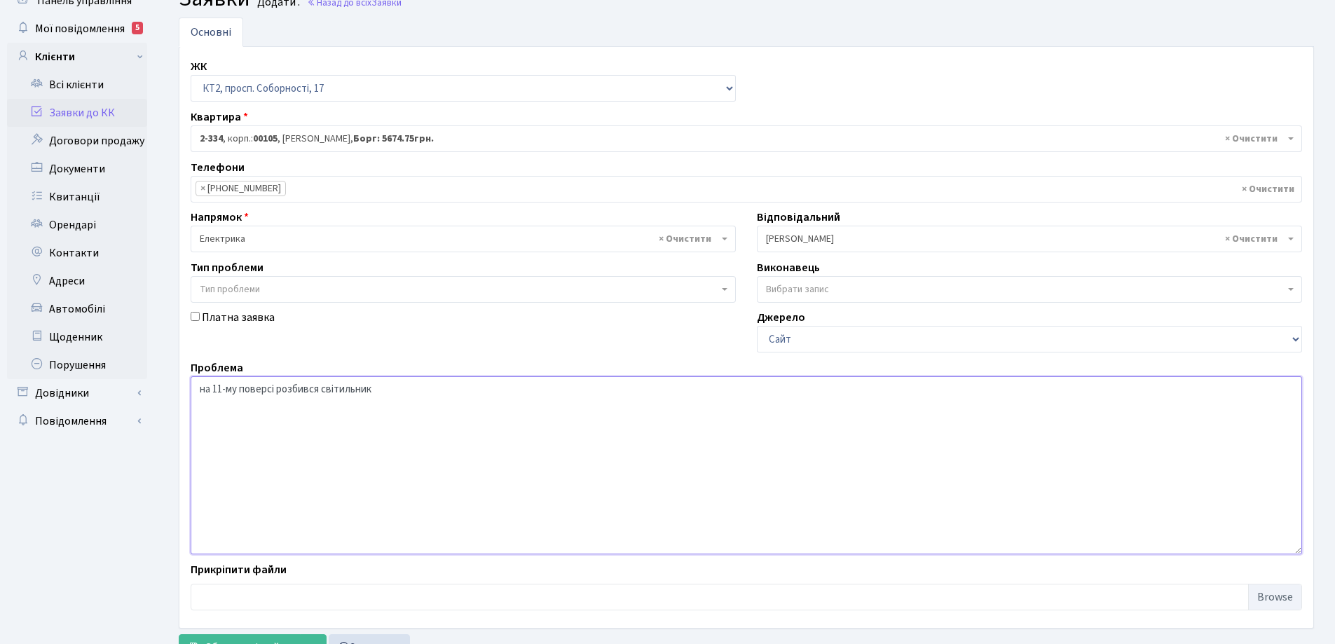
scroll to position [118, 0]
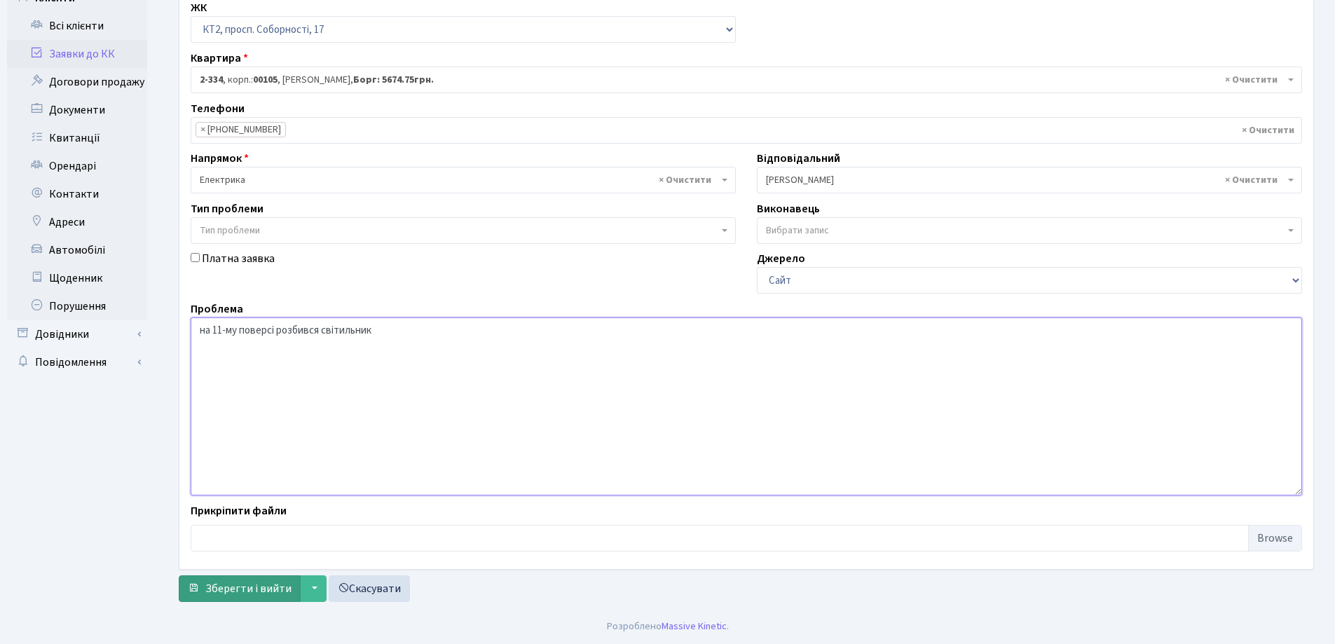
type textarea "на 11-му поверсі розбився світильник"
click at [259, 589] on span "Зберегти і вийти" at bounding box center [248, 588] width 86 height 15
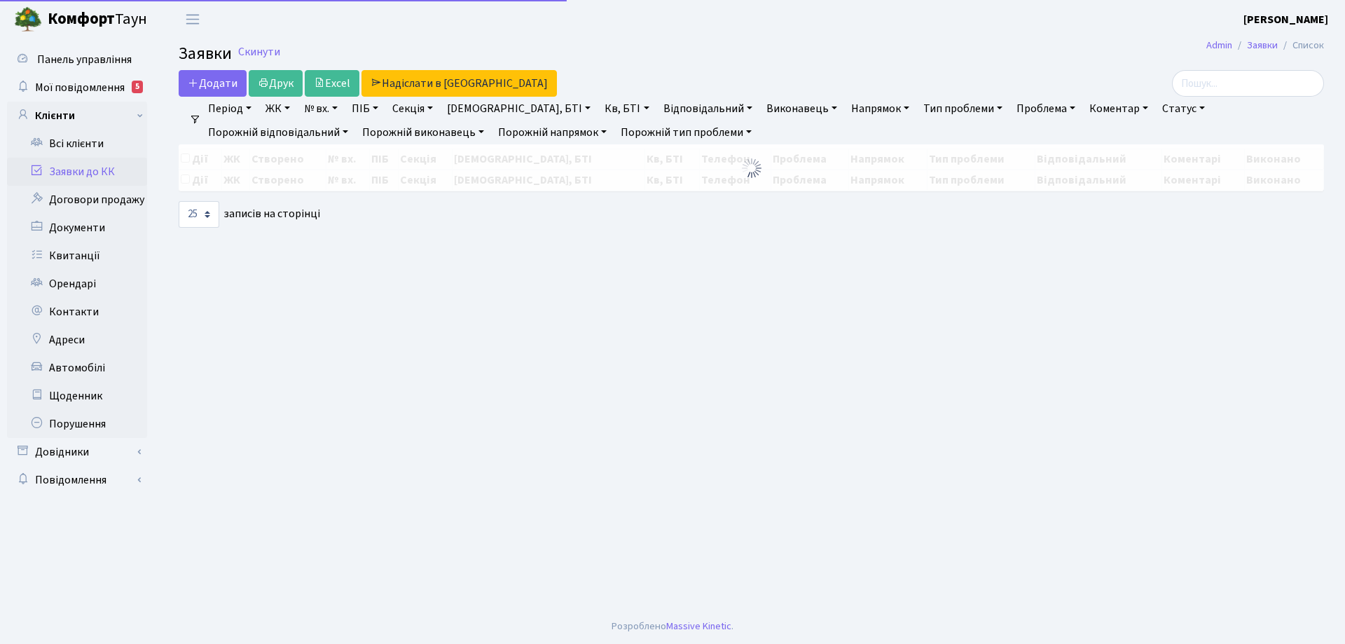
select select "25"
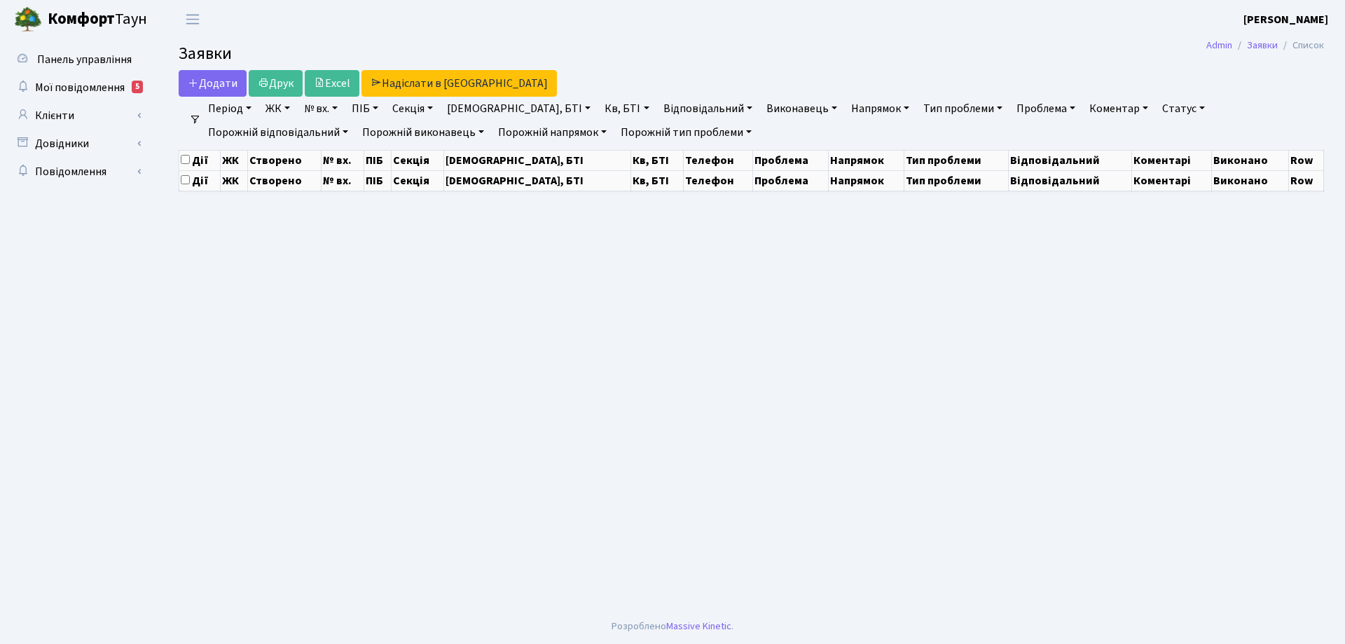
select select "25"
